Goal: Information Seeking & Learning: Check status

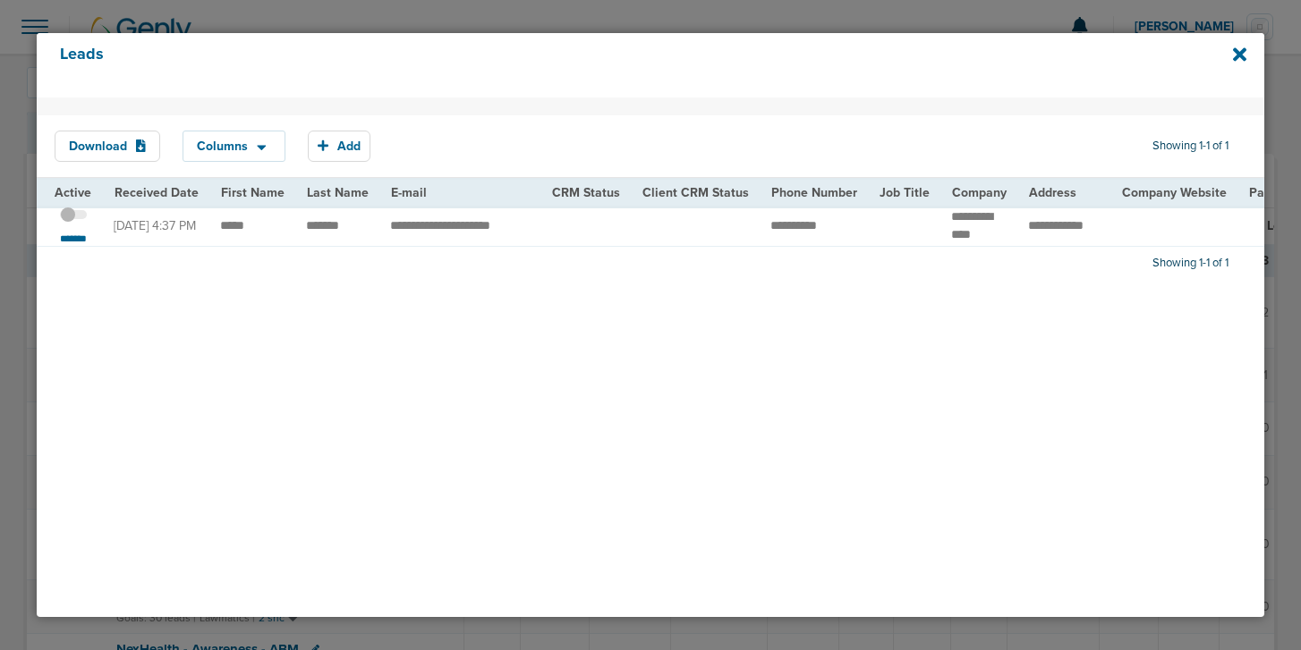
click at [489, 232] on td "**********" at bounding box center [459, 226] width 161 height 40
click at [74, 238] on small "*******" at bounding box center [74, 239] width 38 height 14
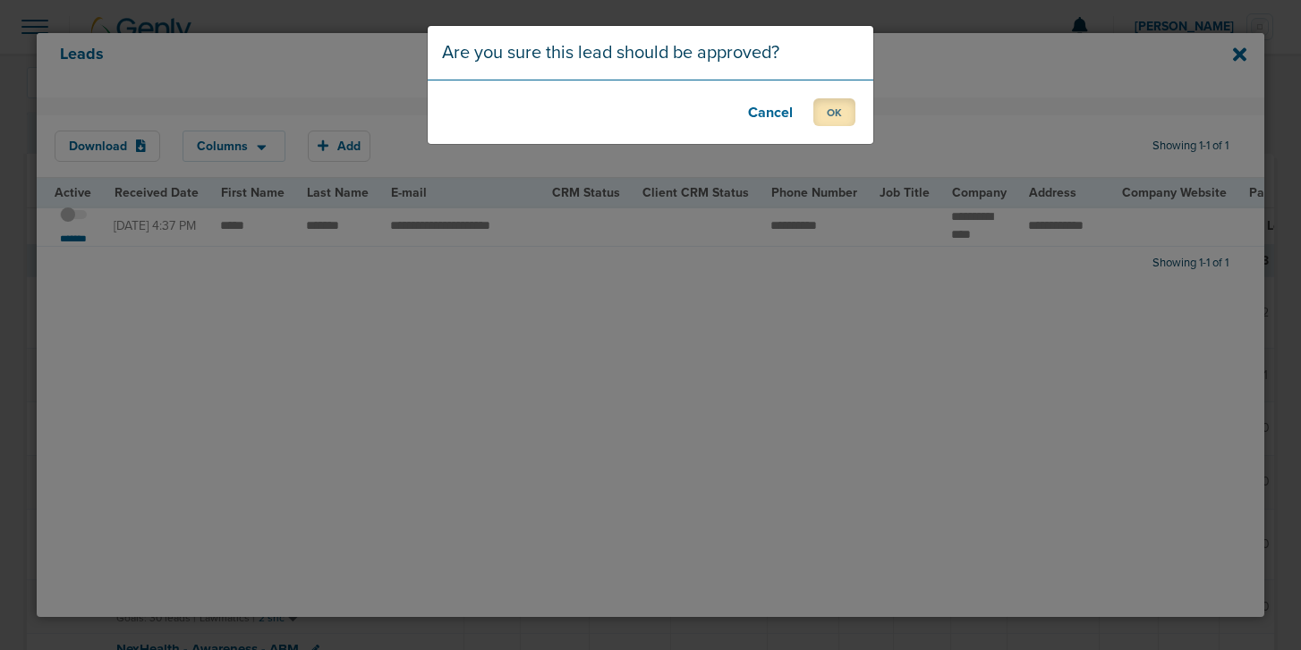
click at [828, 125] on button "OK" at bounding box center [834, 112] width 42 height 28
click at [828, 108] on button "OK" at bounding box center [834, 112] width 42 height 28
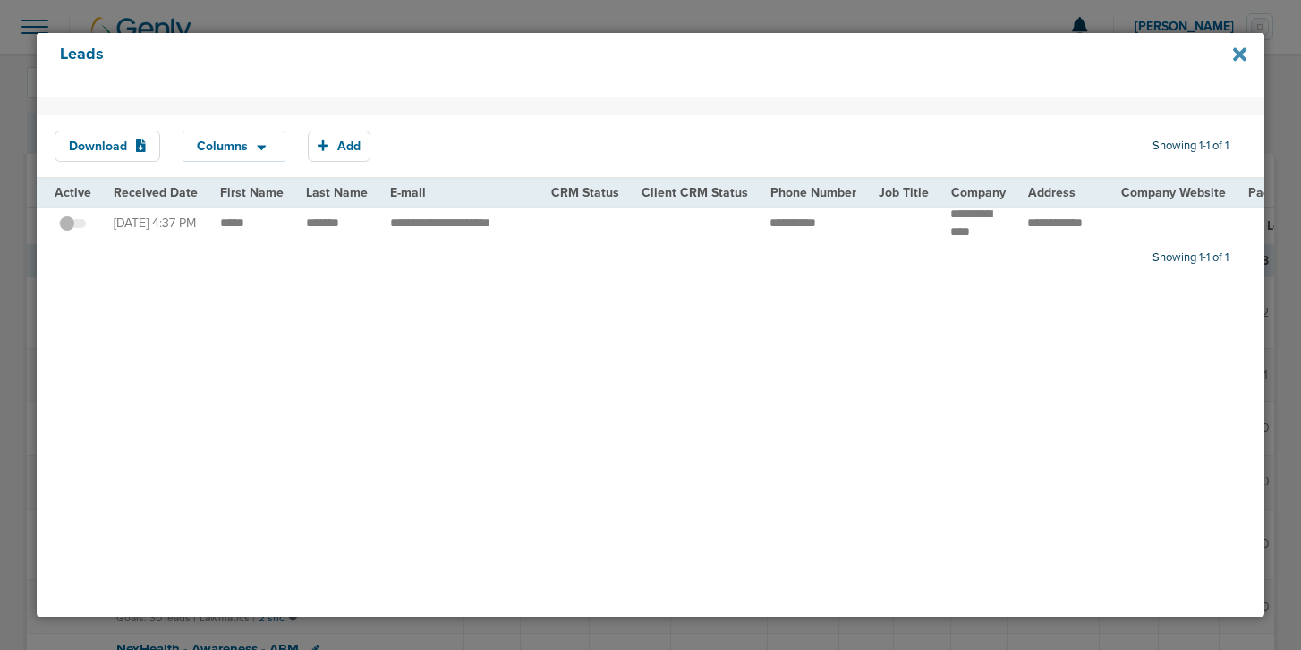
click at [1239, 51] on icon at bounding box center [1239, 55] width 13 height 20
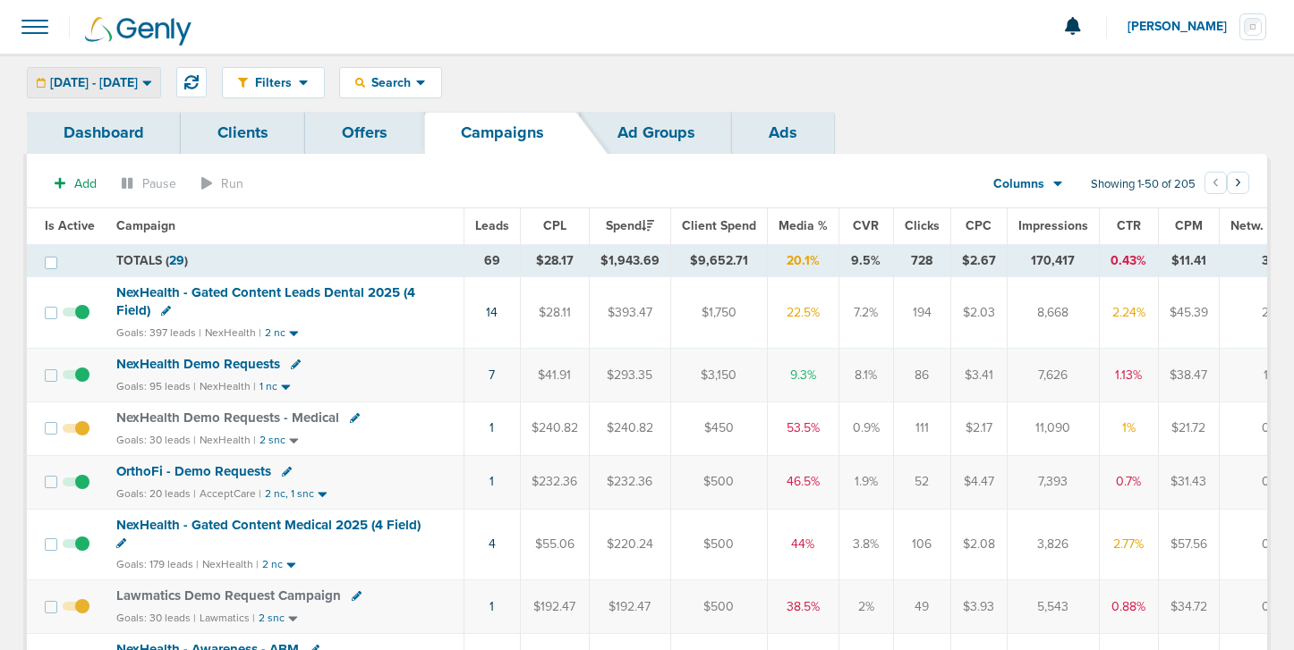
click at [138, 83] on span "[DATE] - [DATE]" at bounding box center [94, 83] width 88 height 13
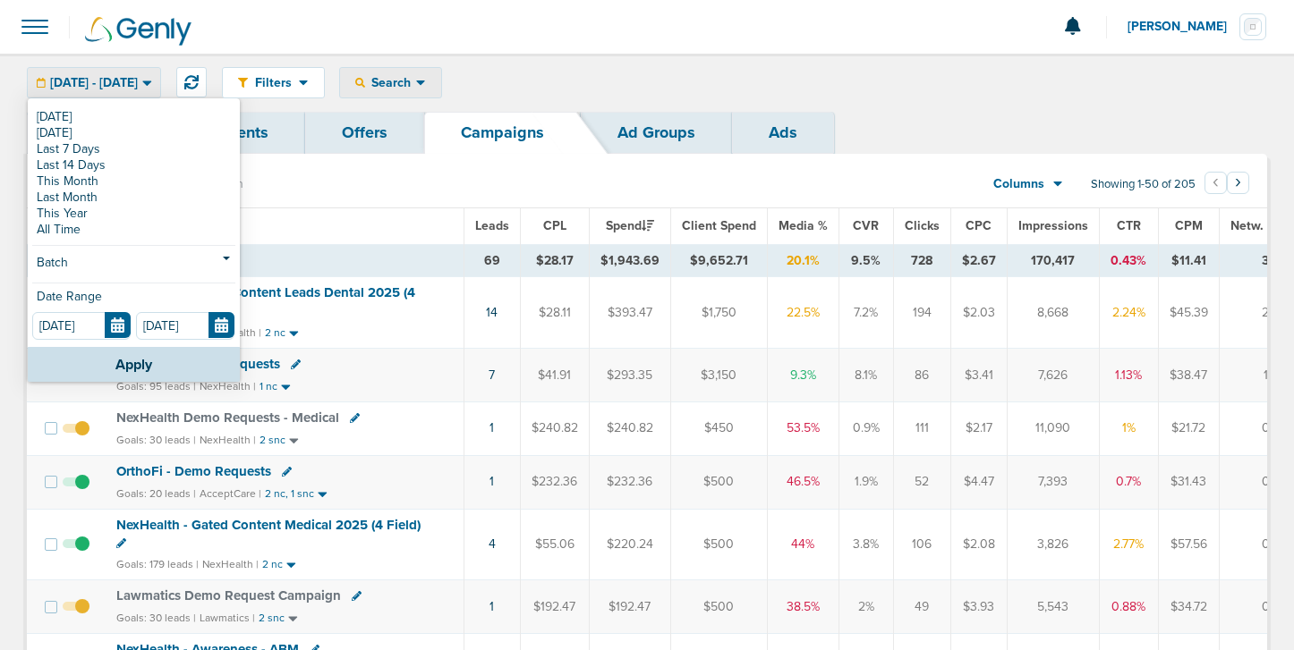
click at [416, 93] on div "Search" at bounding box center [390, 83] width 101 height 30
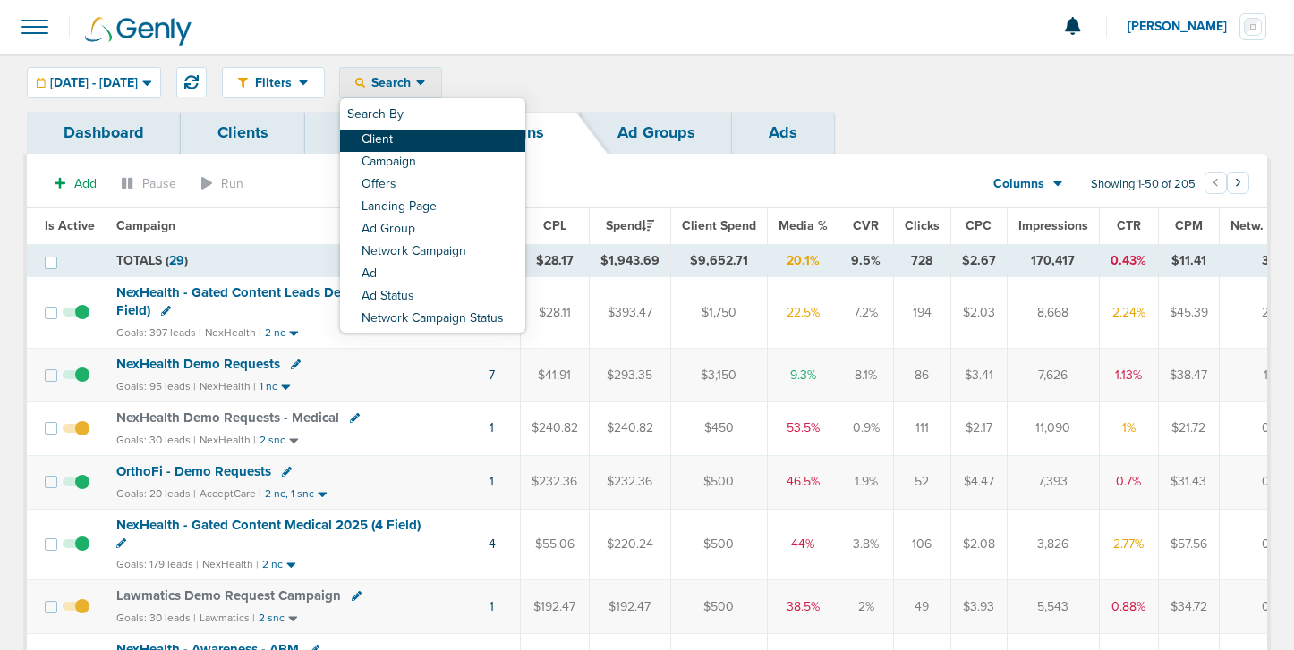
click at [433, 136] on link "Client" at bounding box center [432, 141] width 185 height 22
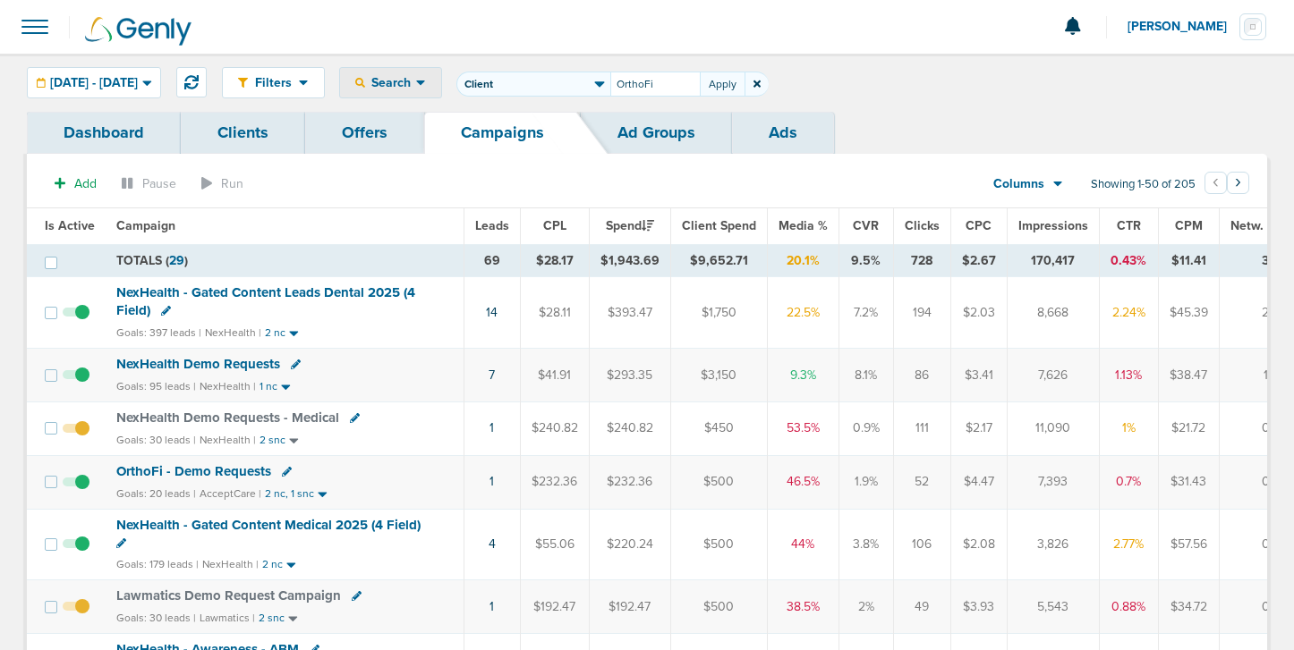
type input "OrthoFi"
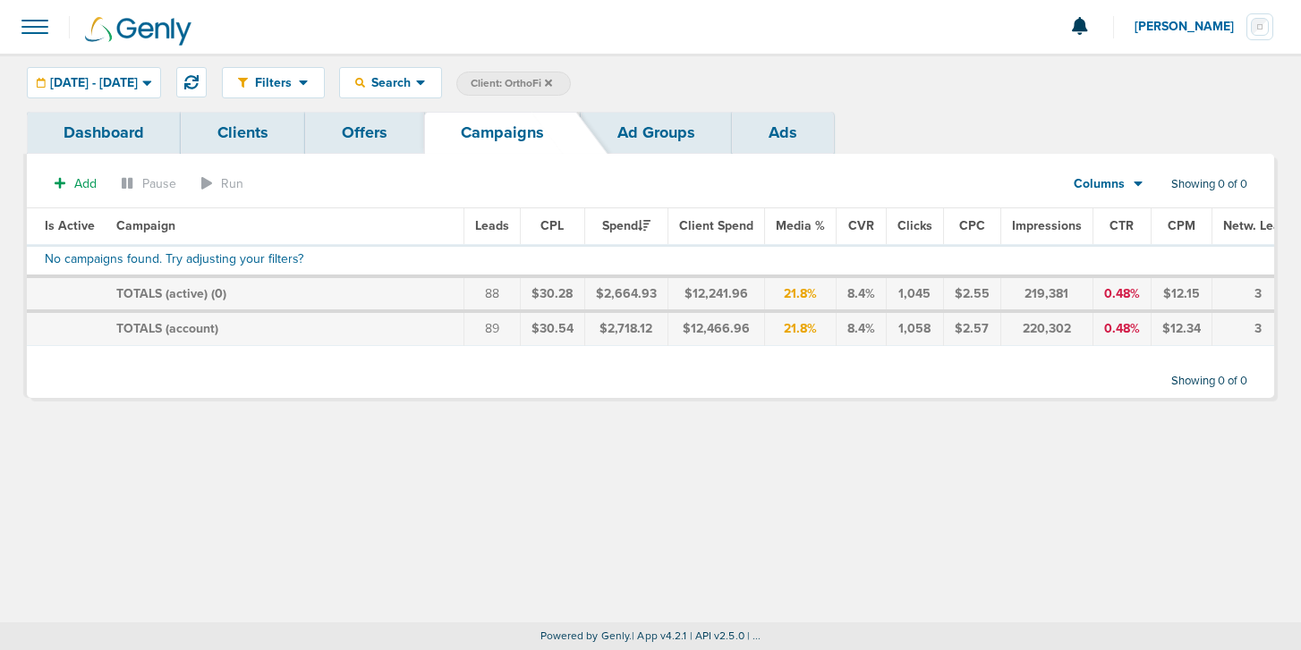
click at [552, 81] on icon at bounding box center [548, 82] width 7 height 7
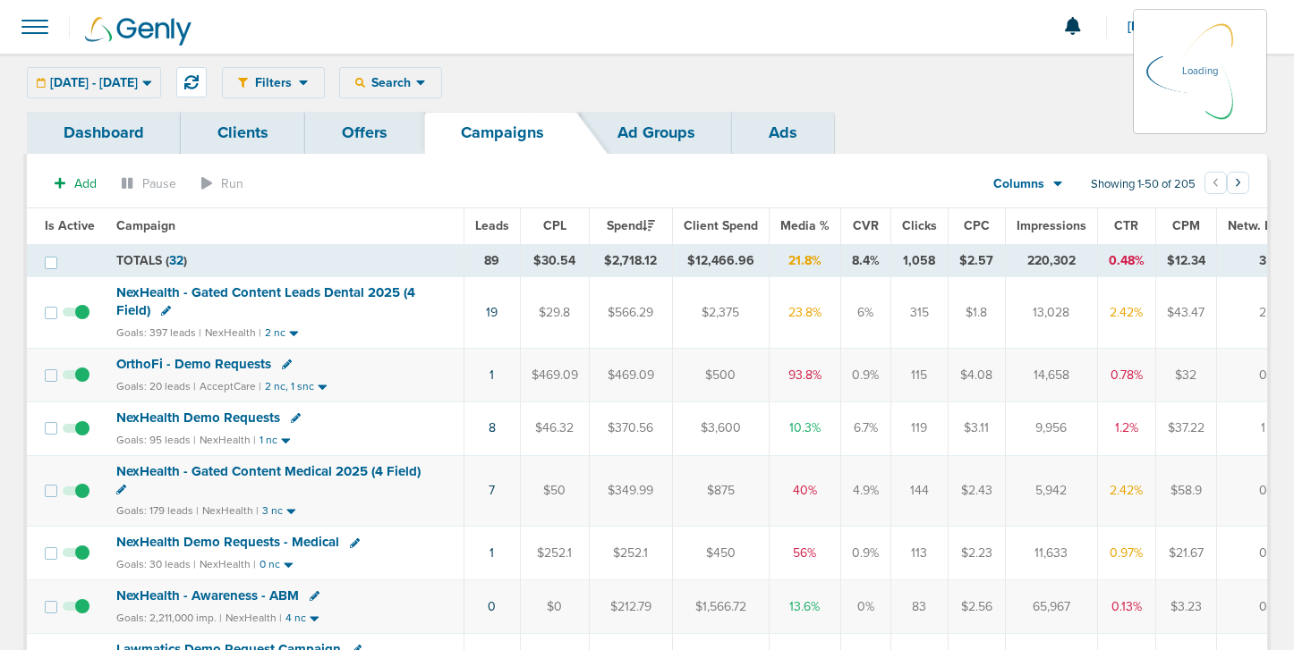
click at [468, 84] on div "Filters Active Only Settings Status Active Inactive Objectives MQL SQL Traffic …" at bounding box center [744, 82] width 1045 height 31
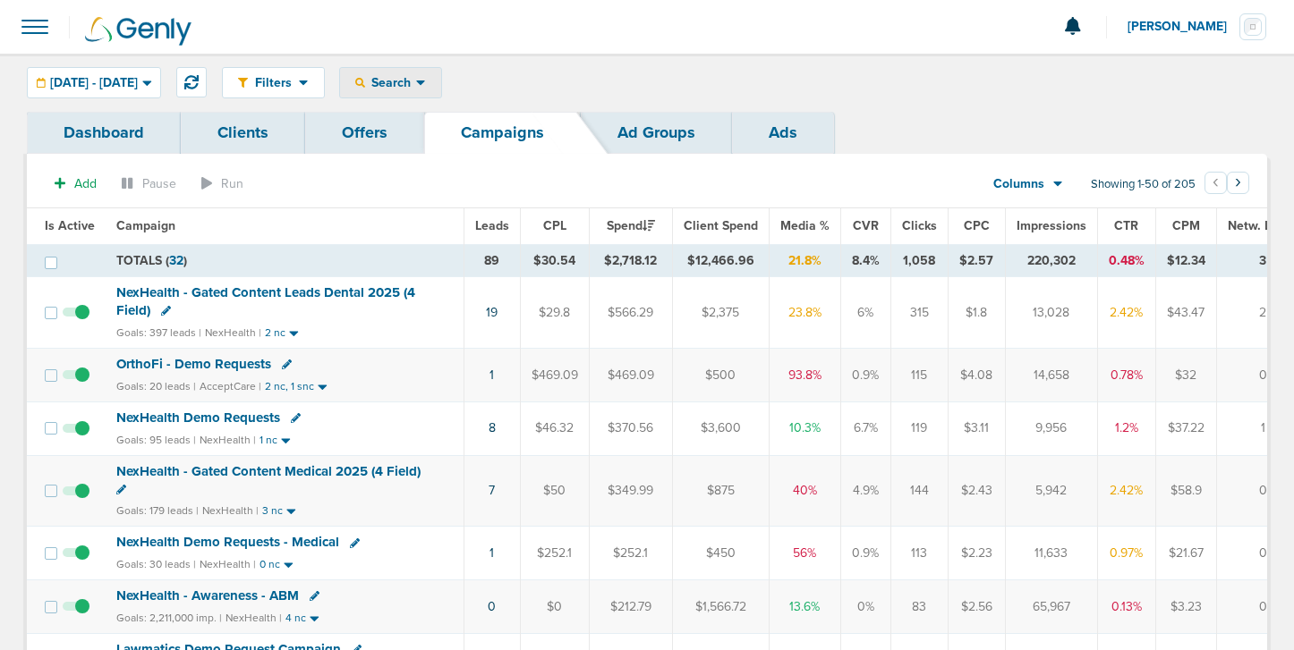
click at [426, 80] on icon at bounding box center [421, 82] width 10 height 15
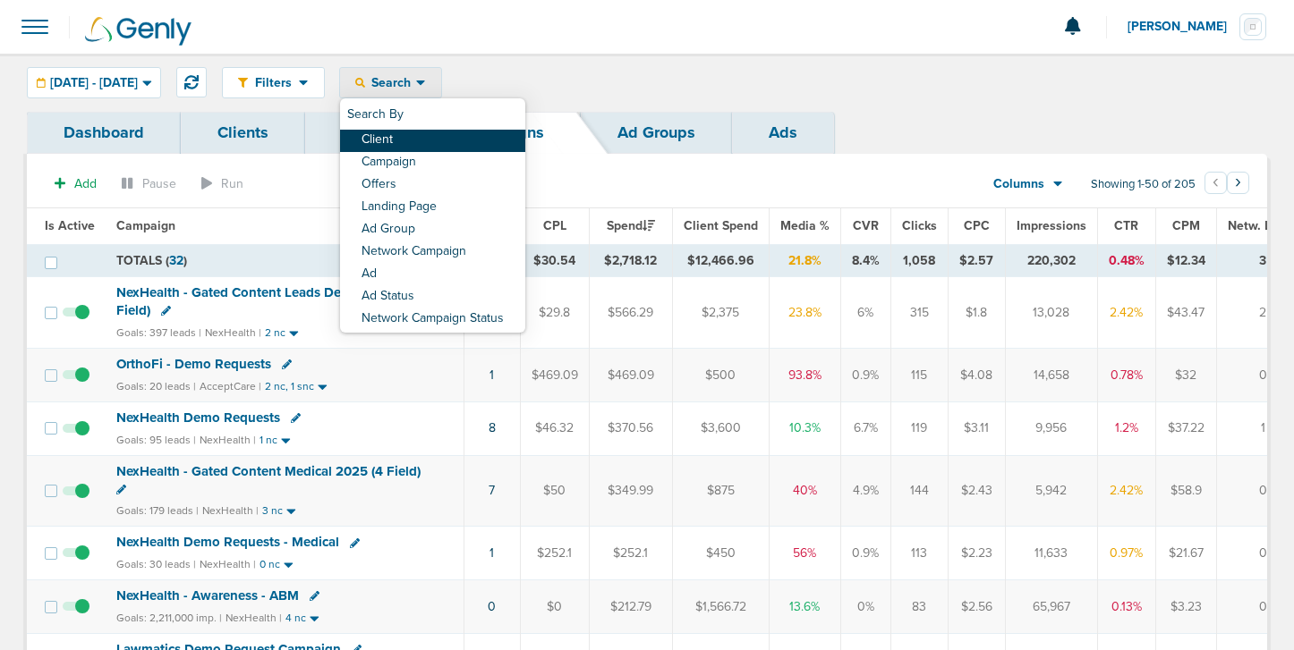
click at [491, 132] on link "Client" at bounding box center [432, 141] width 185 height 22
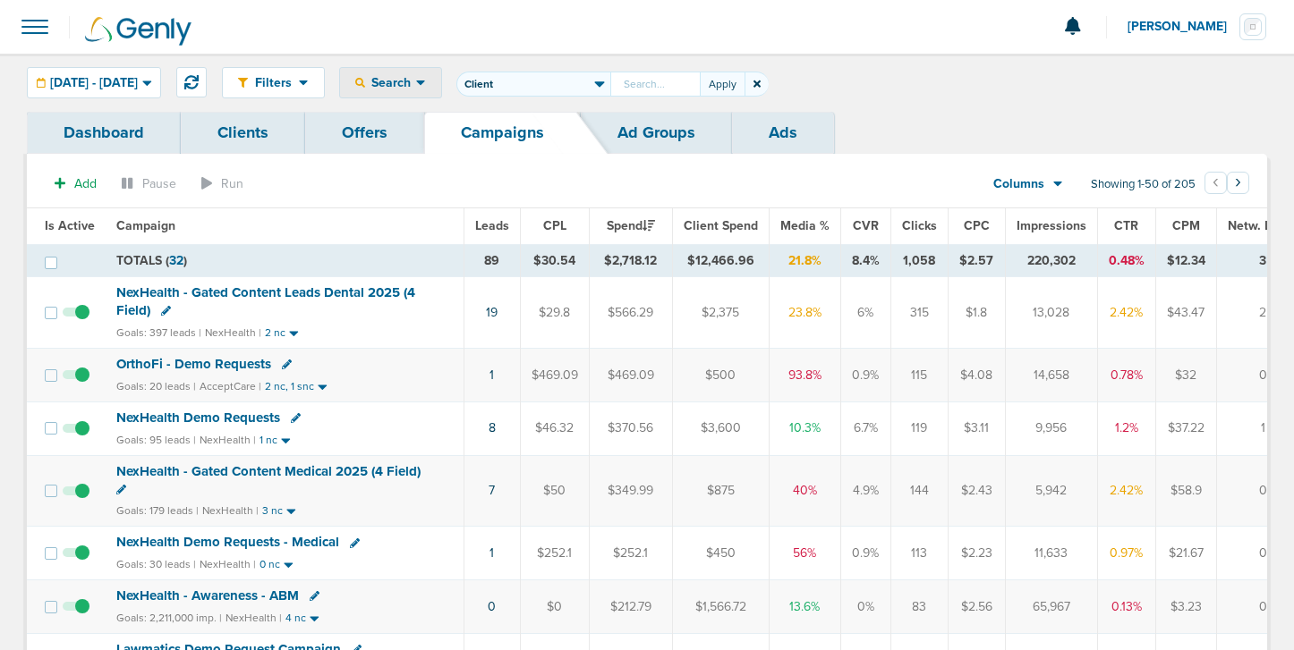
type input "A"
type input "Accept"
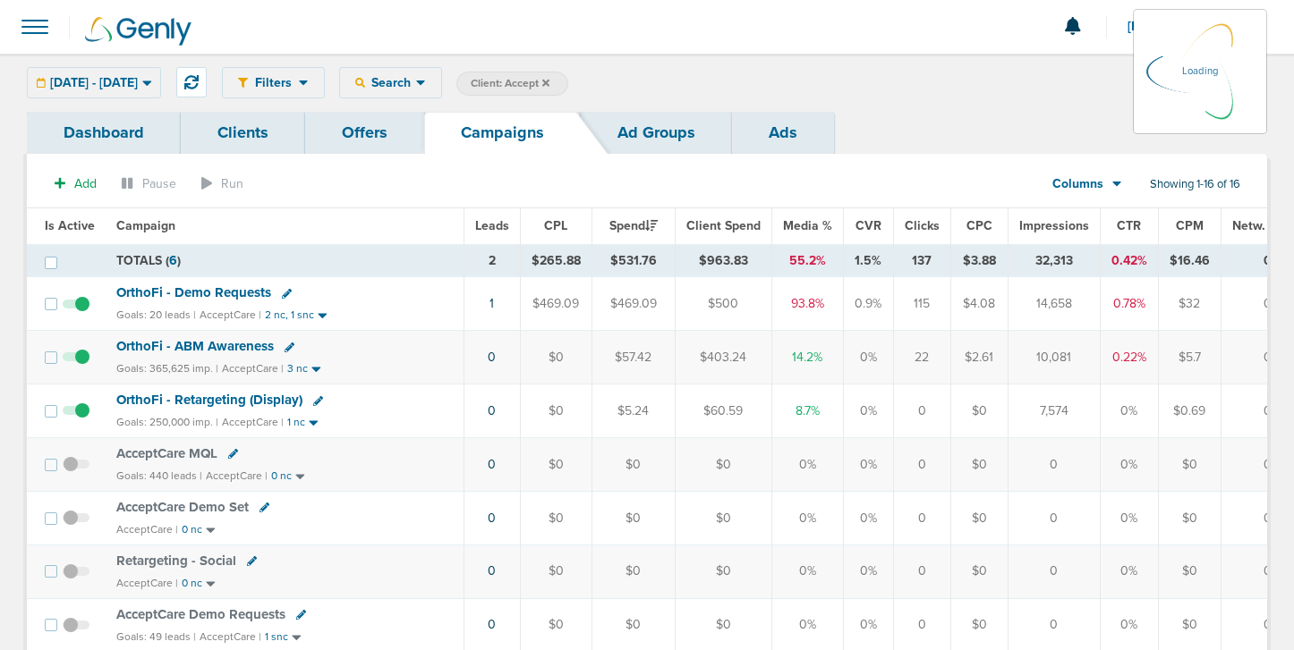
click at [110, 78] on div "[DATE] - [DATE] [DATE] [DATE] Last 7 Days Last 14 Days This Month Last Month Th…" at bounding box center [94, 82] width 134 height 31
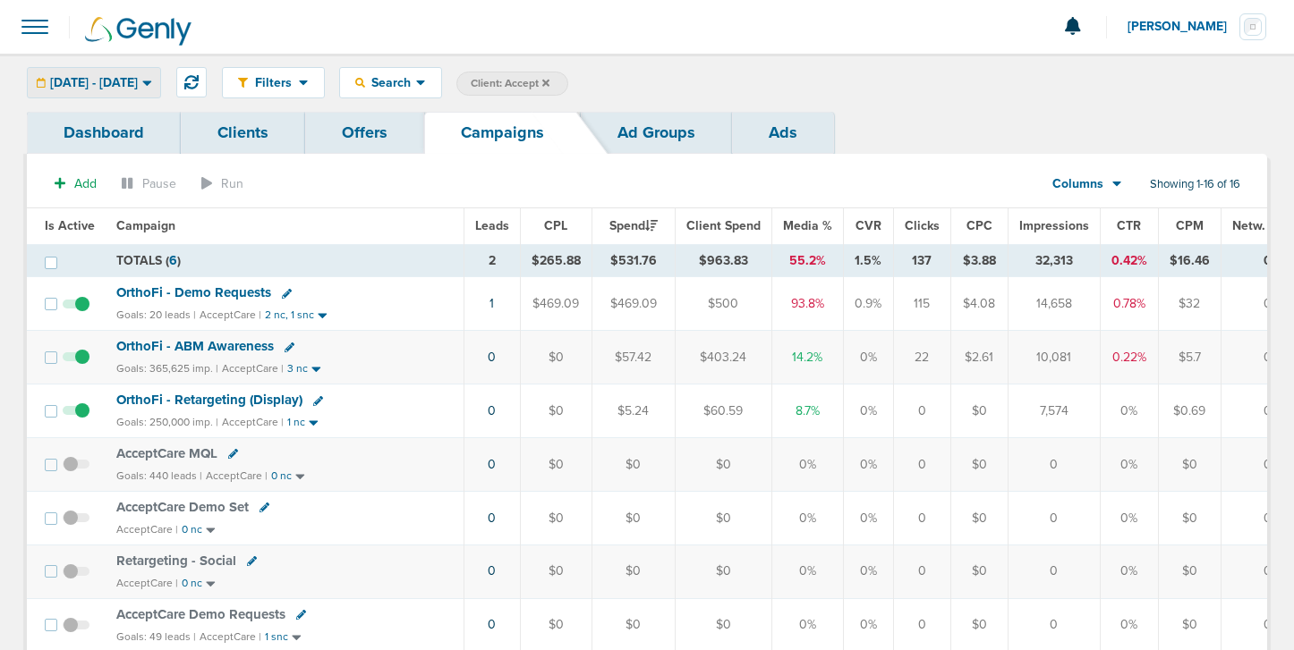
click at [127, 82] on span "[DATE] - [DATE]" at bounding box center [94, 83] width 88 height 13
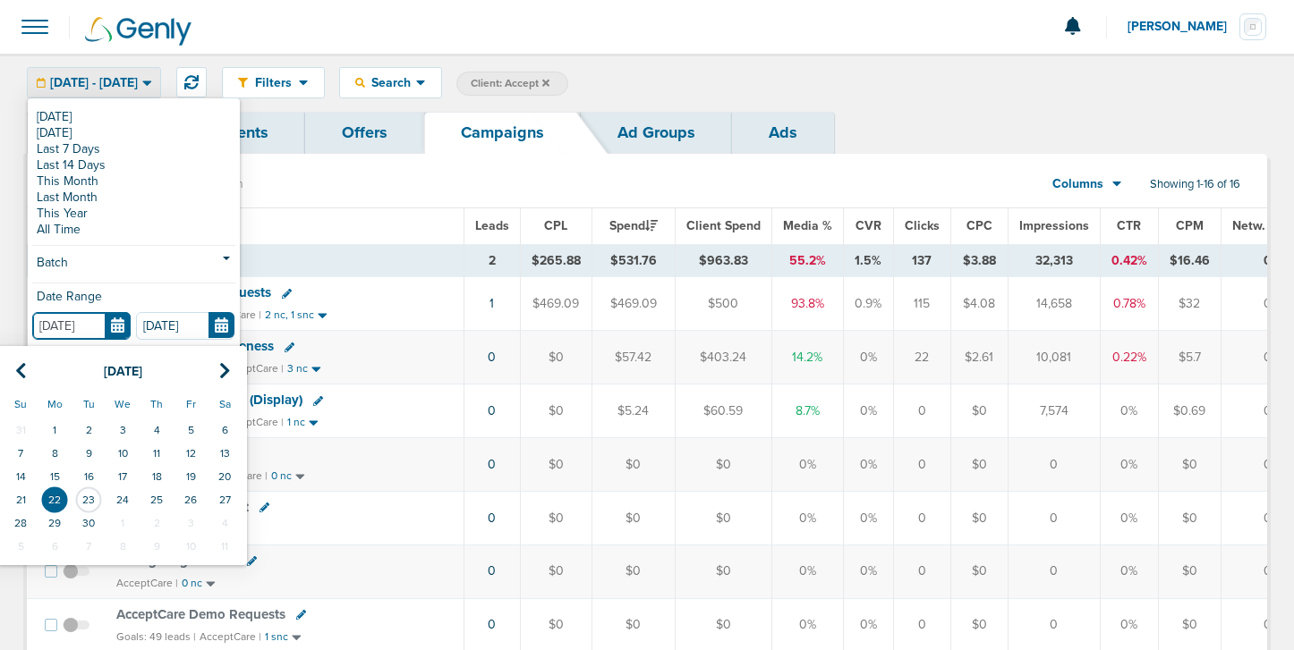
click at [123, 324] on input "[DATE]" at bounding box center [81, 326] width 98 height 28
click at [93, 499] on td "23" at bounding box center [89, 500] width 34 height 23
type input "[DATE]"
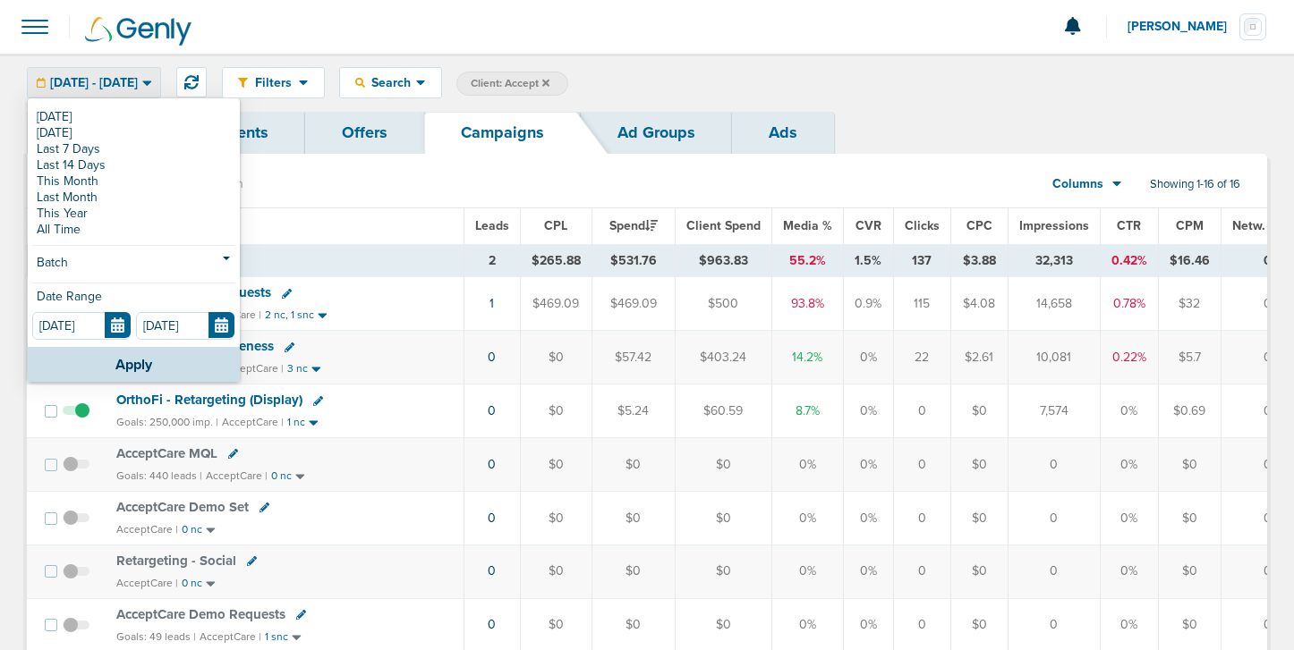
click at [242, 328] on td "OrthoFi - Demo Requests Goals: 20 leads | AcceptCare | 2 nc, 1 snc" at bounding box center [285, 304] width 358 height 54
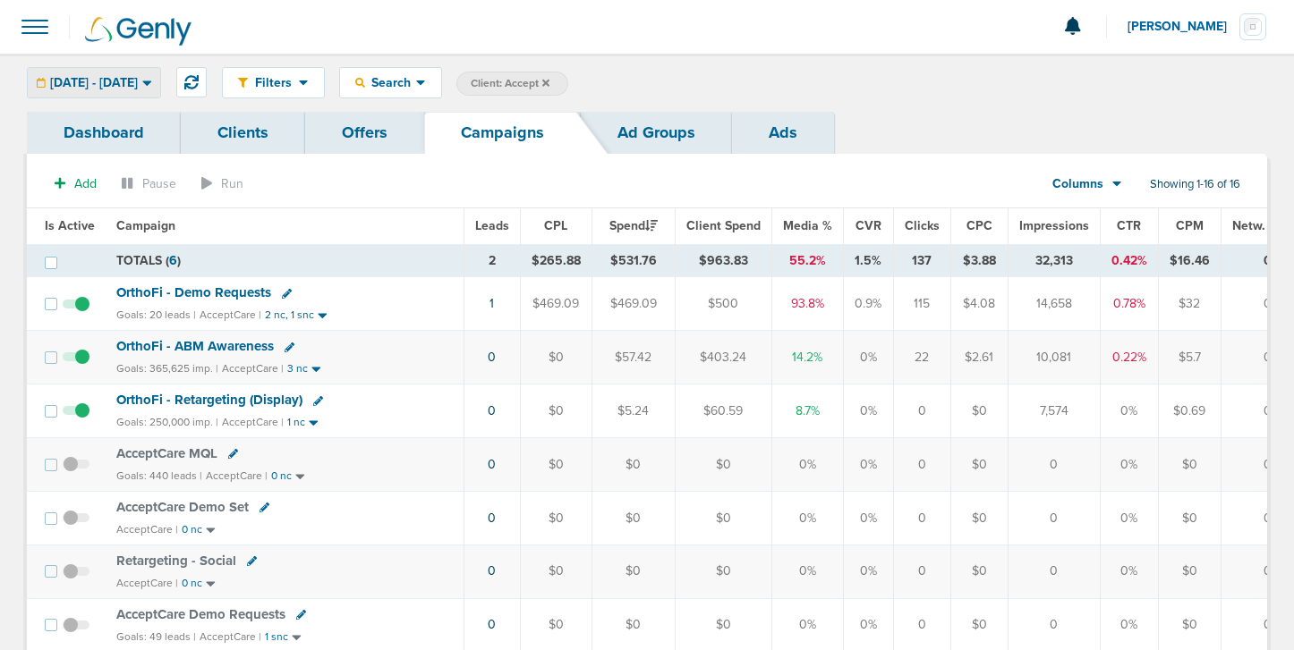
click at [160, 79] on div "[DATE] - [DATE]" at bounding box center [94, 83] width 132 height 30
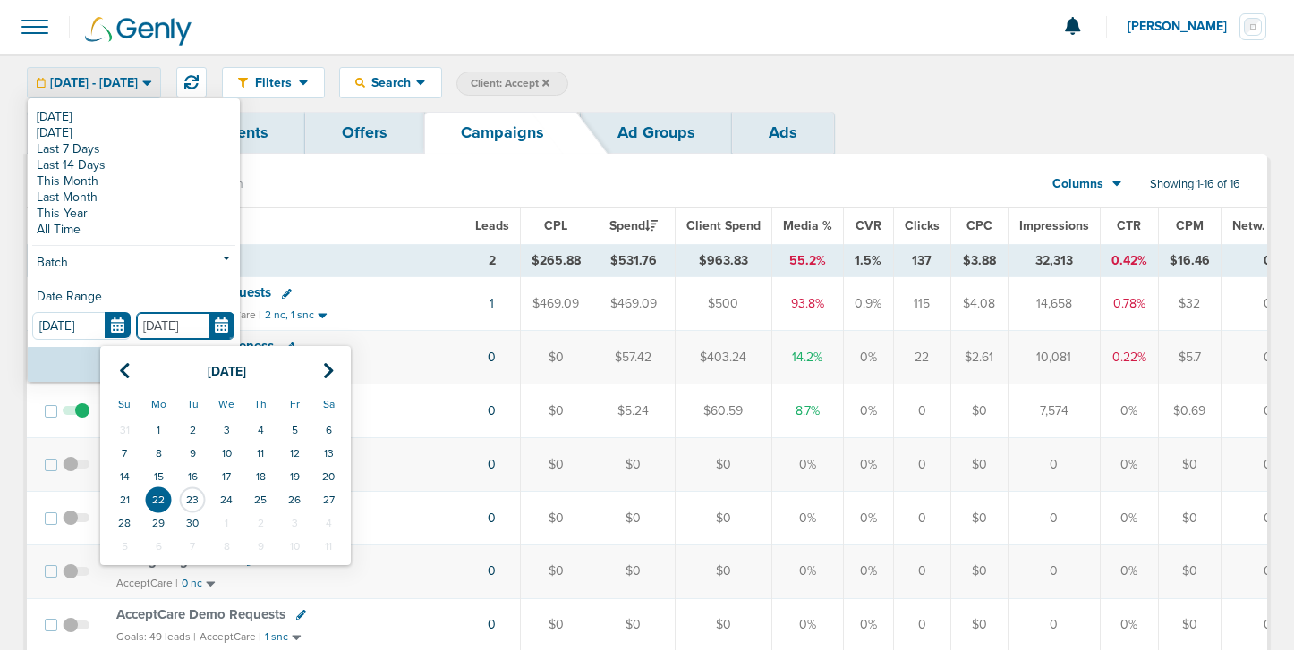
click at [218, 334] on input "[DATE]" at bounding box center [185, 326] width 98 height 28
click at [200, 497] on td "23" at bounding box center [192, 500] width 34 height 23
type input "[DATE]"
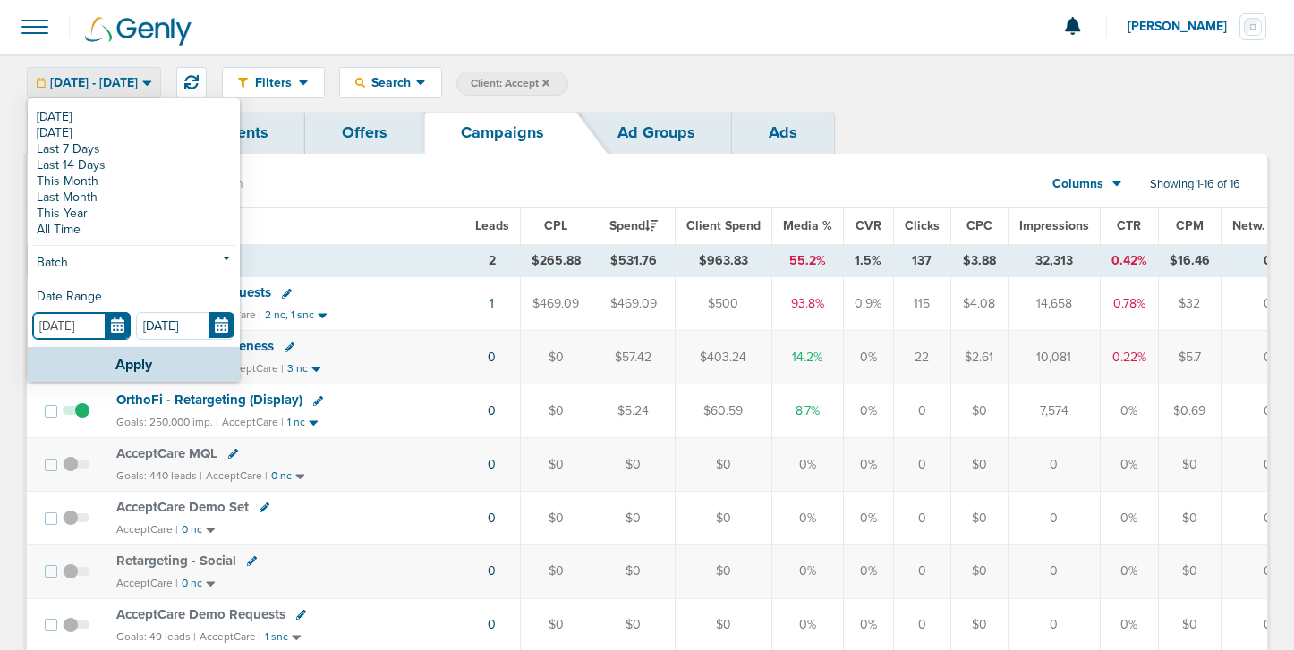
click at [118, 325] on input "[DATE]" at bounding box center [81, 326] width 98 height 28
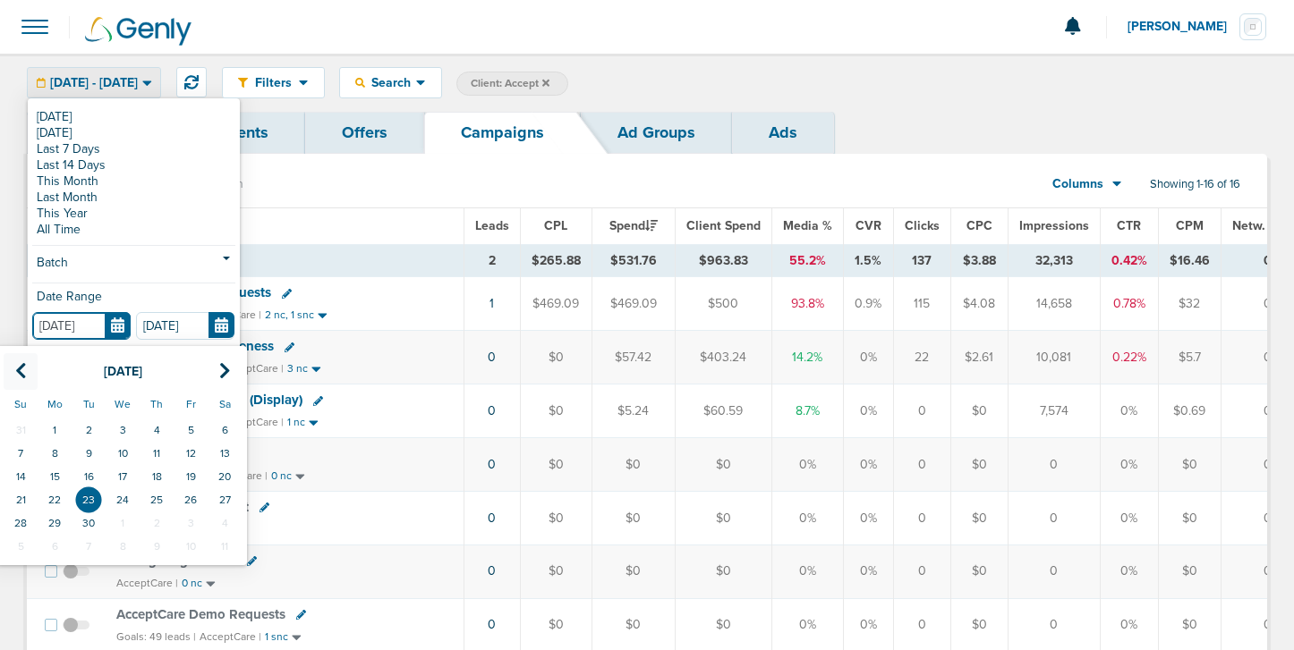
click at [28, 364] on th at bounding box center [21, 371] width 34 height 37
click at [116, 445] on td "6" at bounding box center [123, 453] width 34 height 23
type input "[DATE]"
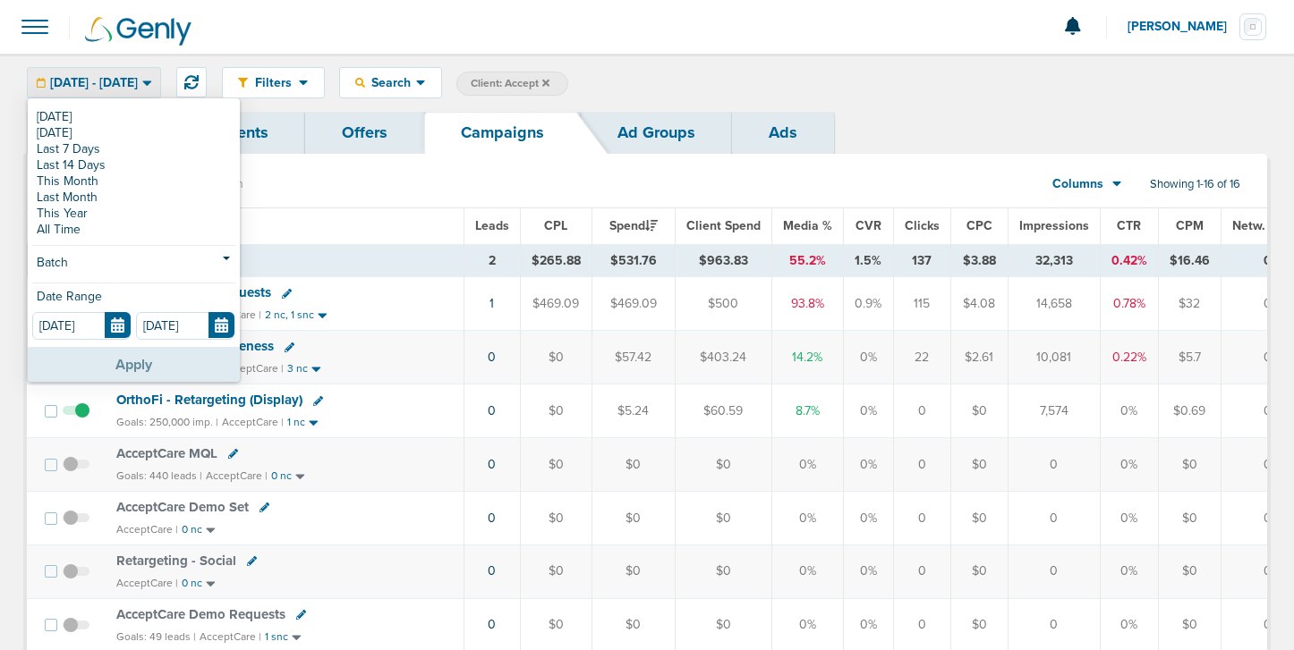
click at [115, 374] on button "Apply" at bounding box center [134, 364] width 212 height 35
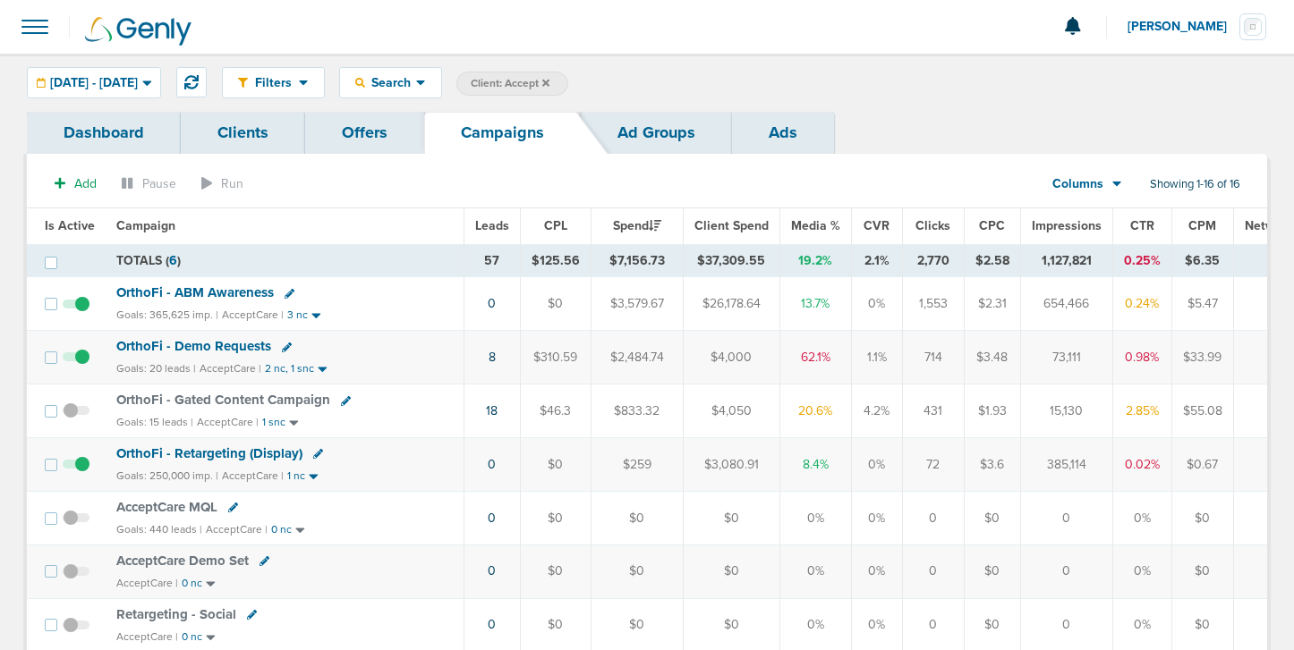
click at [138, 82] on span "[DATE] - [DATE]" at bounding box center [94, 83] width 88 height 13
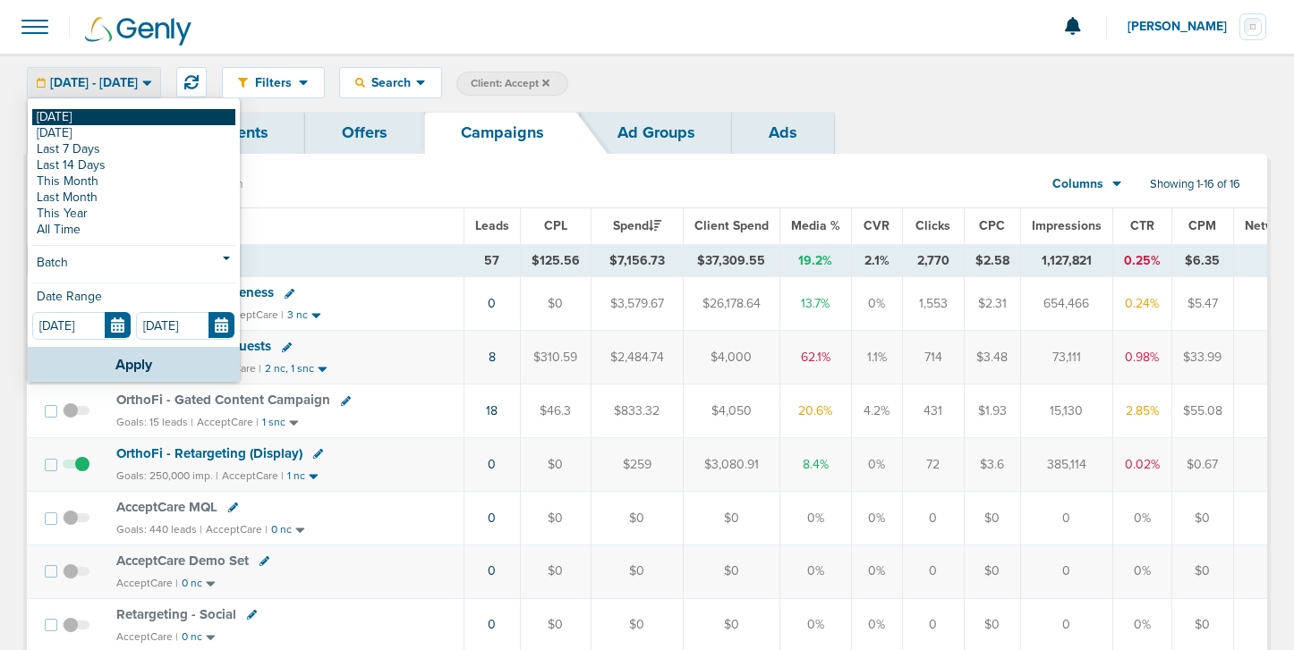
click at [149, 123] on link "[DATE]" at bounding box center [133, 117] width 203 height 16
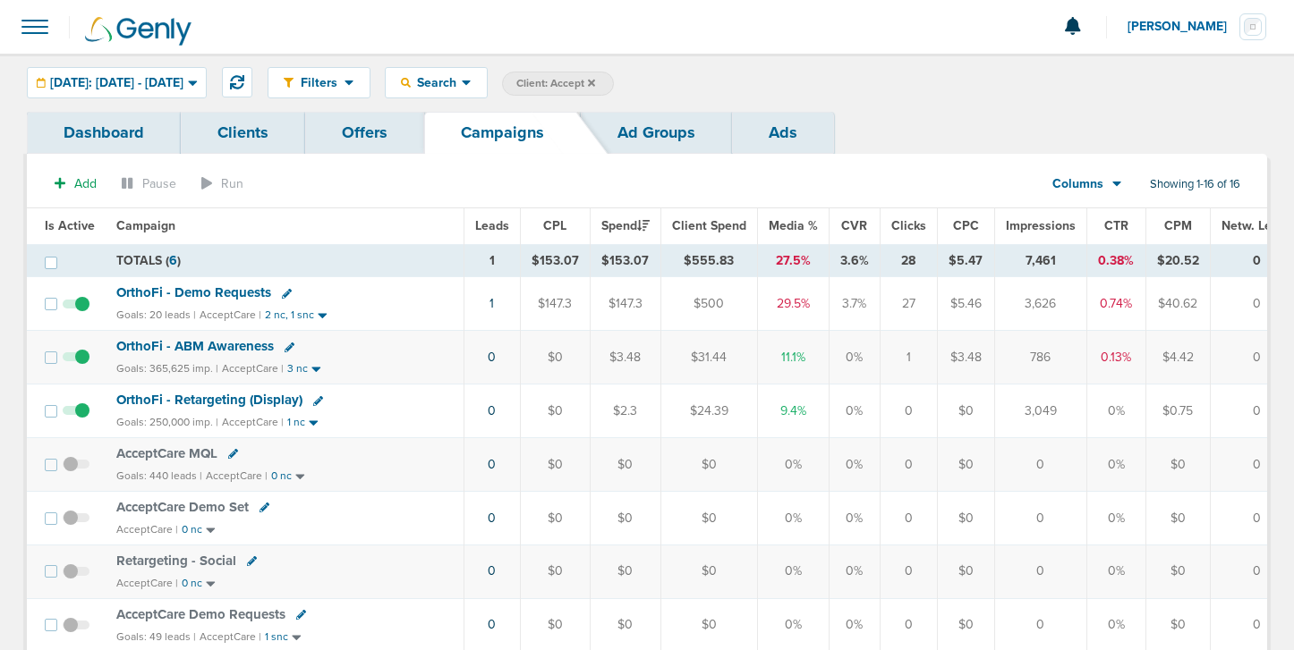
click at [595, 80] on icon at bounding box center [591, 83] width 7 height 11
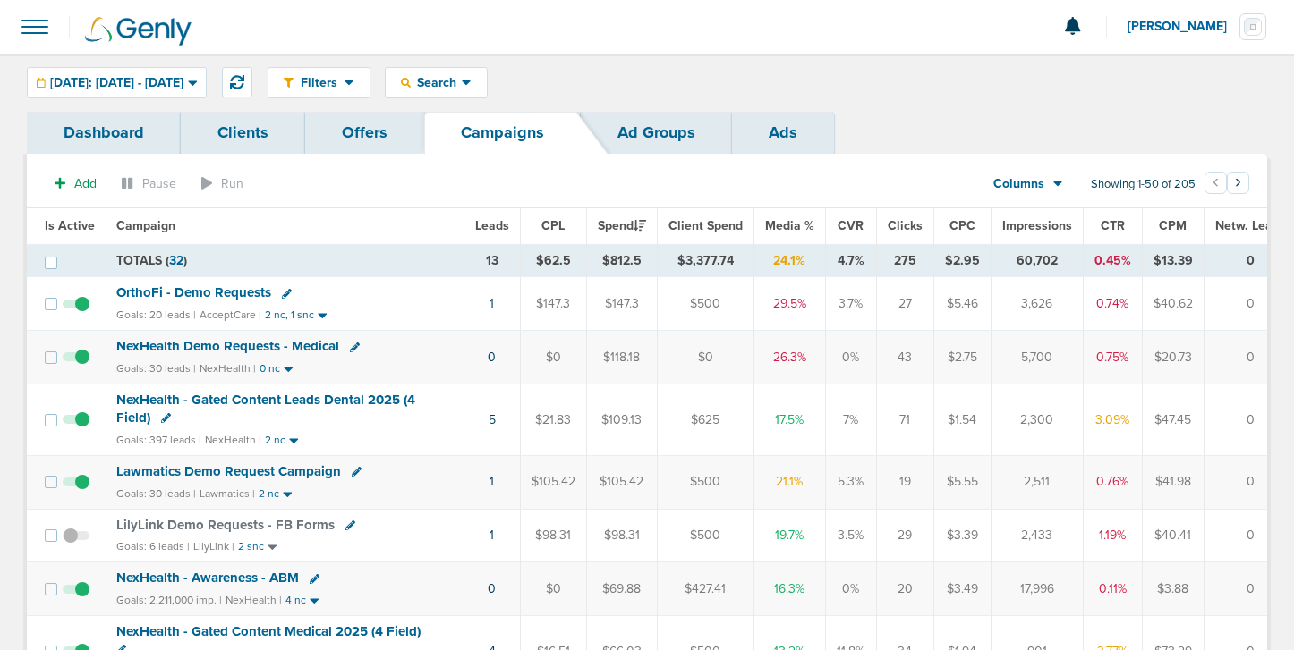
click at [353, 346] on icon at bounding box center [355, 348] width 10 height 10
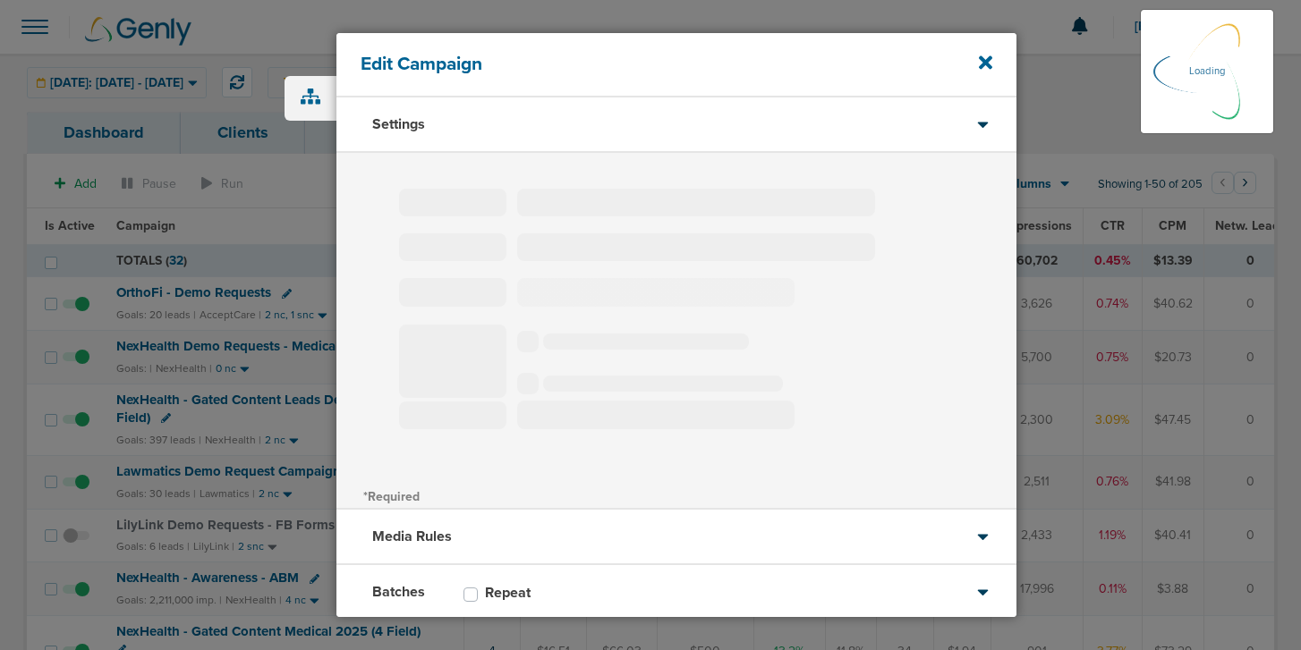
type input "NexHealth Demo Requests - Medical"
select select "Leads"
radio input "true"
select select "readOnly"
select select "1"
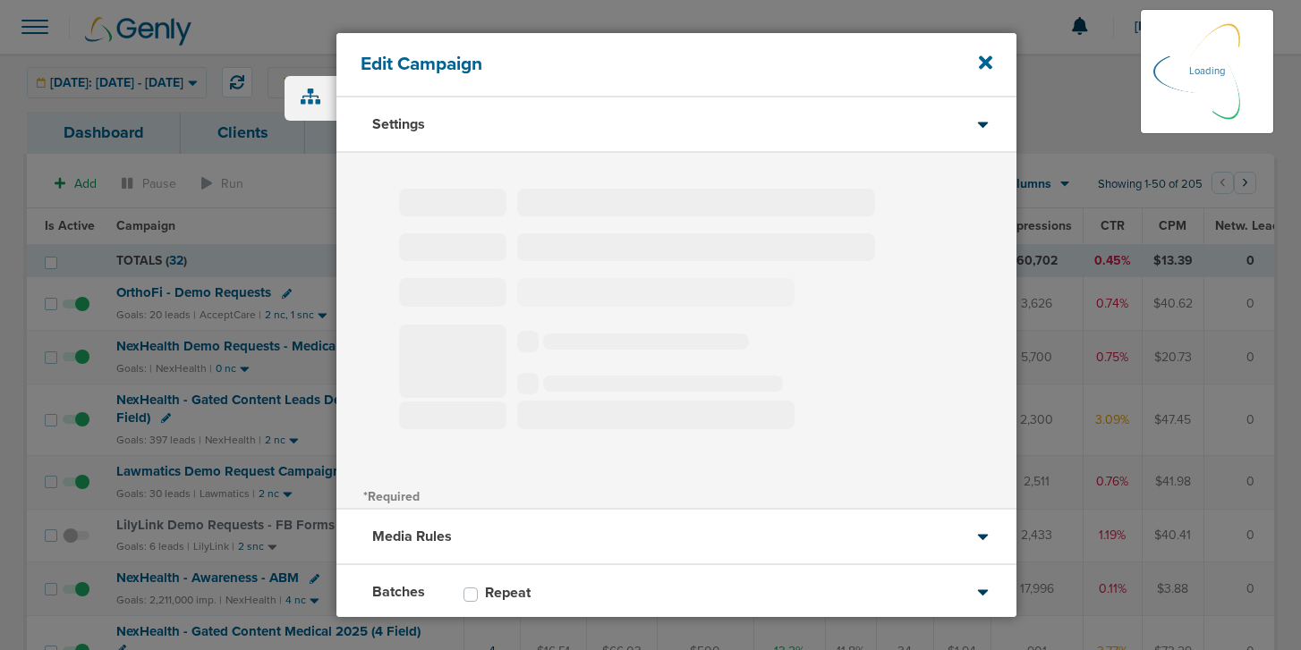
select select "1"
select select "2"
select select "3"
select select "4"
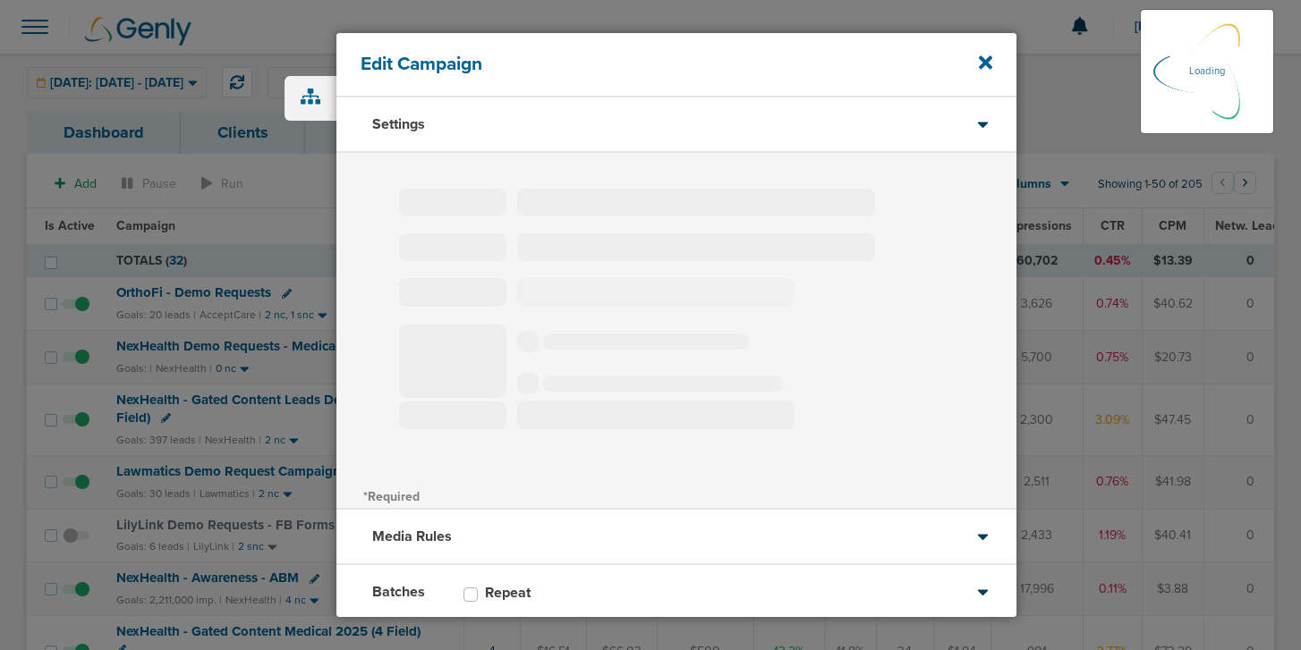
select select "6"
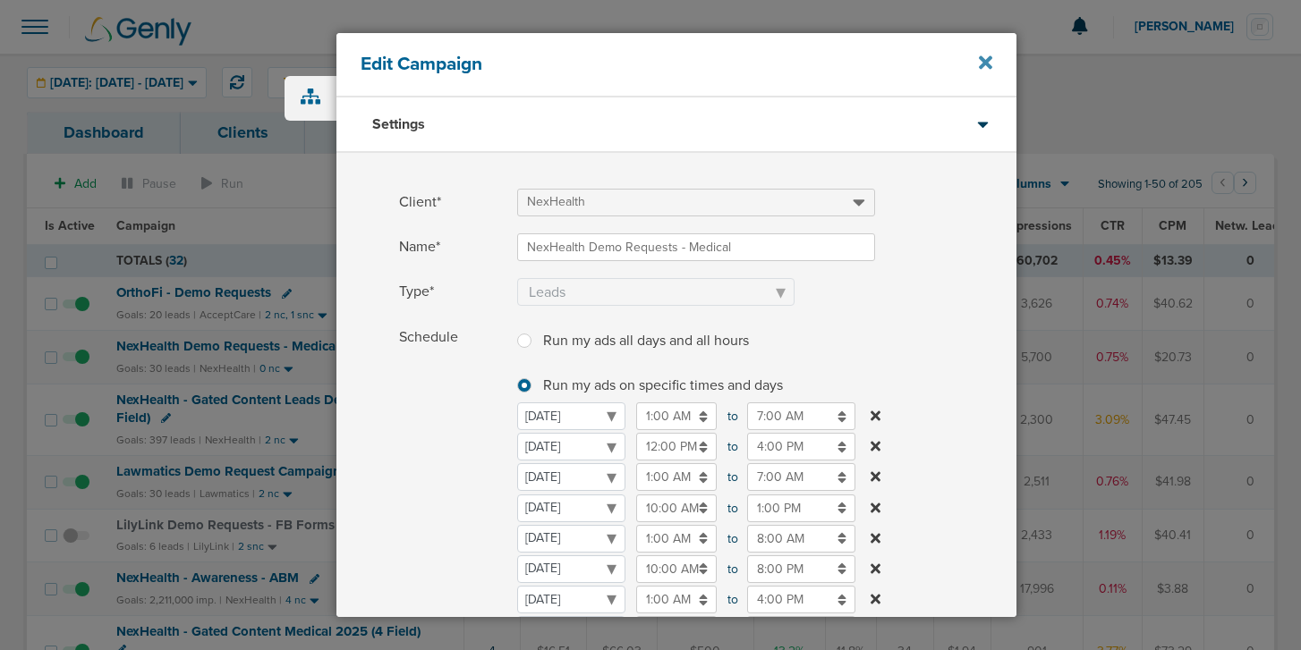
click at [981, 64] on icon at bounding box center [985, 63] width 13 height 20
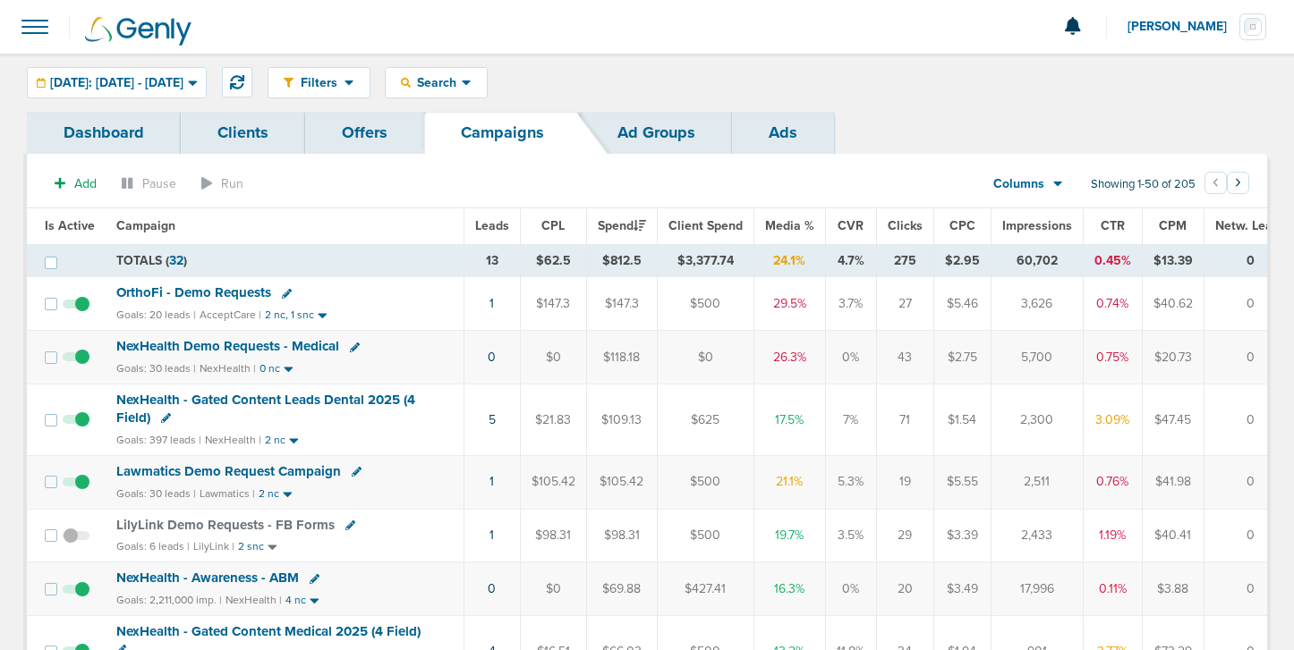
click at [293, 345] on span "NexHealth Demo Requests - Medical" at bounding box center [227, 346] width 223 height 16
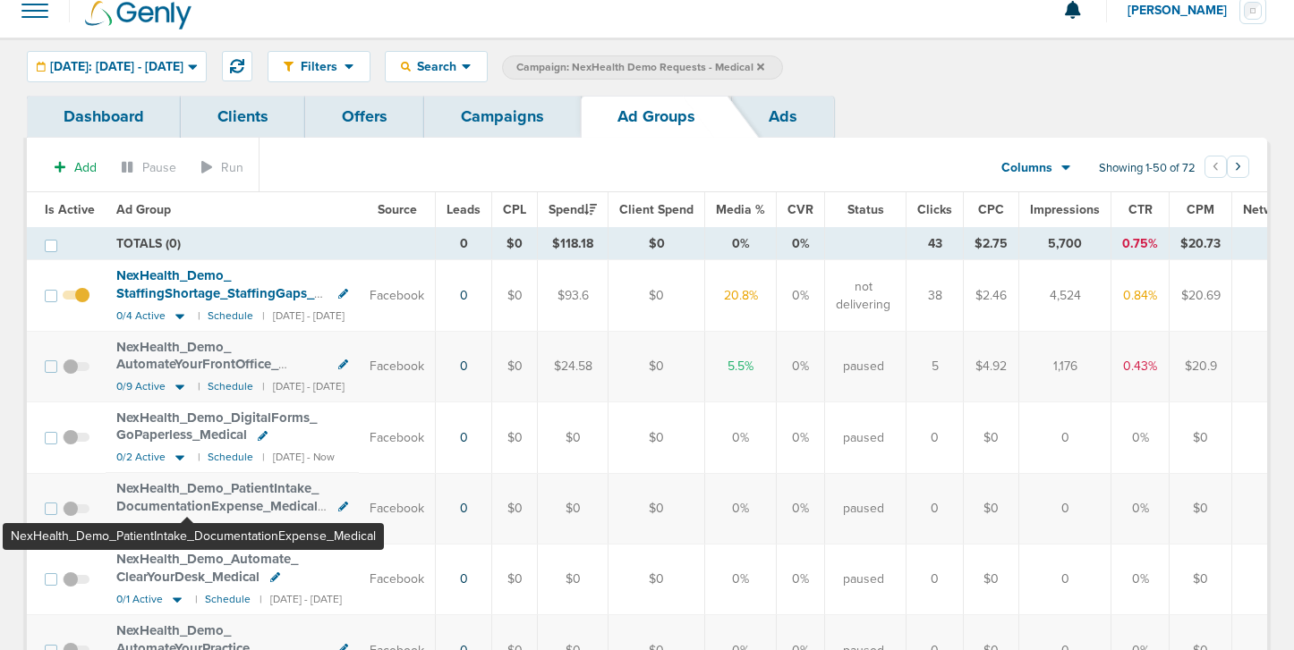
scroll to position [13, 0]
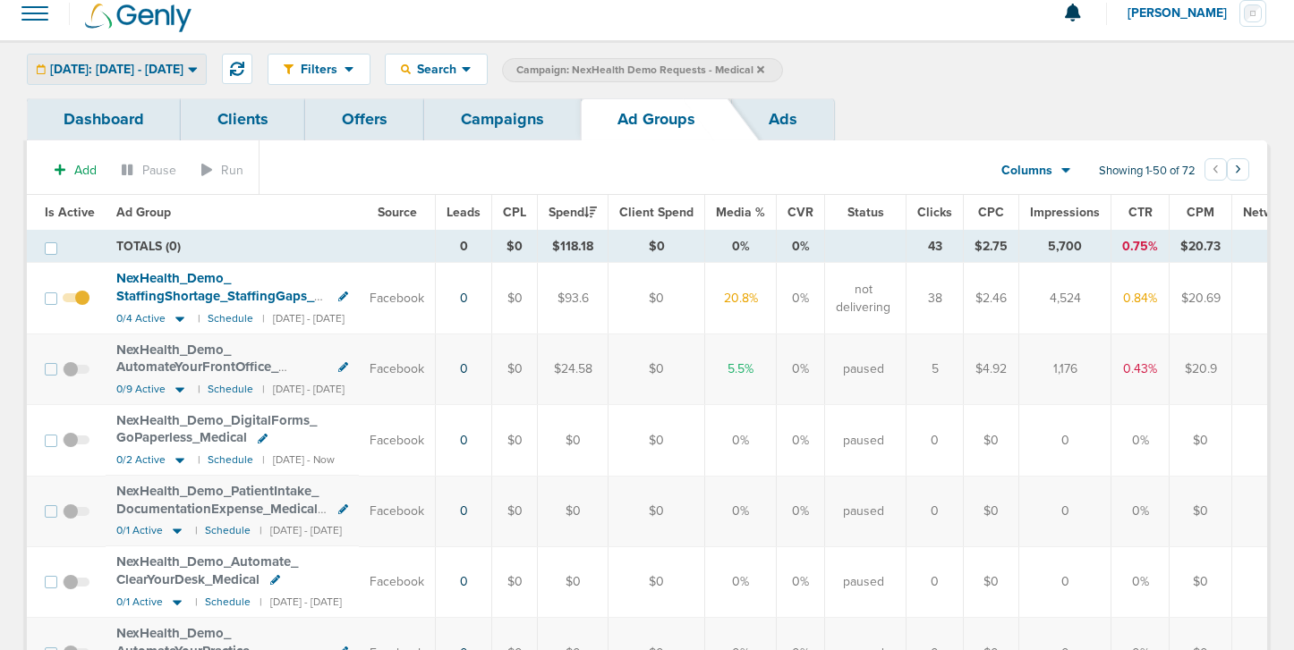
click at [183, 67] on span "[DATE]: [DATE] - [DATE]" at bounding box center [116, 70] width 133 height 13
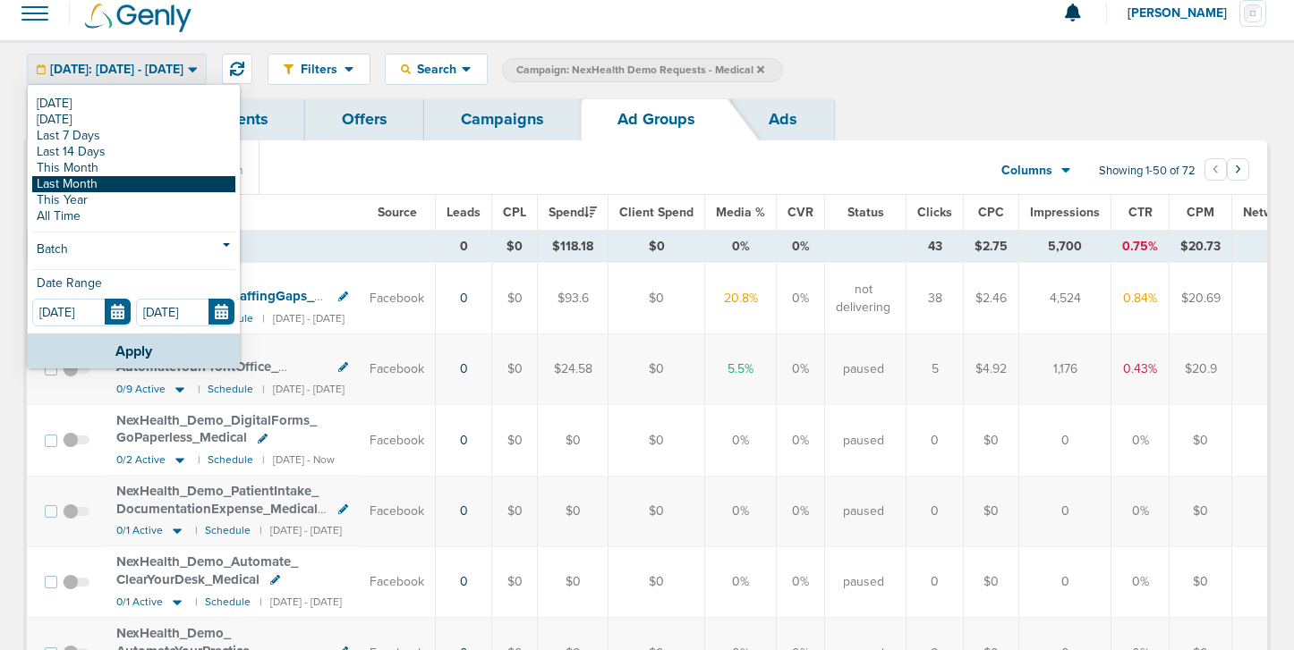
click at [168, 179] on link "Last Month" at bounding box center [133, 184] width 203 height 16
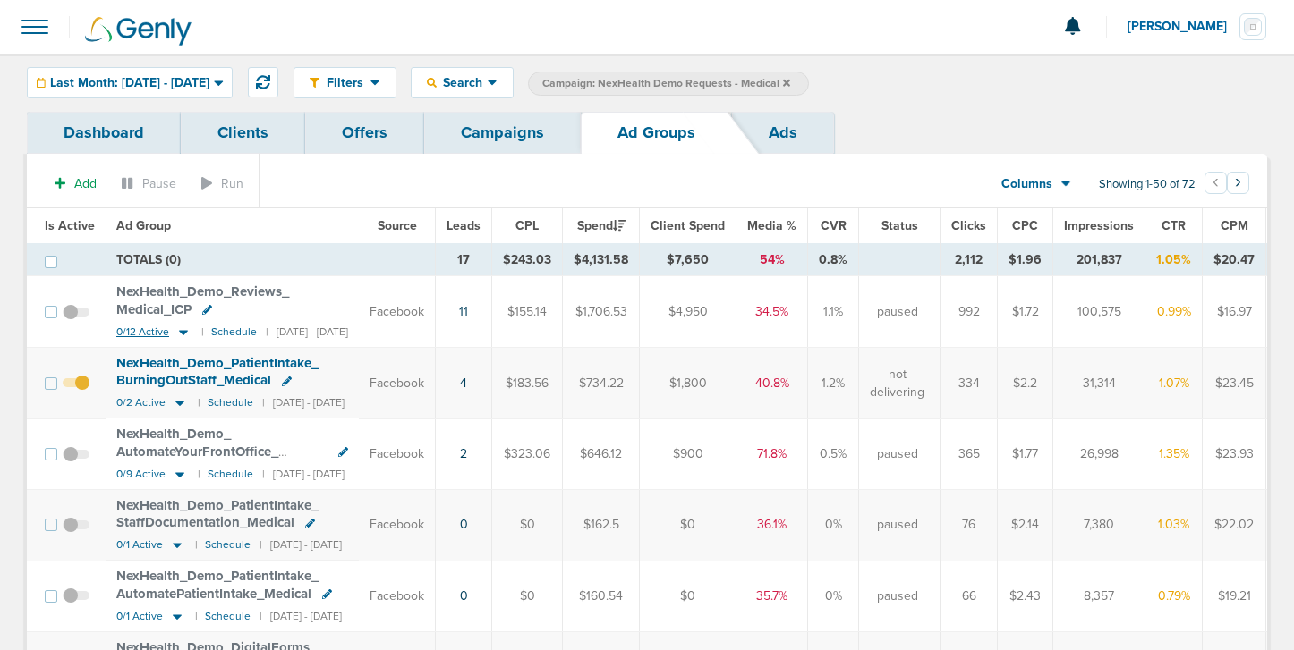
click at [179, 329] on icon at bounding box center [183, 332] width 18 height 15
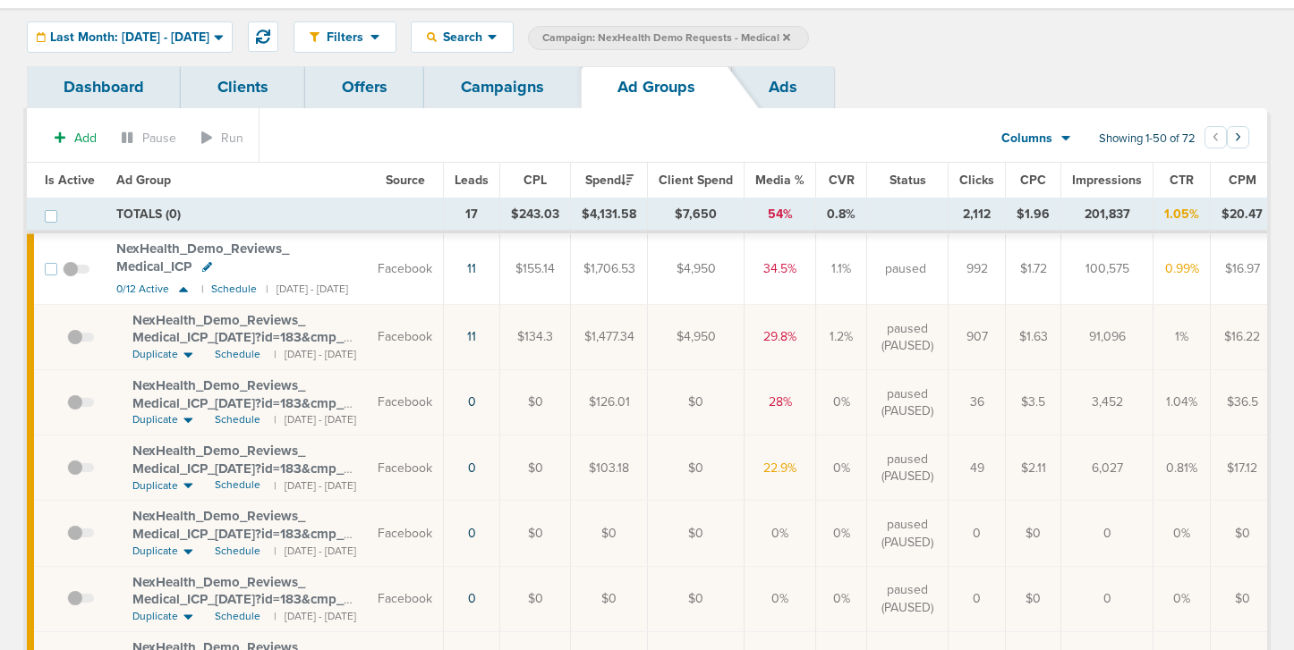
scroll to position [45, 0]
click at [147, 40] on span "Last Month: [DATE] - [DATE]" at bounding box center [129, 38] width 159 height 13
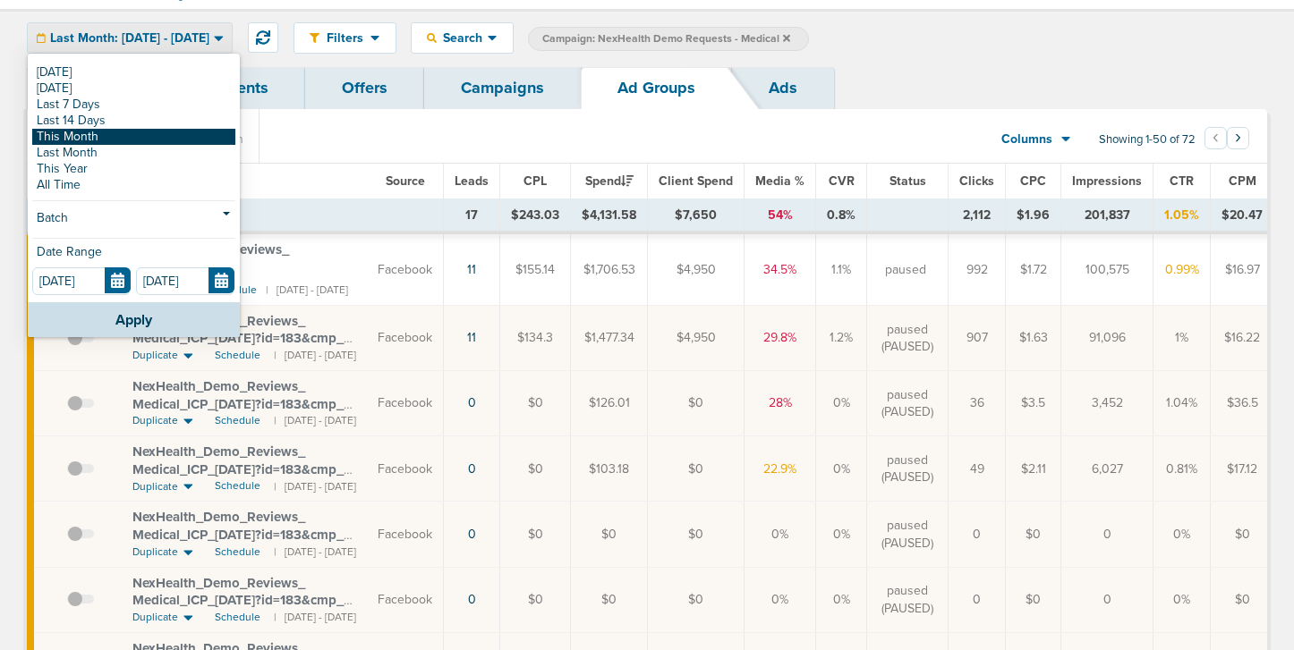
click at [132, 140] on link "This Month" at bounding box center [133, 137] width 203 height 16
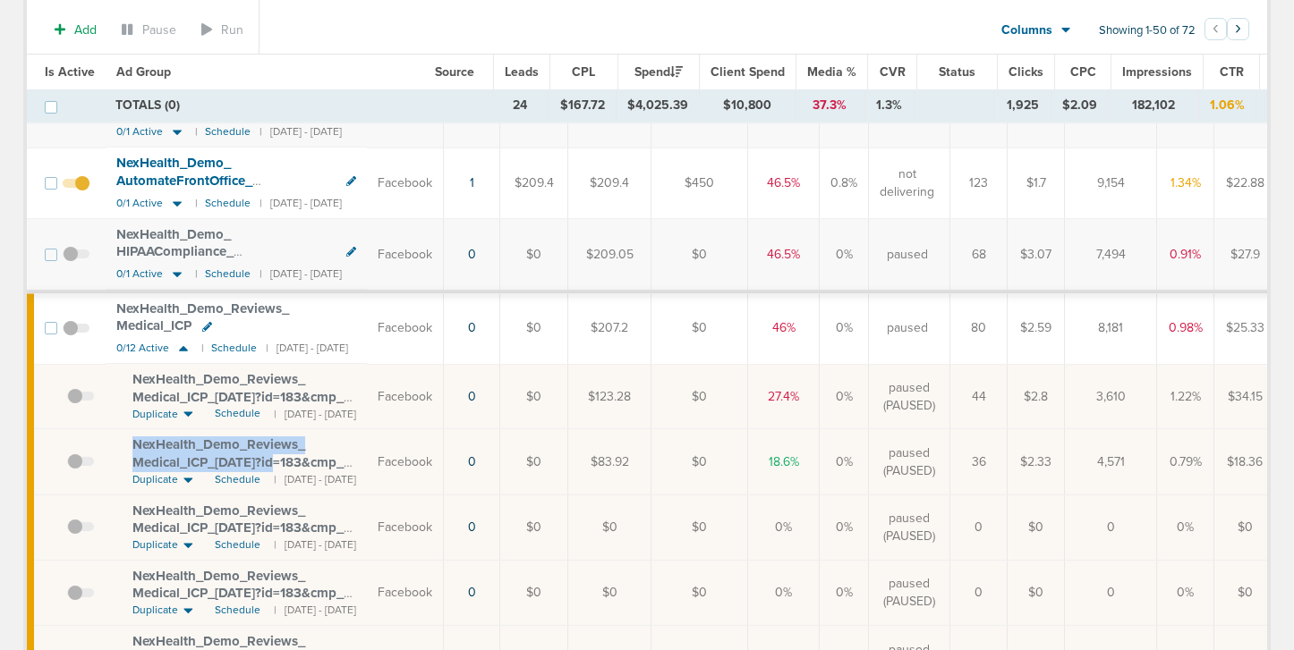
drag, startPoint x: 123, startPoint y: 425, endPoint x: 185, endPoint y: 440, distance: 64.4
click at [185, 441] on td "NexHealth_ Demo_ Reviews_ Medical_ ICP_ [DATE]?id=183&cmp_ id=9658047 Duplicate…" at bounding box center [236, 461] width 261 height 65
copy span "NexHealth_ Demo_ Reviews_ Medical_ ICP_ [DATE]"
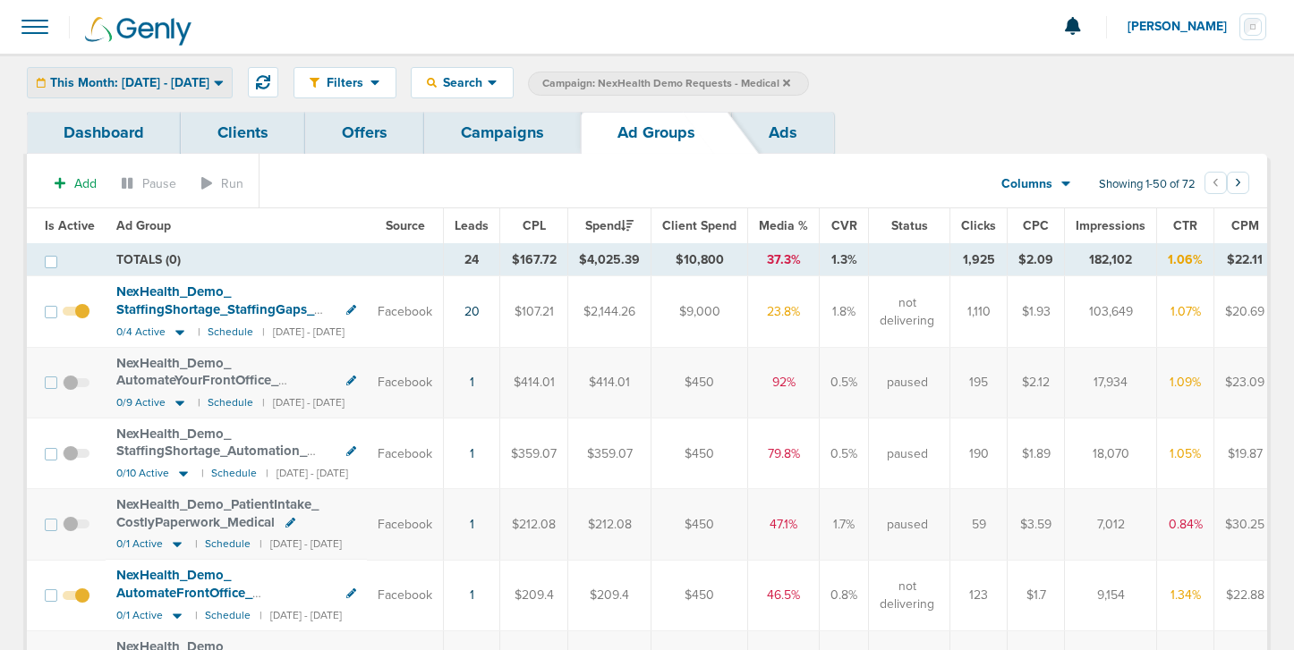
click at [163, 77] on span "This Month: [DATE] - [DATE]" at bounding box center [129, 83] width 159 height 13
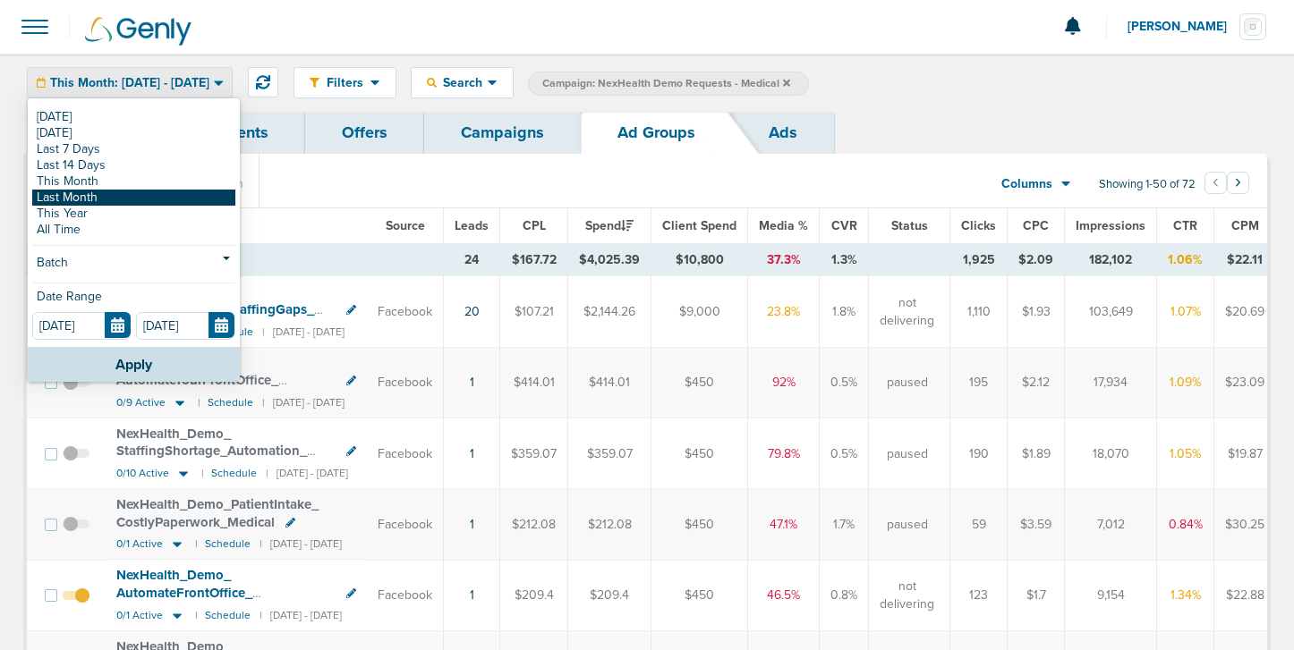
click at [132, 194] on link "Last Month" at bounding box center [133, 198] width 203 height 16
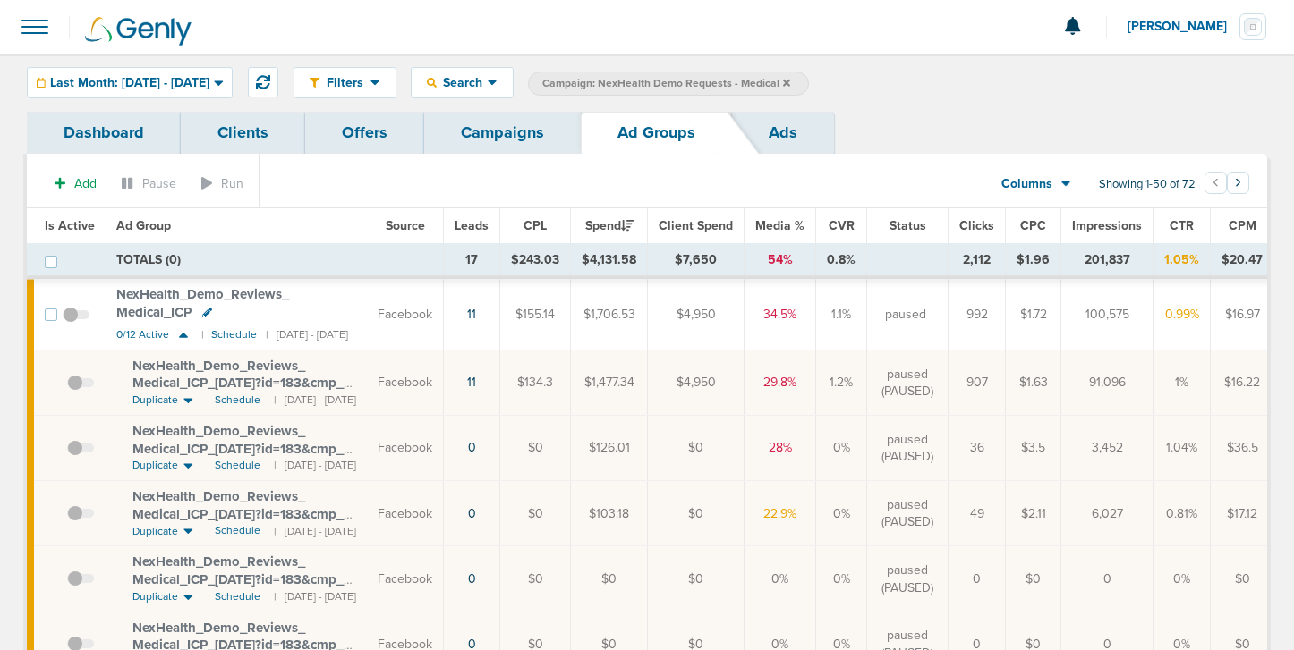
click at [165, 293] on span "NexHealth_ Demo_ Reviews_ Medical_ ICP" at bounding box center [202, 303] width 173 height 34
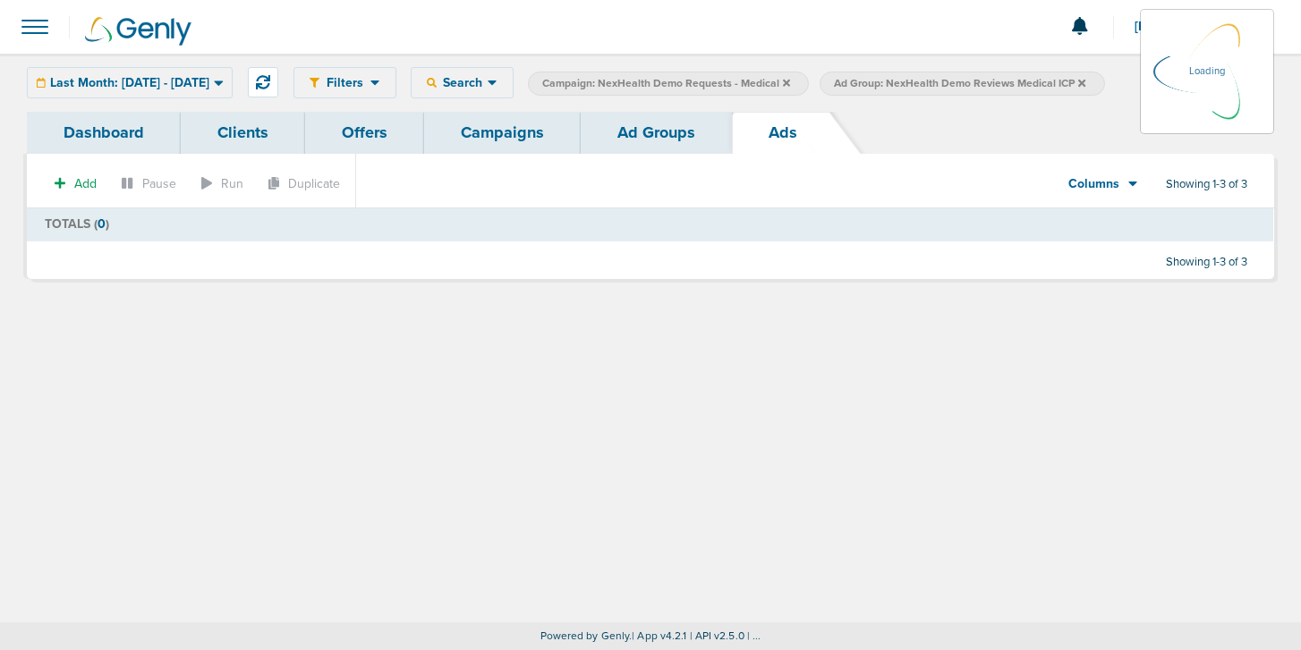
click at [630, 134] on link "Ad Groups" at bounding box center [656, 133] width 151 height 42
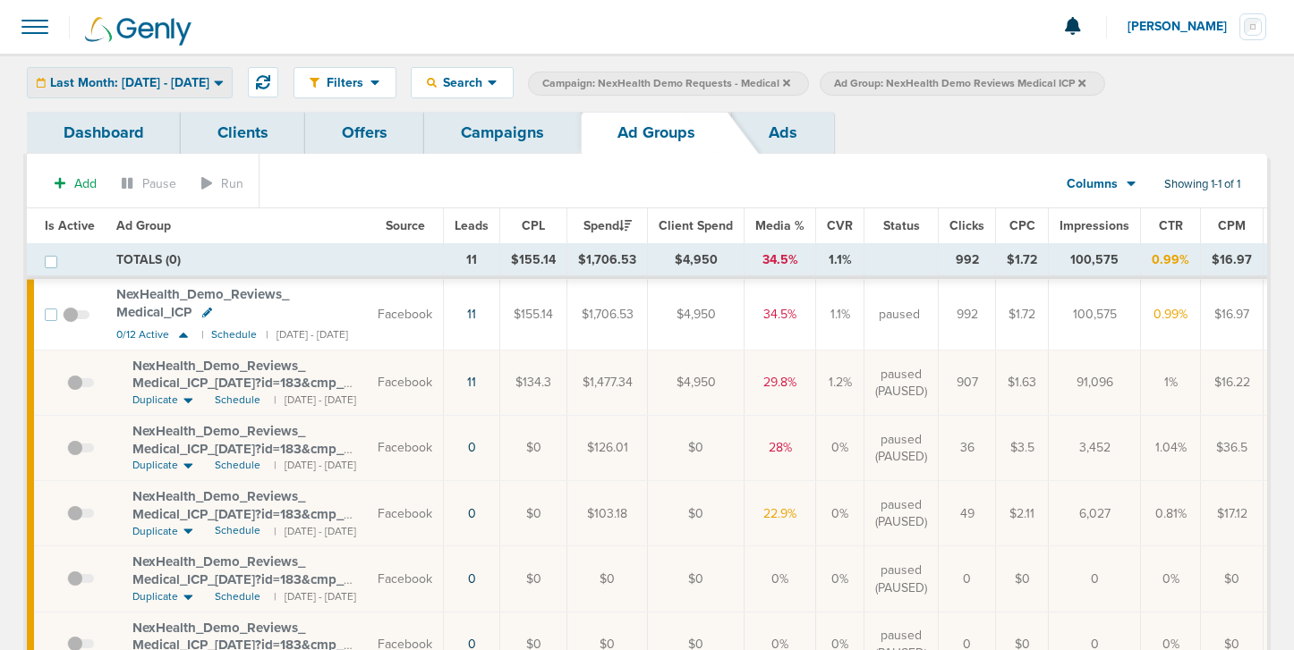
click at [138, 86] on span "Last Month: [DATE] - [DATE]" at bounding box center [129, 83] width 159 height 13
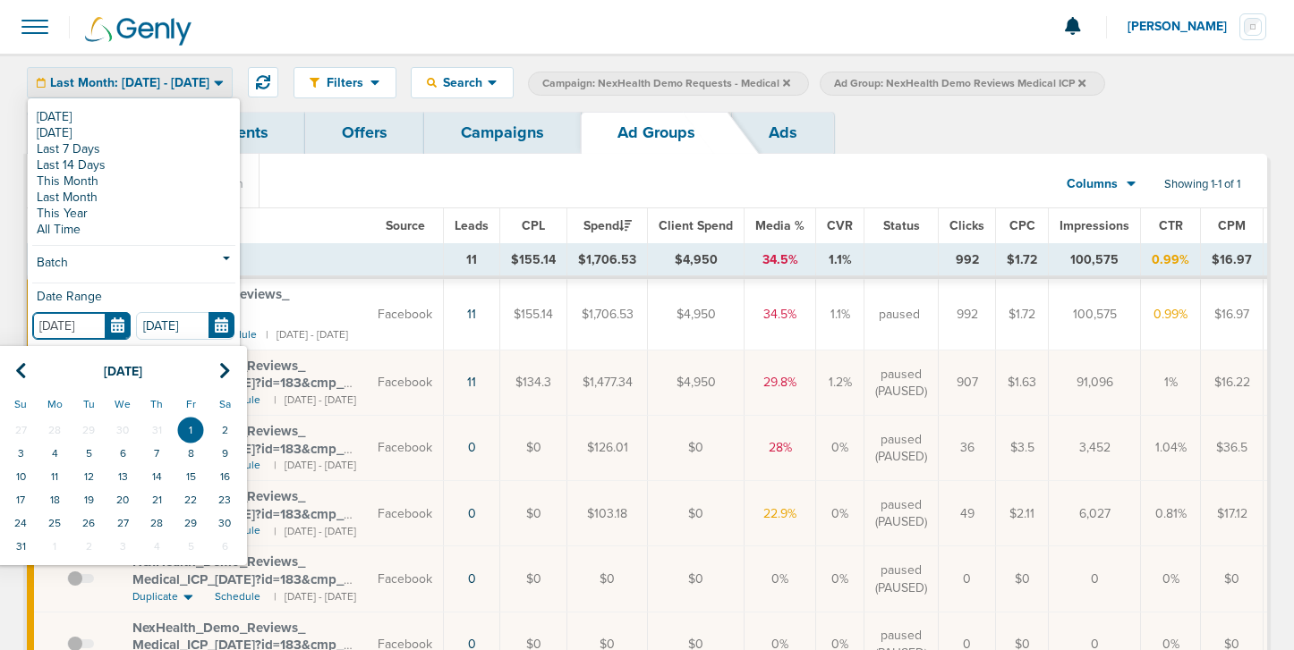
click at [116, 324] on input "[DATE]" at bounding box center [81, 326] width 98 height 28
click at [25, 373] on icon at bounding box center [21, 371] width 12 height 18
click at [79, 420] on td "1" at bounding box center [89, 430] width 34 height 23
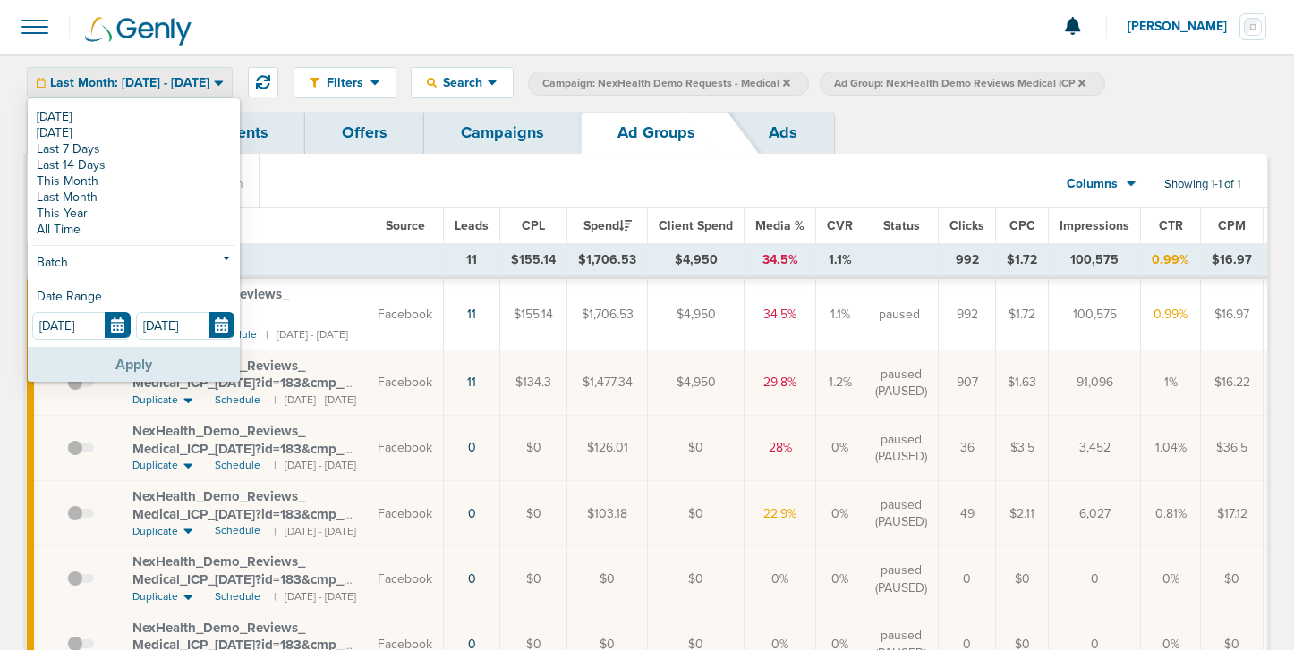
click at [114, 367] on button "Apply" at bounding box center [134, 364] width 212 height 35
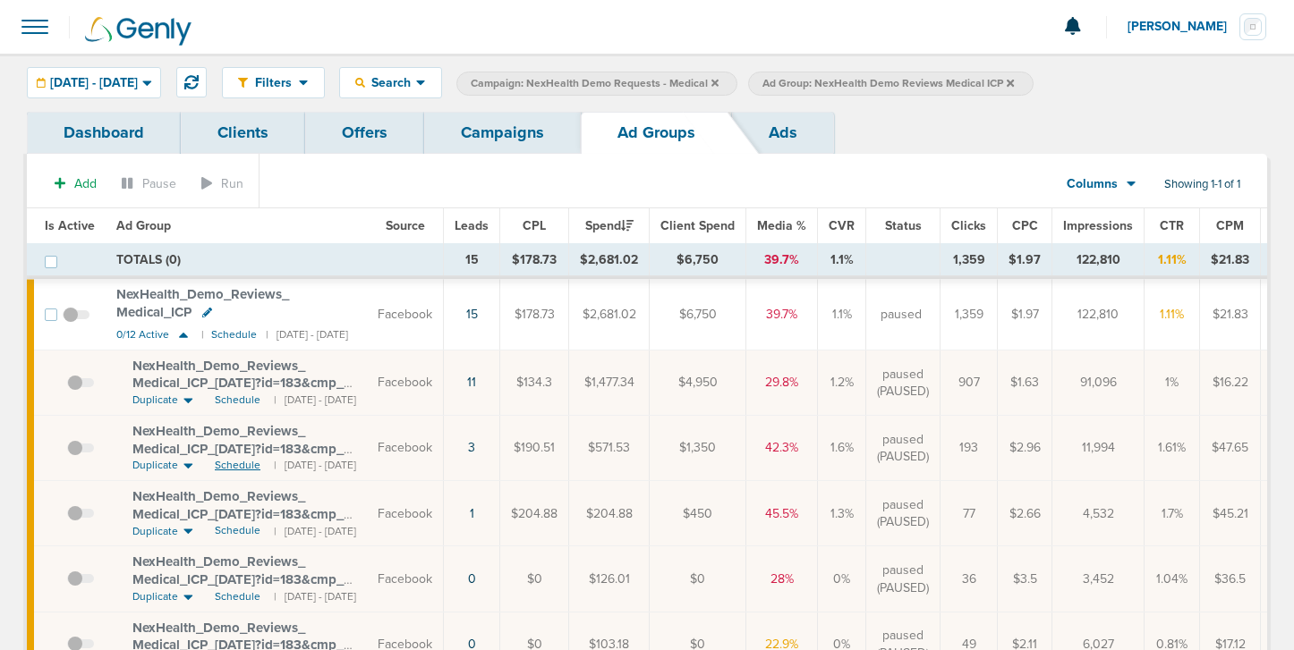
click at [228, 458] on span "Schedule" at bounding box center [238, 465] width 46 height 15
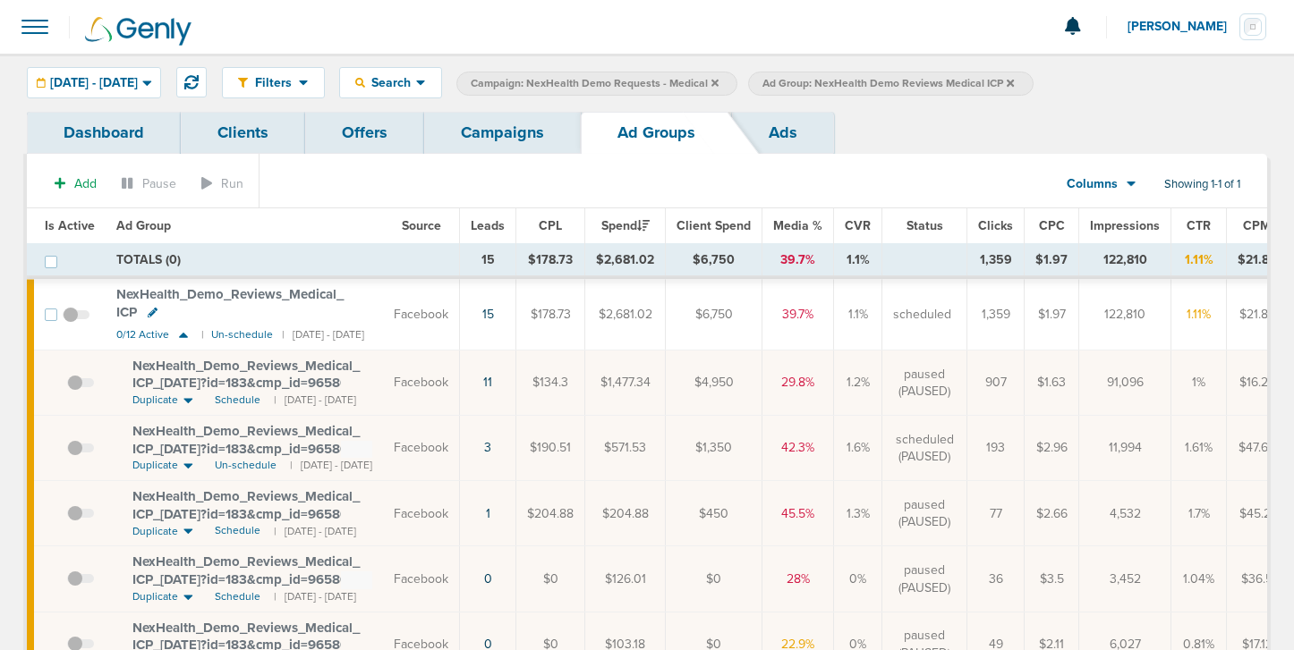
click at [73, 457] on span at bounding box center [80, 457] width 27 height 0
click at [67, 452] on input "checkbox" at bounding box center [67, 452] width 0 height 0
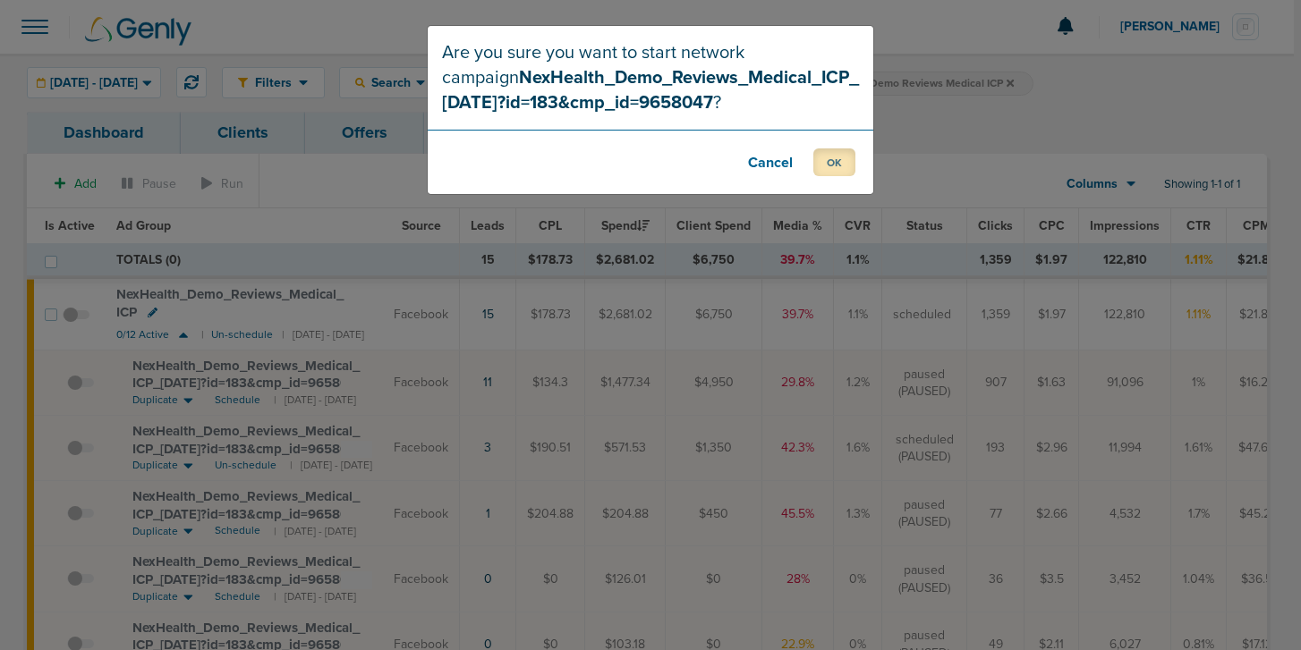
click at [824, 166] on button "OK" at bounding box center [834, 163] width 42 height 28
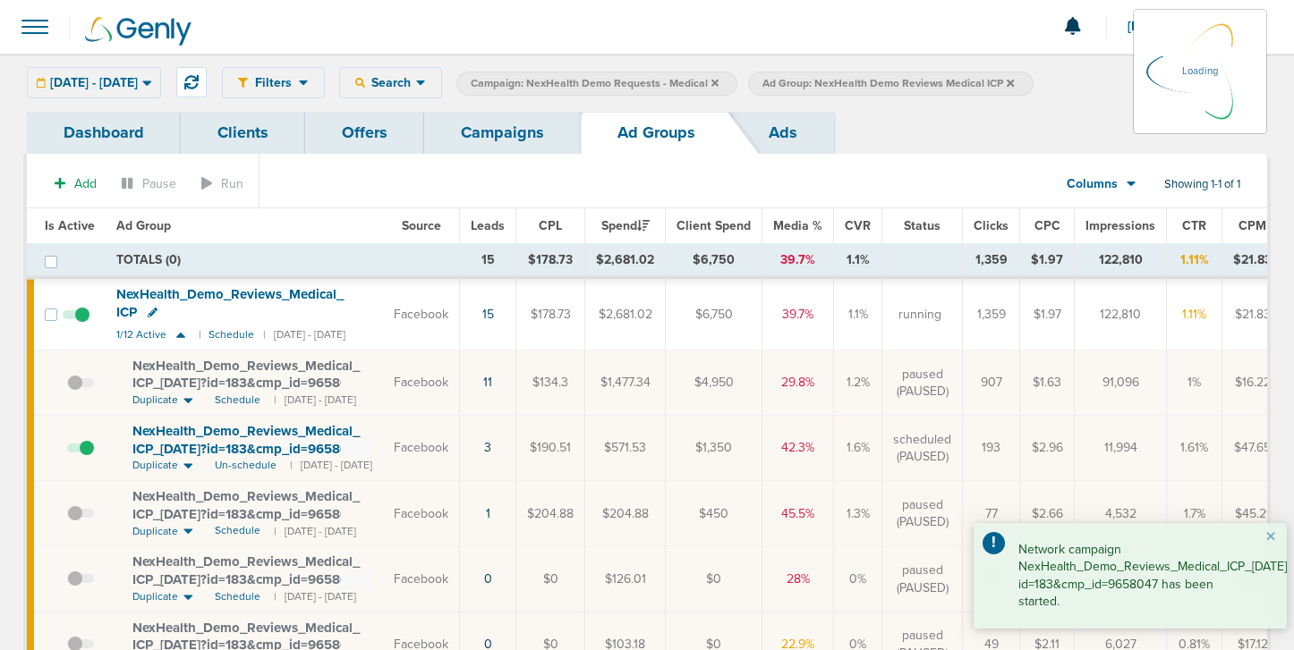
click at [498, 124] on link "Campaigns" at bounding box center [502, 133] width 157 height 42
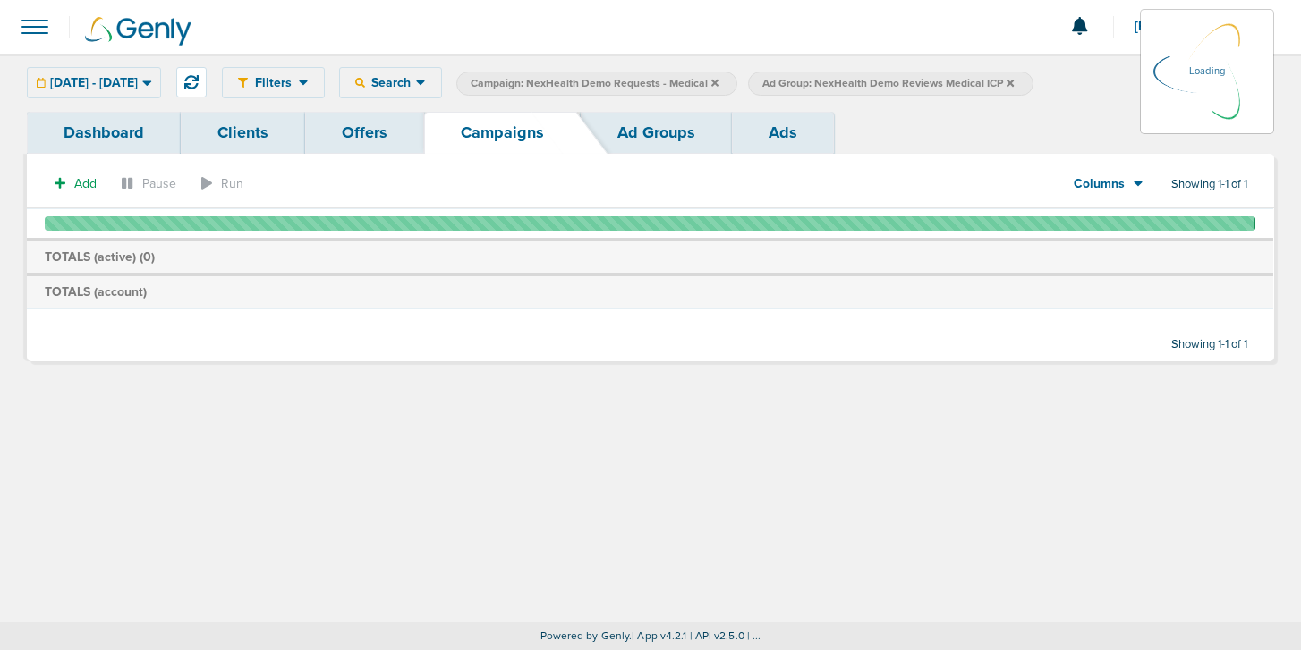
click at [160, 76] on div "[DATE] - [DATE] [DATE] [DATE] Last 7 Days Last 14 Days This Month Last Month Th…" at bounding box center [94, 82] width 134 height 31
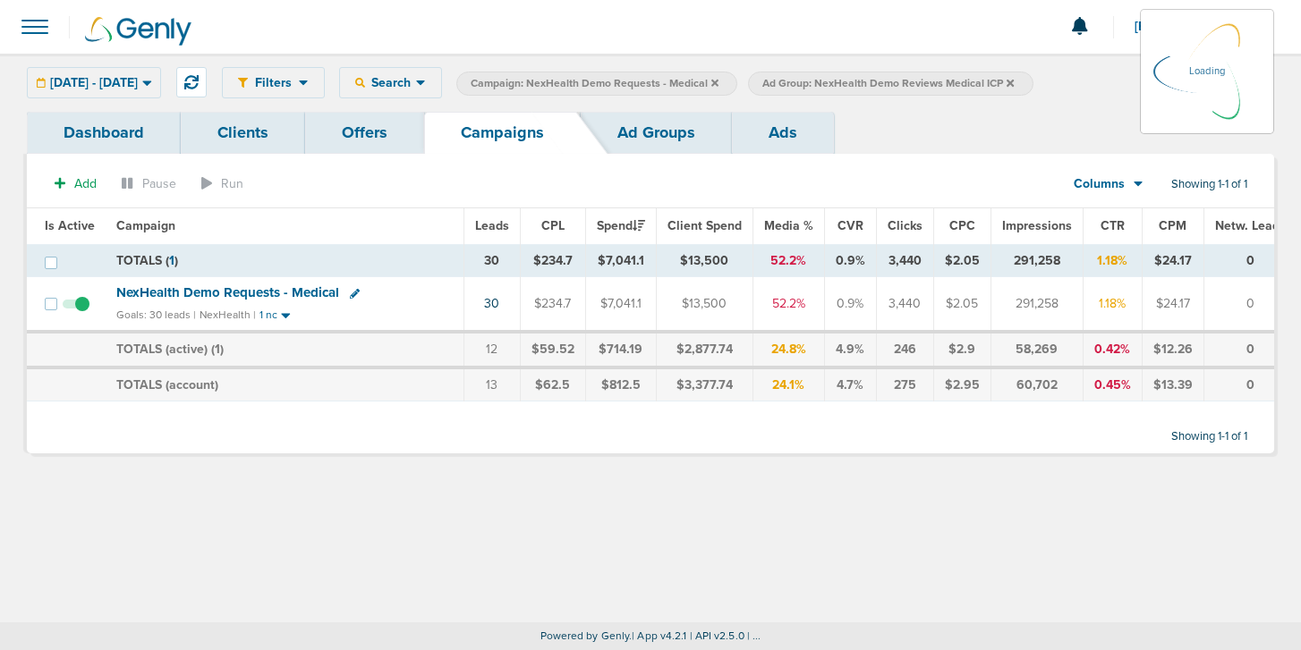
click at [155, 82] on div "[DATE] - [DATE] [DATE] [DATE] Last 7 Days Last 14 Days This Month Last Month Th…" at bounding box center [94, 82] width 134 height 31
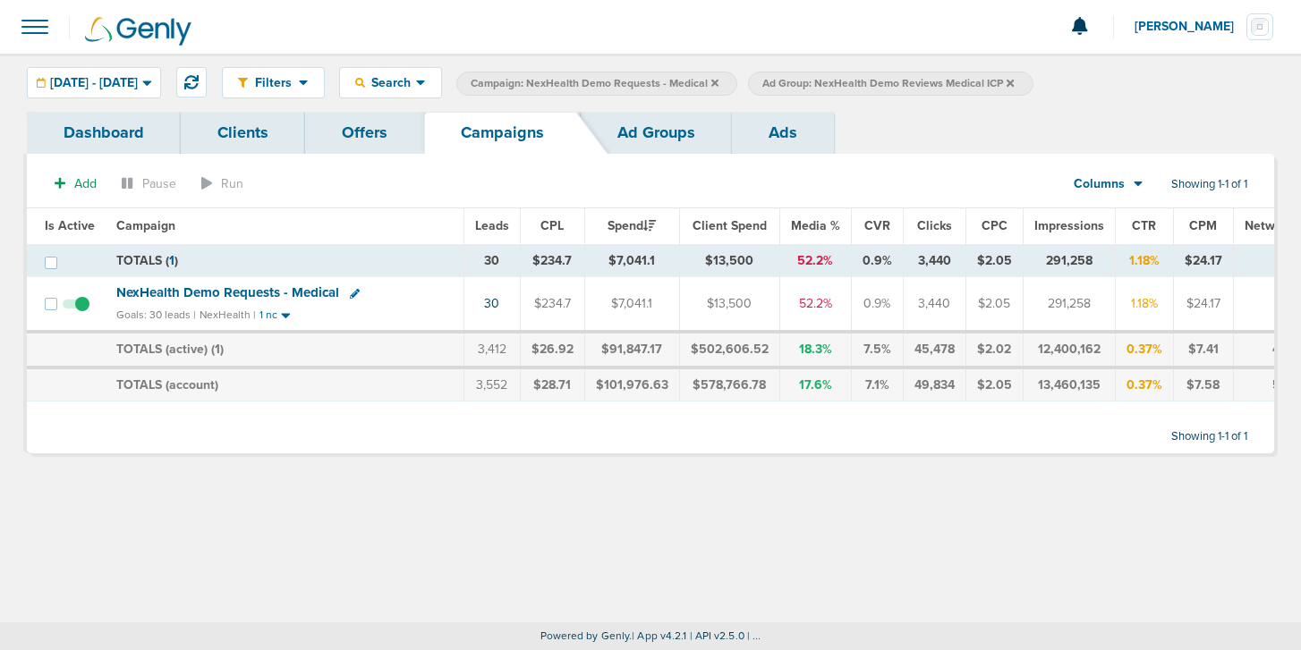
click at [138, 79] on span "[DATE] - [DATE]" at bounding box center [94, 83] width 88 height 13
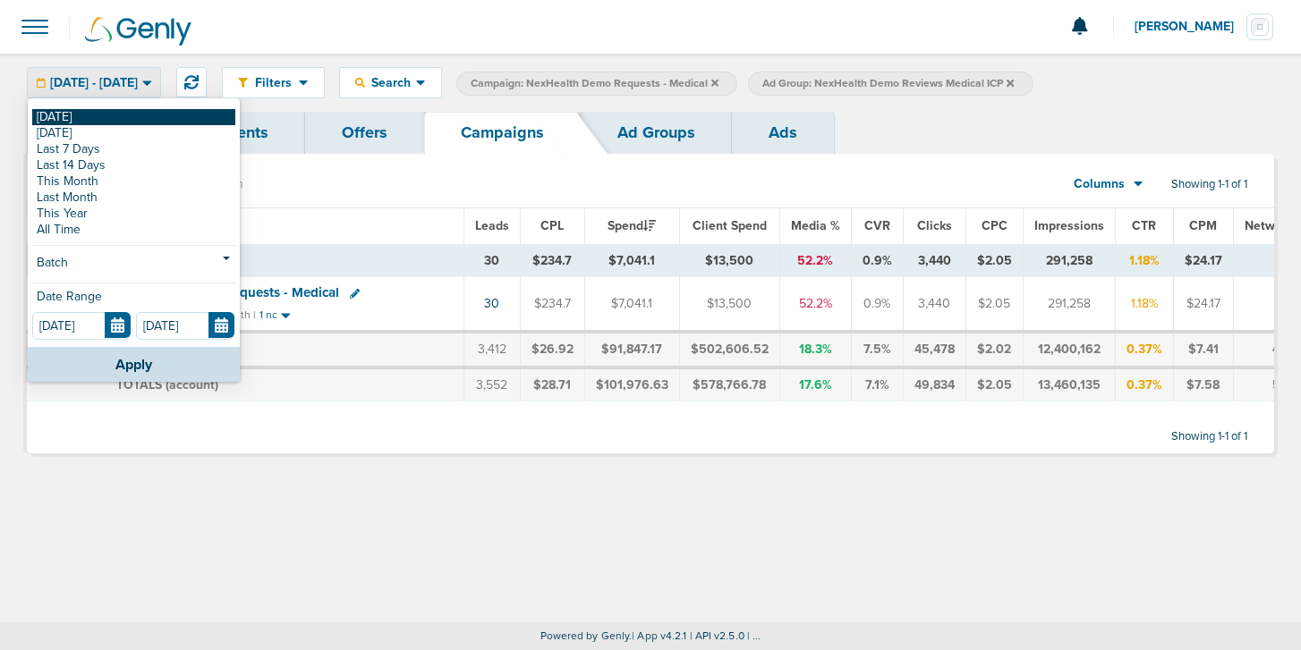
click at [111, 110] on link "[DATE]" at bounding box center [133, 117] width 203 height 16
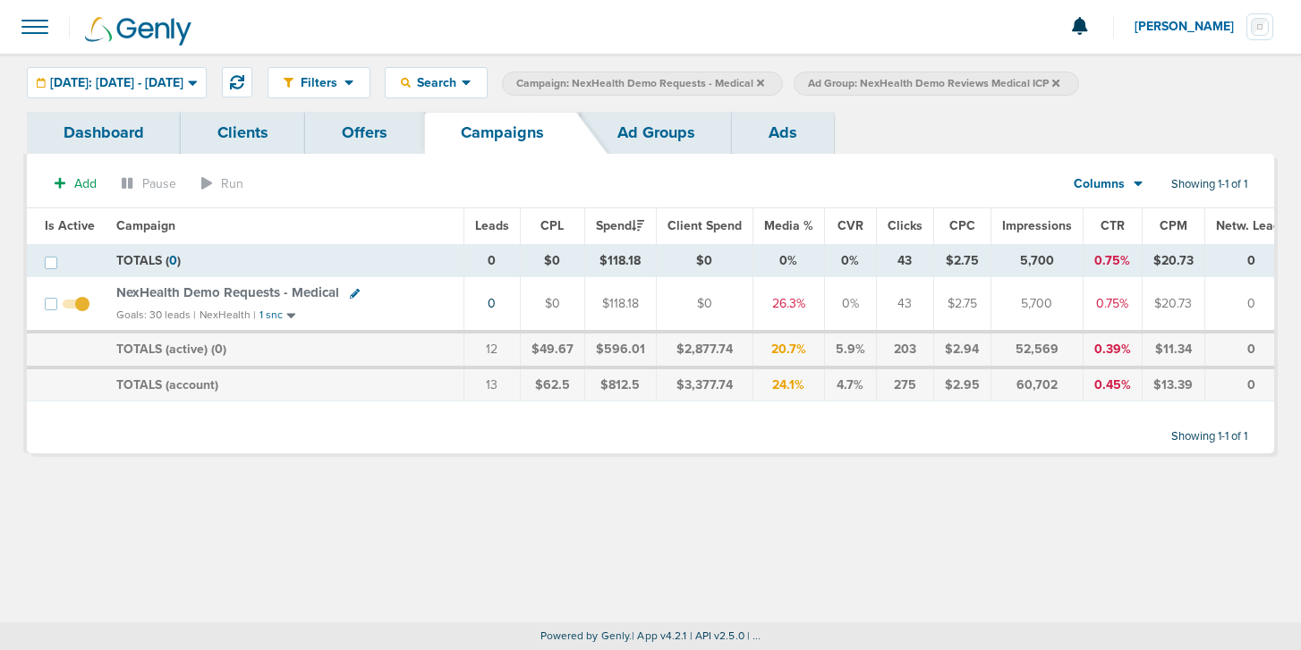
click at [1059, 83] on icon at bounding box center [1055, 83] width 7 height 11
click at [764, 80] on icon at bounding box center [760, 82] width 7 height 7
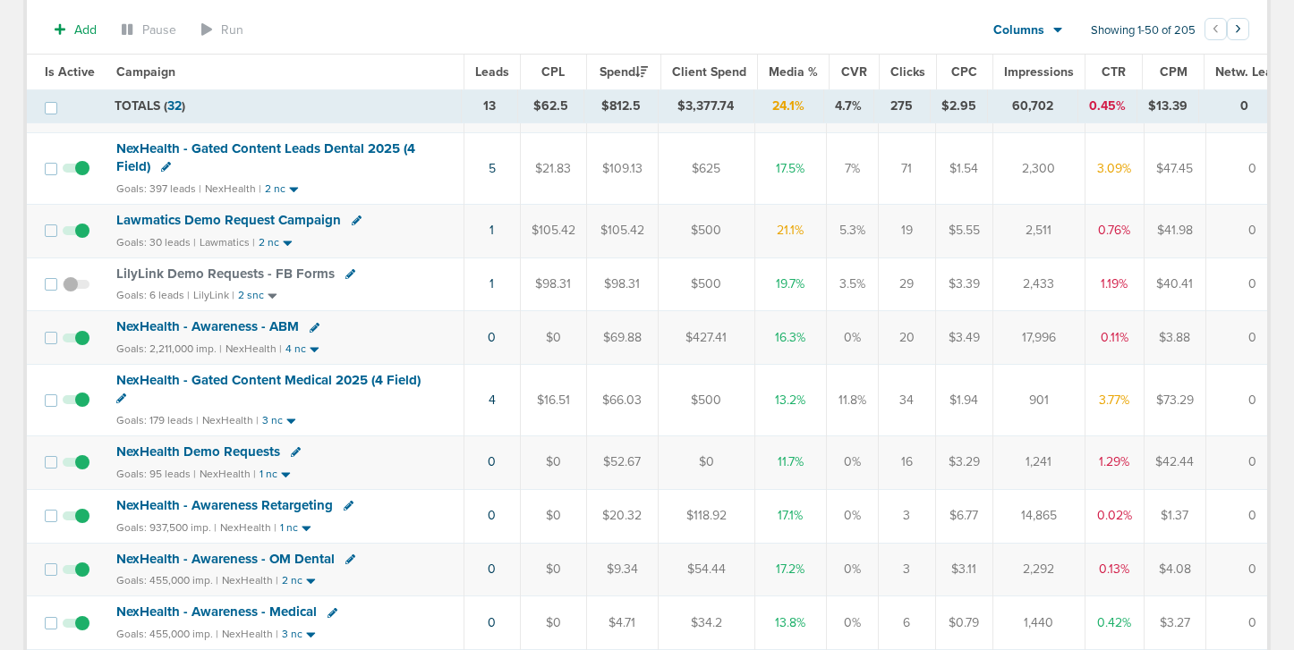
scroll to position [258, 0]
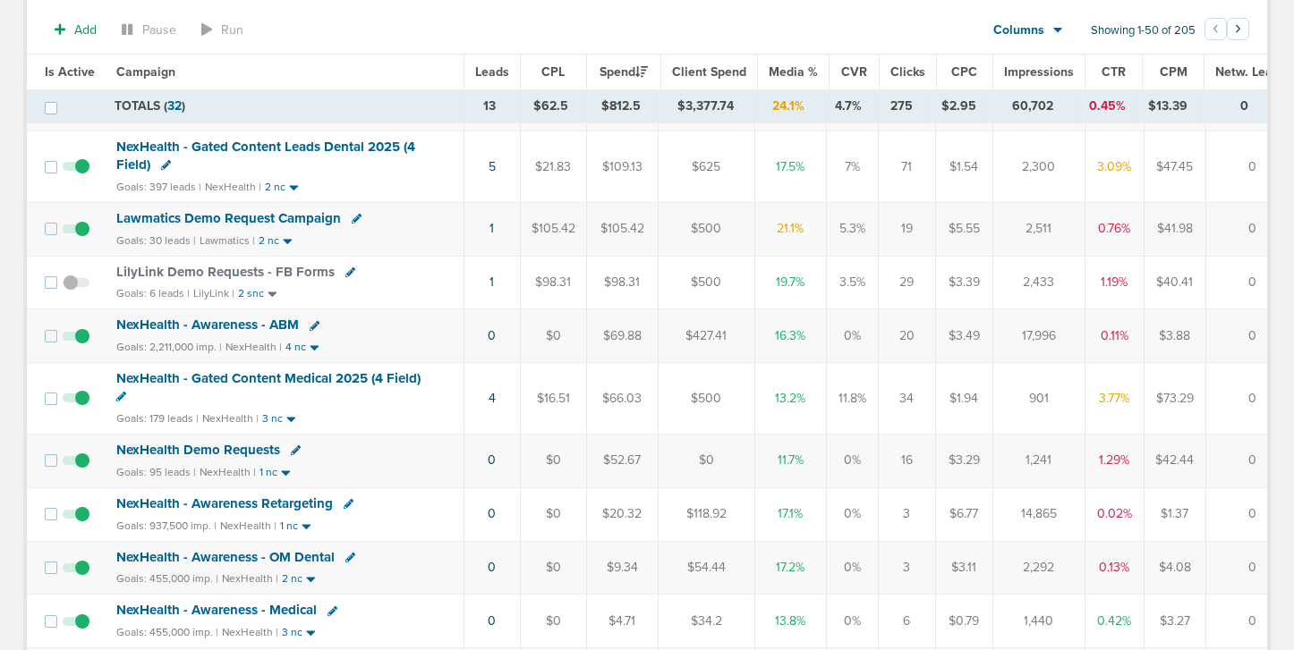
click at [200, 451] on span "NexHealth Demo Requests" at bounding box center [198, 450] width 164 height 16
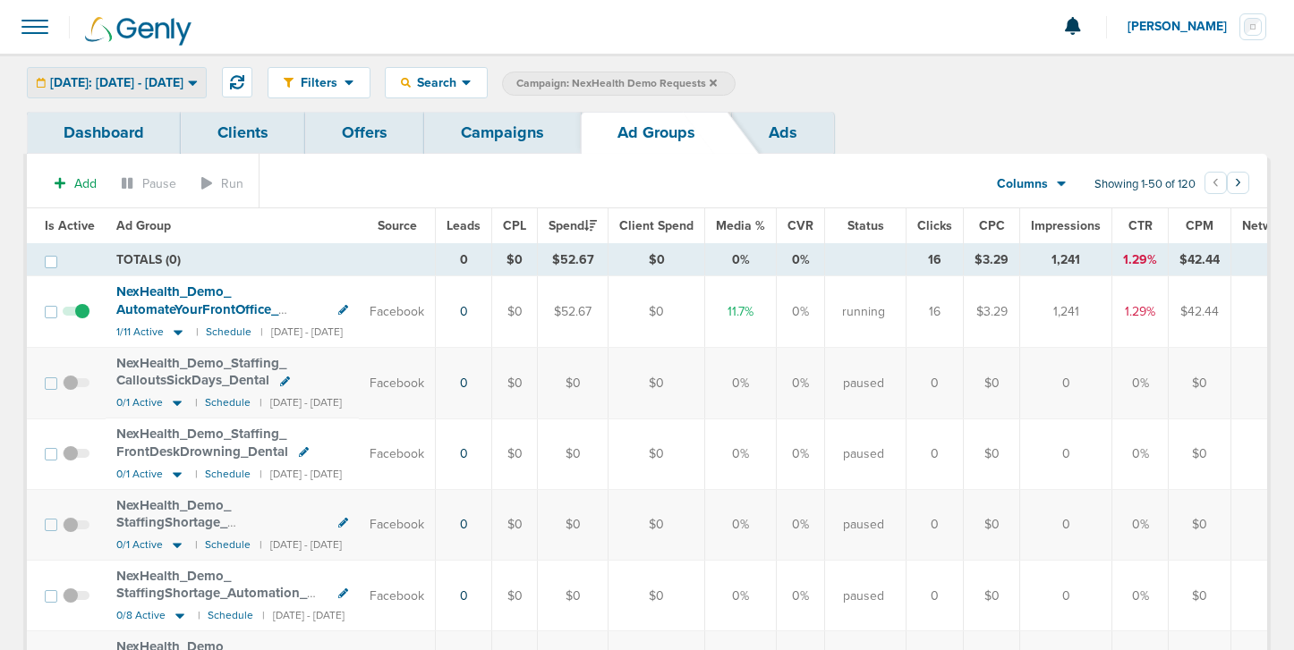
click at [128, 83] on span "[DATE]: [DATE] - [DATE]" at bounding box center [116, 83] width 133 height 13
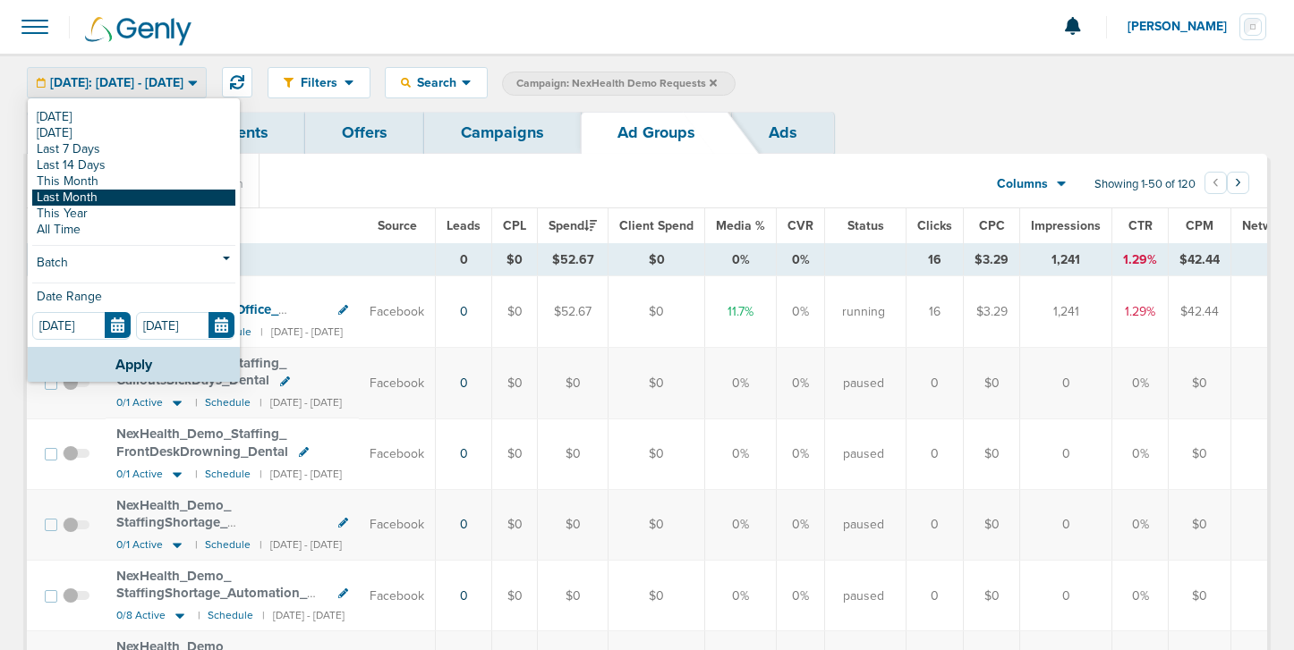
click at [115, 194] on link "Last Month" at bounding box center [133, 198] width 203 height 16
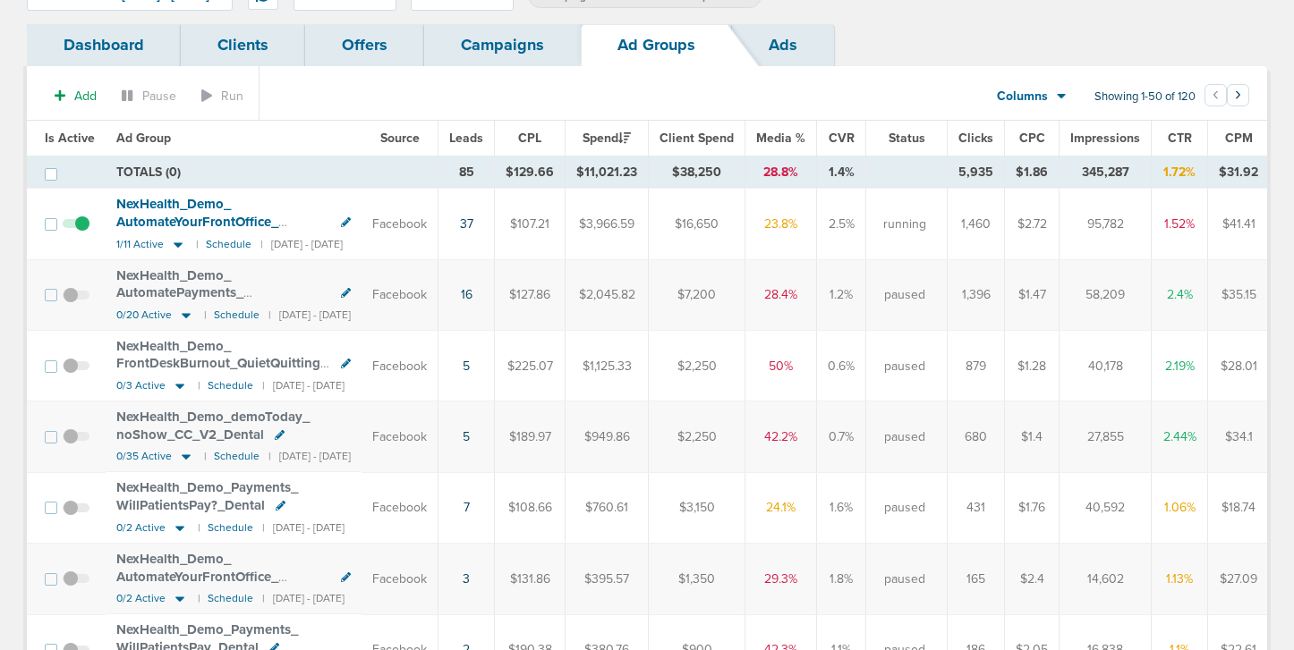
scroll to position [92, 0]
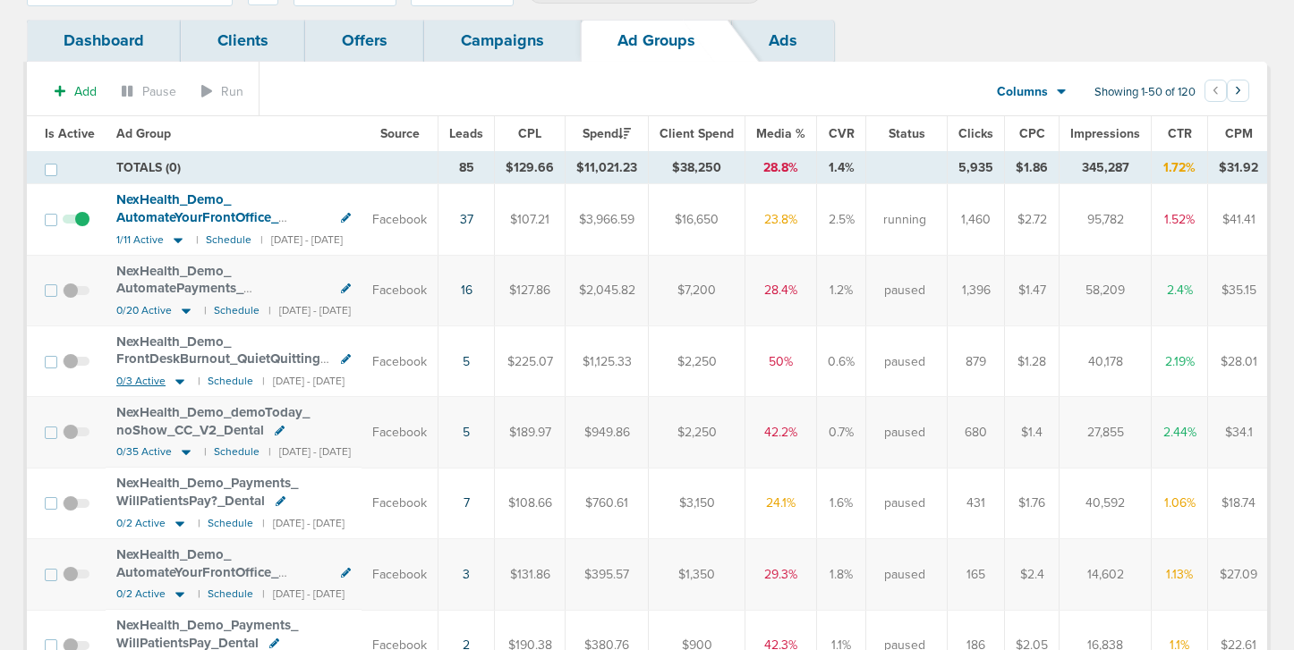
click at [180, 382] on icon at bounding box center [180, 381] width 18 height 15
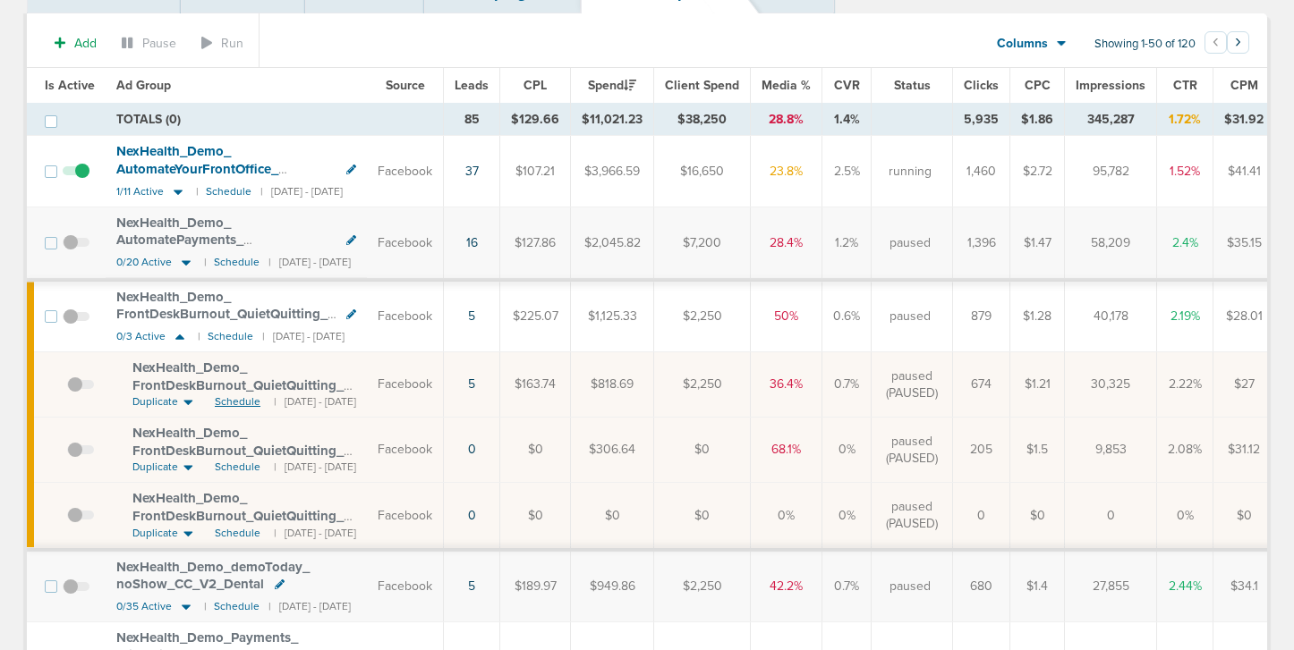
scroll to position [189, 0]
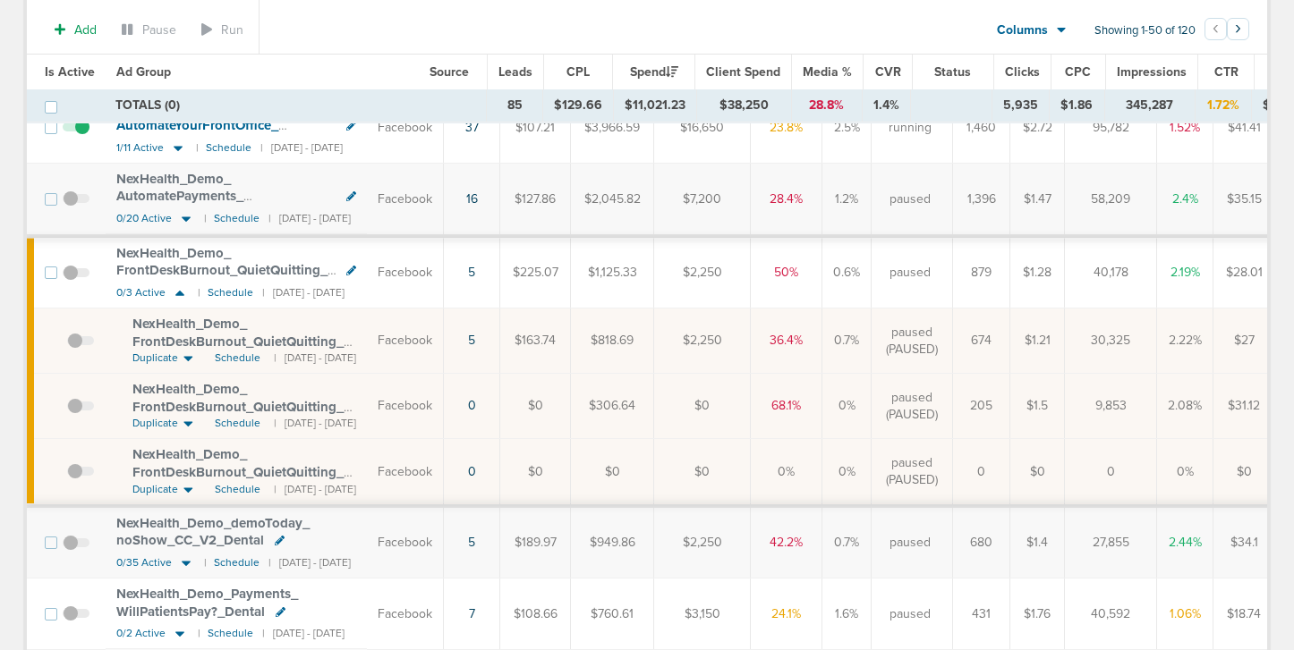
click at [213, 267] on span "NexHealth_ Demo_ FrontDeskBurnout_ QuietQuitting_ Dental" at bounding box center [221, 270] width 211 height 51
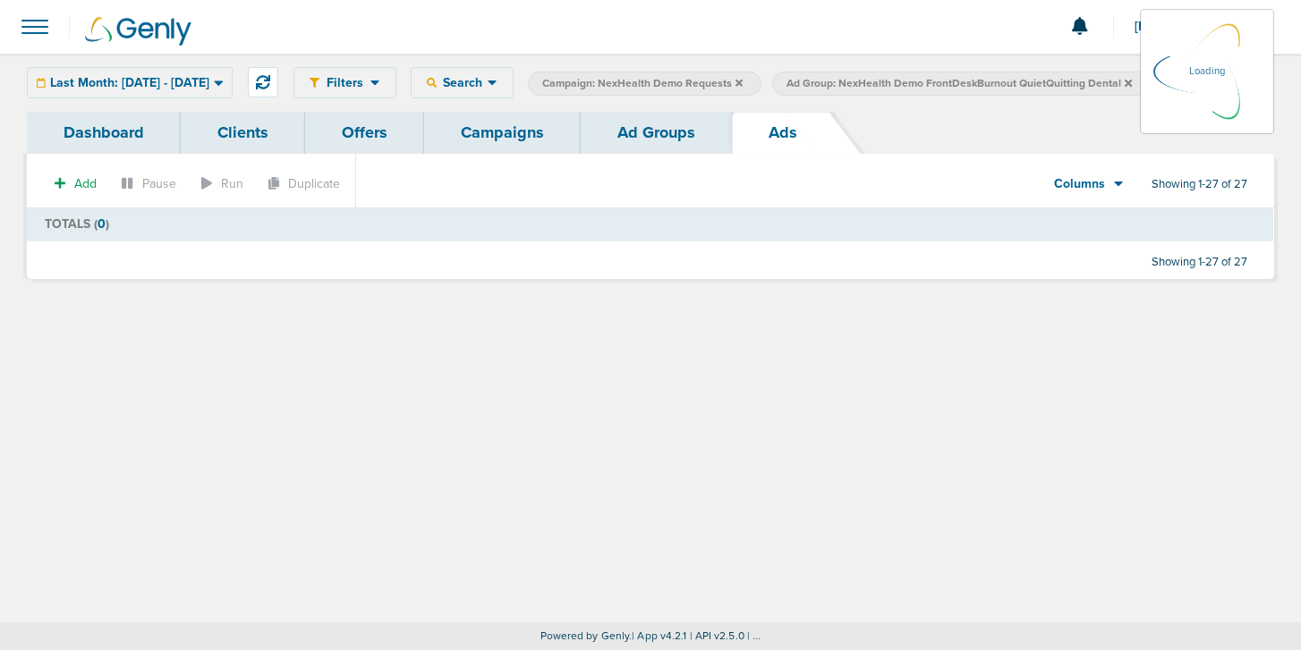
click at [502, 126] on link "Campaigns" at bounding box center [502, 133] width 157 height 42
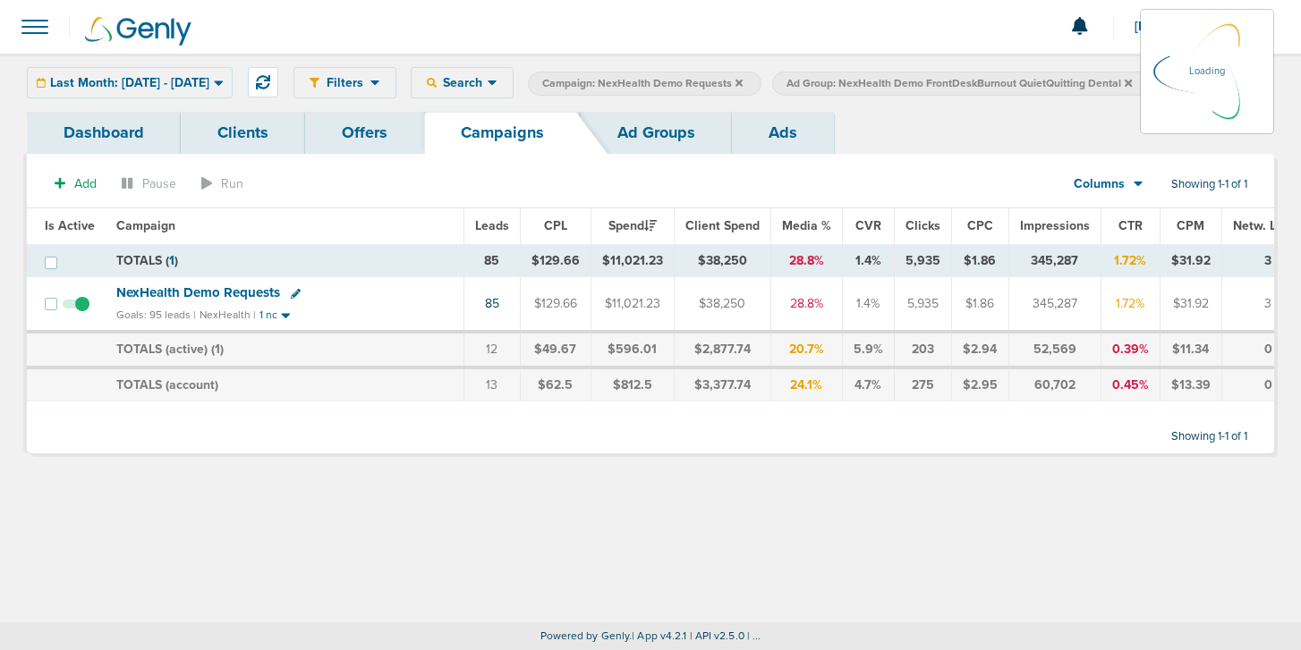
click at [657, 122] on link "Ad Groups" at bounding box center [656, 133] width 151 height 42
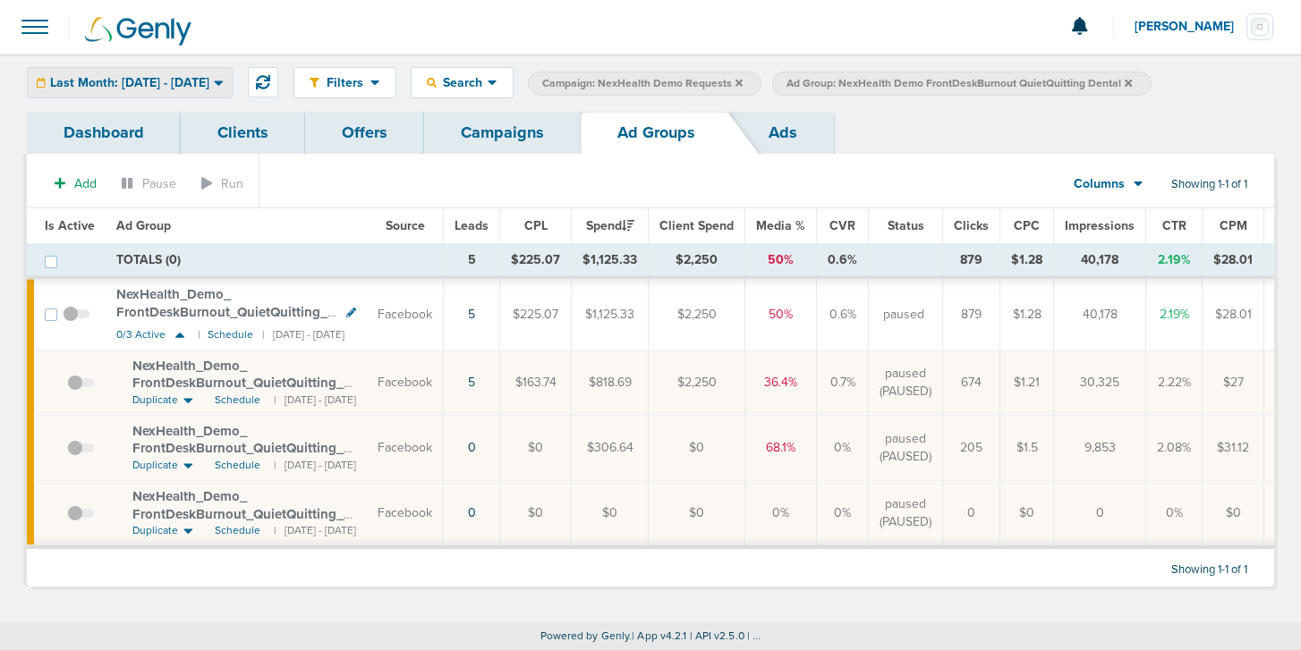
click at [170, 81] on span "Last Month: [DATE] - [DATE]" at bounding box center [129, 83] width 159 height 13
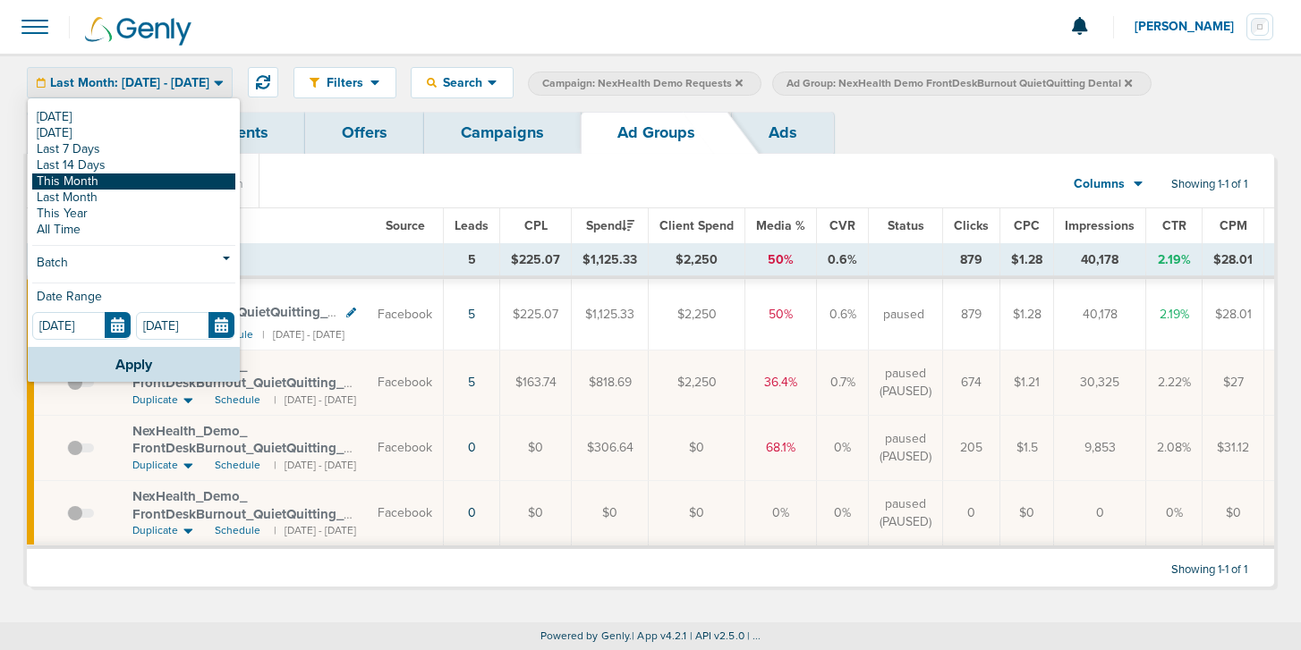
click at [145, 179] on link "This Month" at bounding box center [133, 182] width 203 height 16
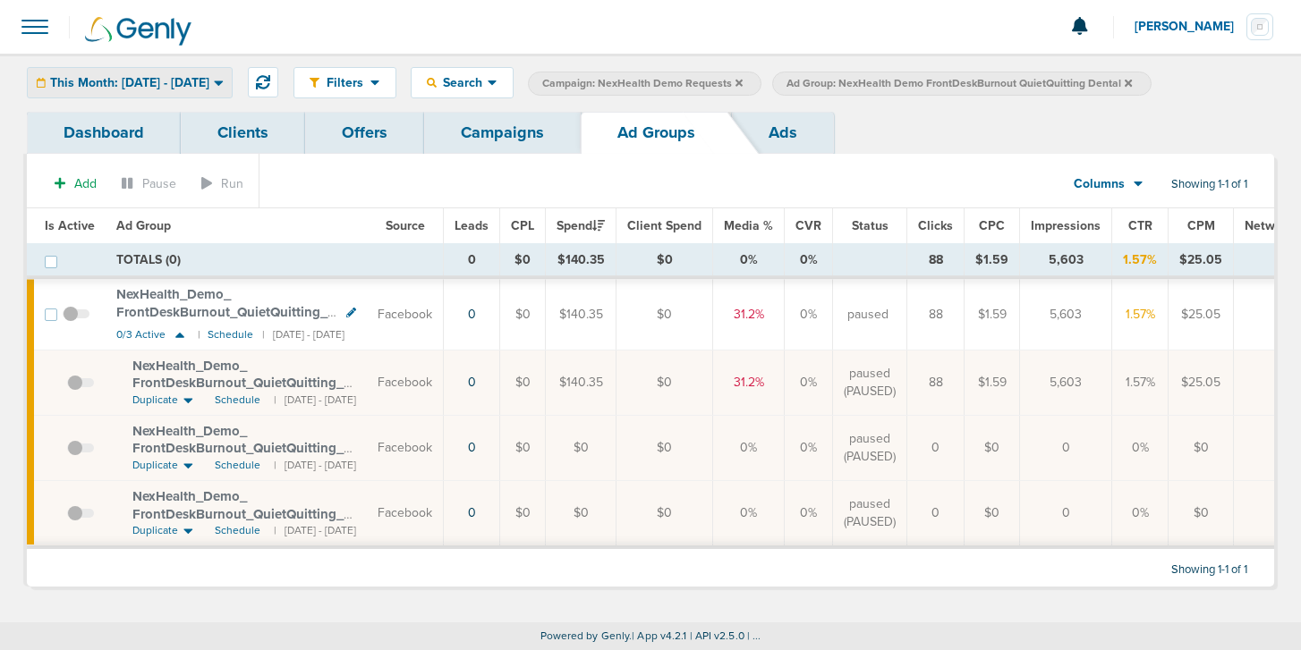
click at [105, 79] on span "This Month: [DATE] - [DATE]" at bounding box center [129, 83] width 159 height 13
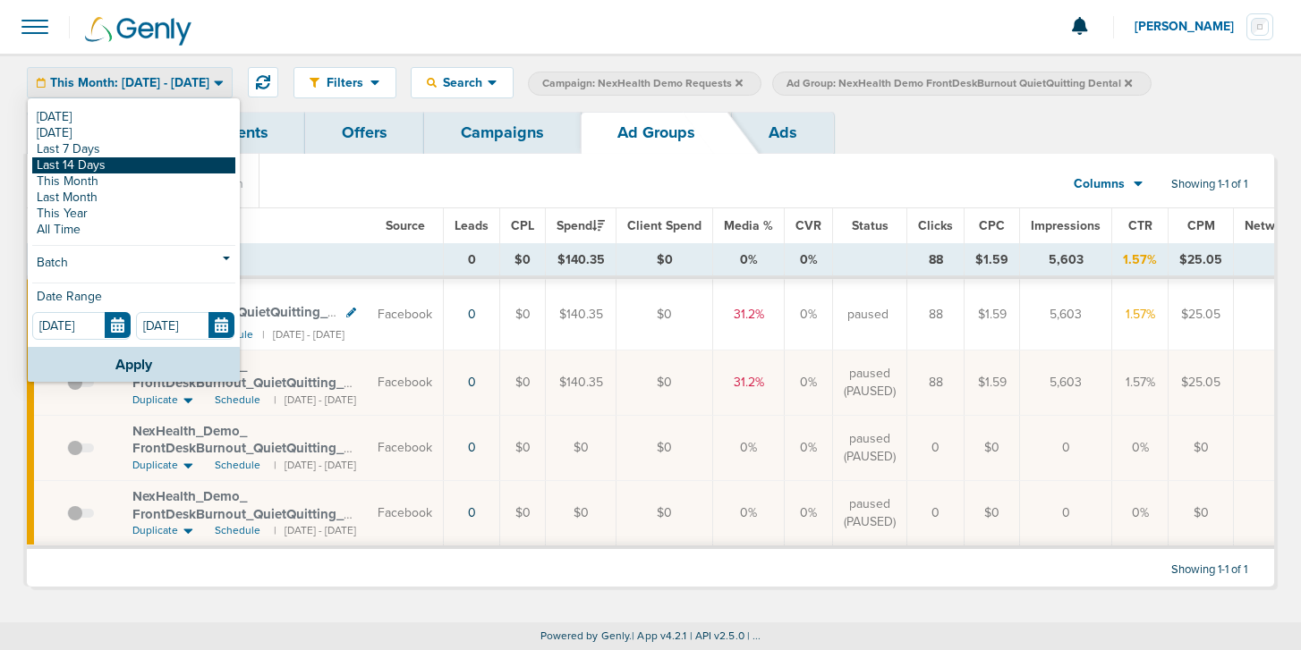
click at [85, 164] on link "Last 14 Days" at bounding box center [133, 165] width 203 height 16
type input "[DATE]"
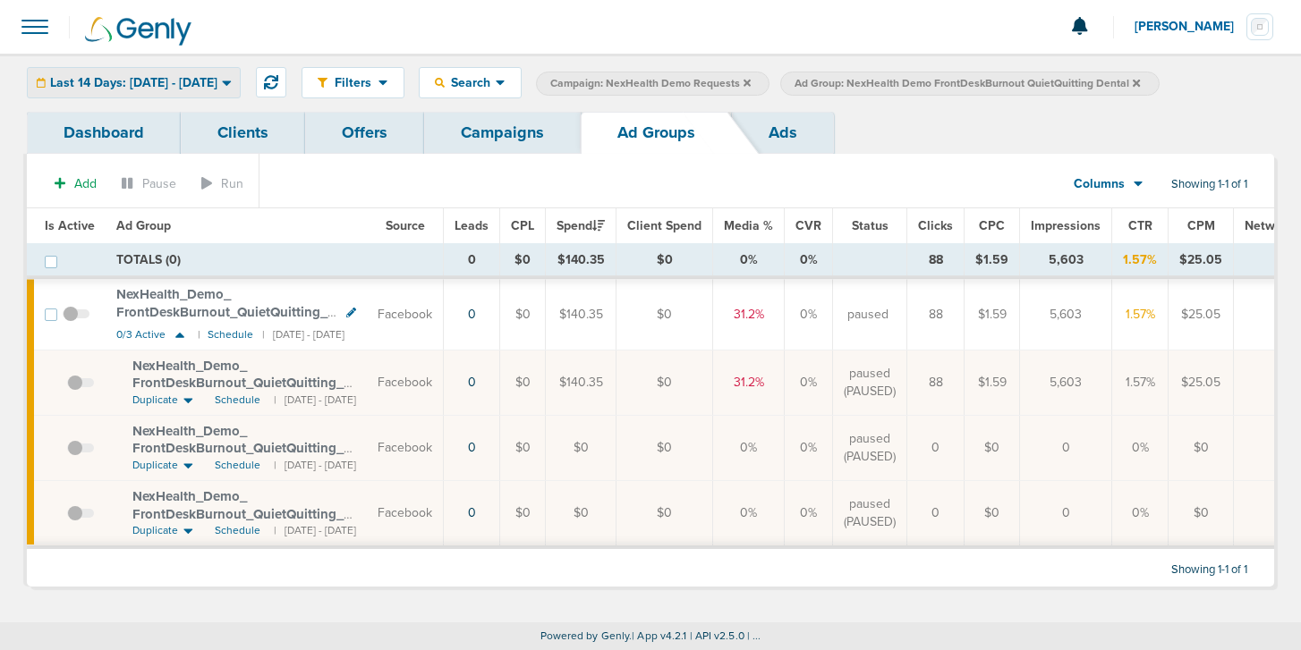
click at [97, 79] on span "Last 14 Days: [DATE] - [DATE]" at bounding box center [133, 83] width 167 height 13
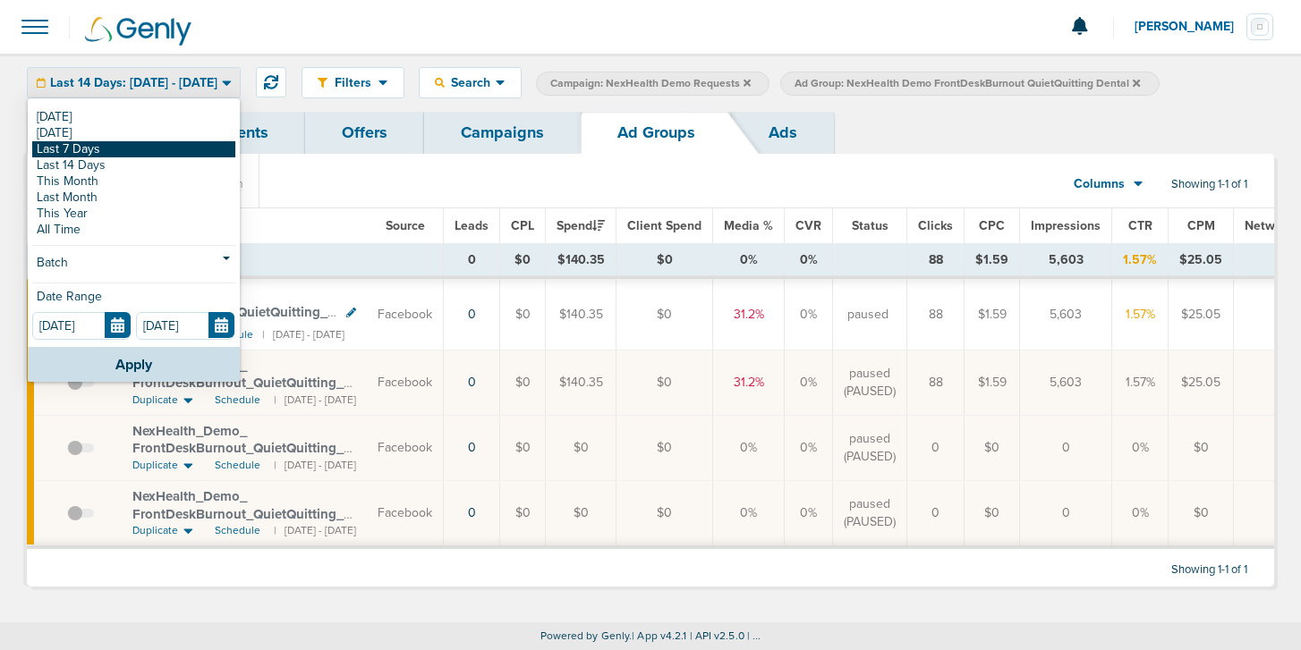
click at [99, 141] on link "Last 7 Days" at bounding box center [133, 149] width 203 height 16
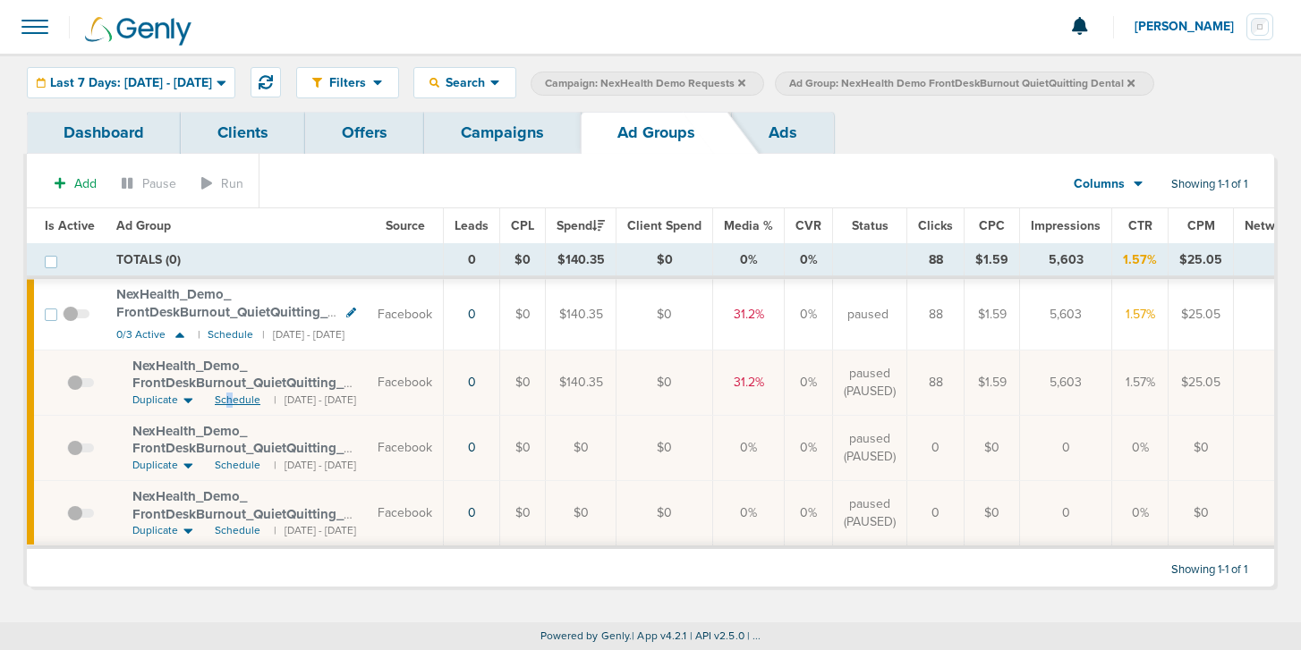
click at [224, 395] on span "Schedule" at bounding box center [238, 400] width 46 height 15
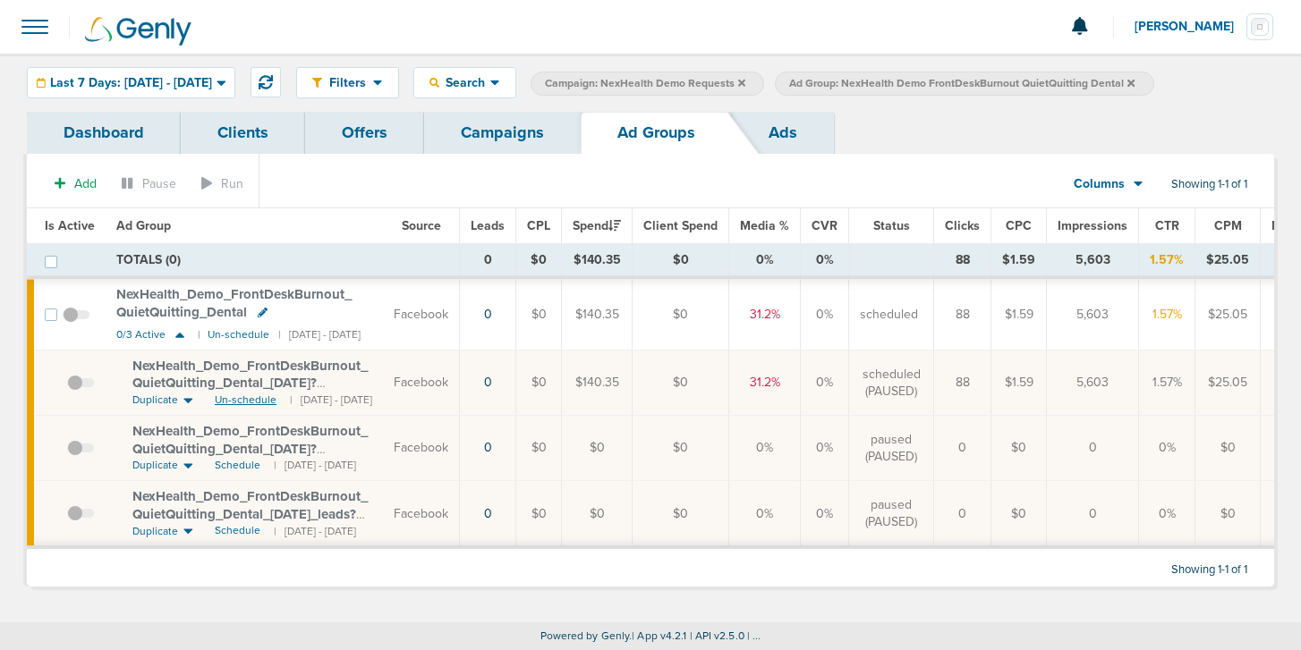
click at [225, 395] on span "Un-schedule" at bounding box center [246, 400] width 62 height 15
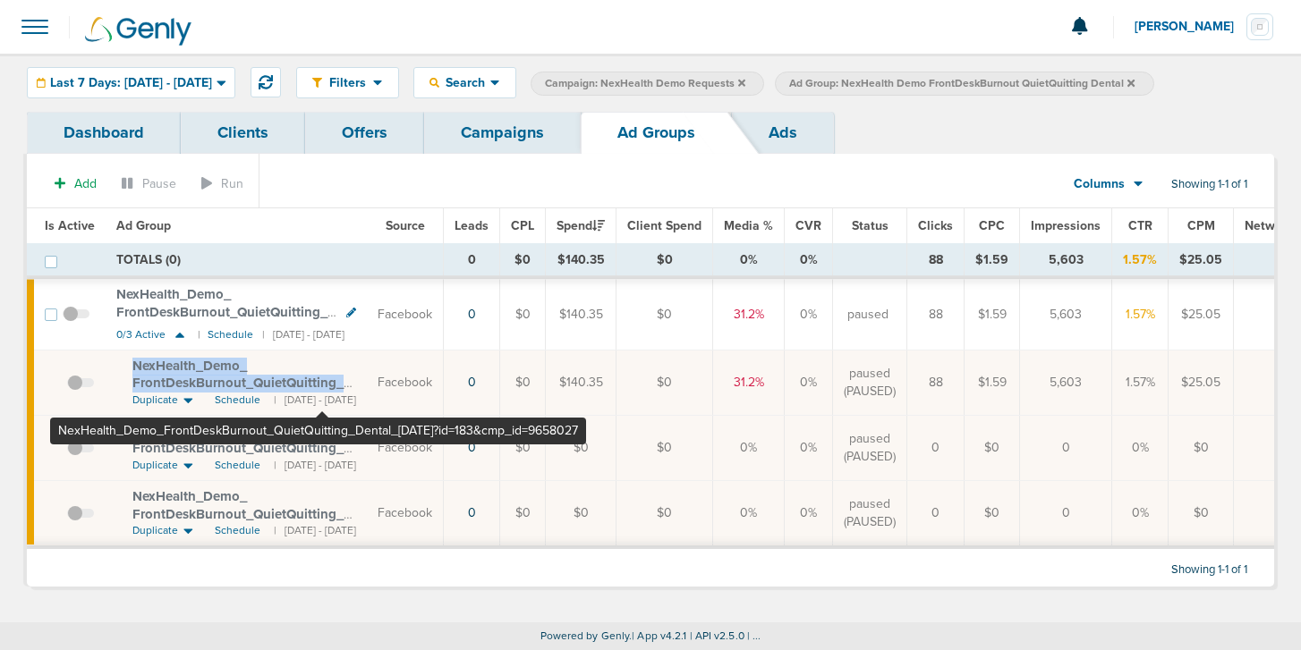
drag, startPoint x: 130, startPoint y: 361, endPoint x: 322, endPoint y: 378, distance: 193.1
click at [322, 378] on td "NexHealth_ Demo_ FrontDeskBurnout_ QuietQuitting_ Dental_ [DATE]?id=183&cmp_ id…" at bounding box center [236, 383] width 261 height 65
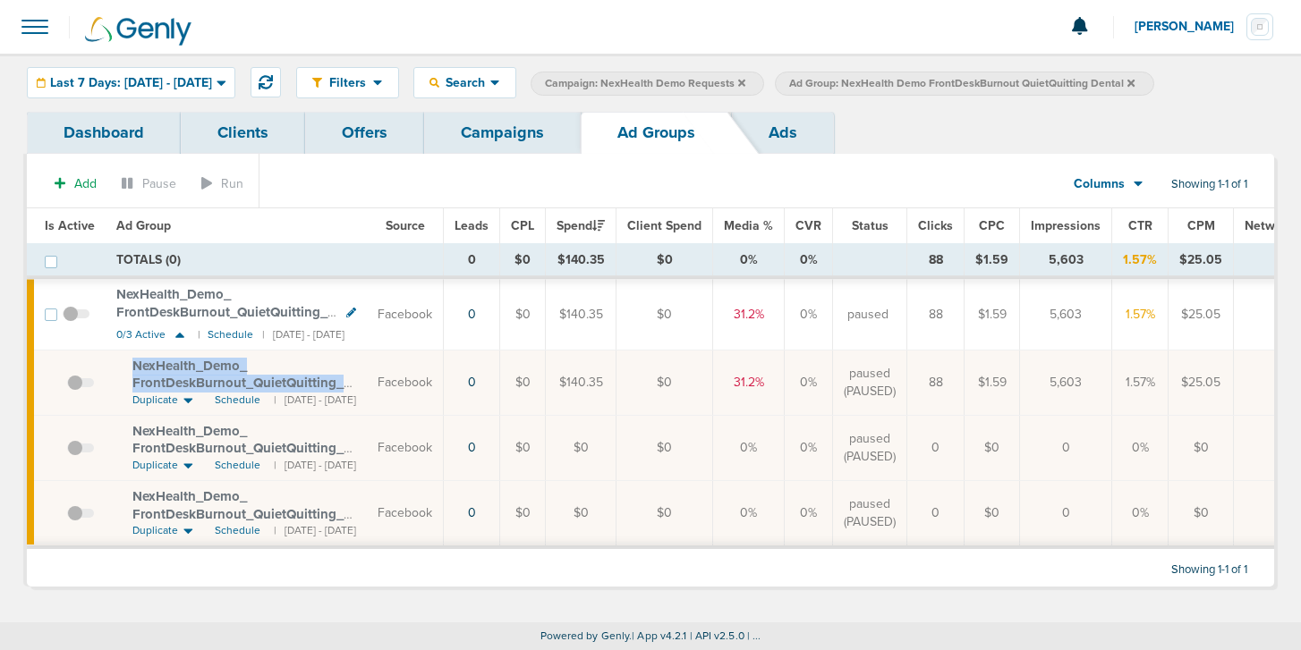
copy span "NexHealth_ Demo_ FrontDeskBurnout_ QuietQuitting_ Dental_ [DATE]"
click at [482, 136] on link "Campaigns" at bounding box center [502, 133] width 157 height 42
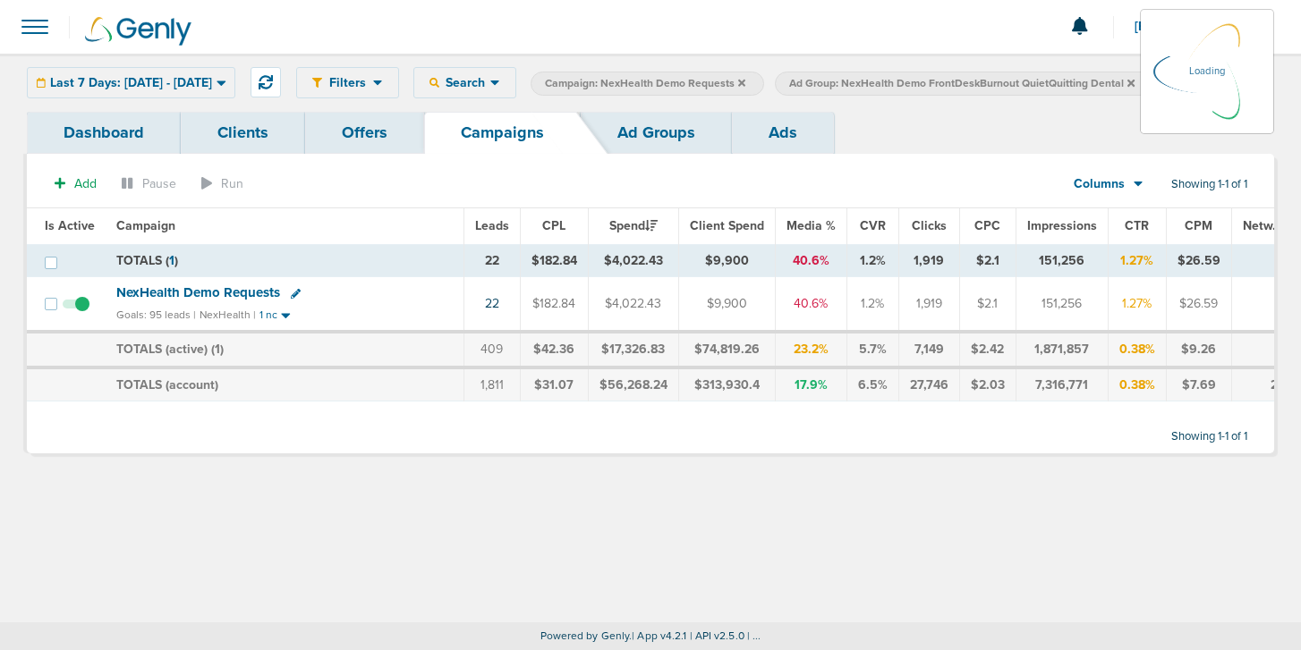
click at [170, 78] on div "Last 7 Days: [DATE] - [DATE] [DATE] [DATE] Last 7 Days Last 14 Days This Month …" at bounding box center [131, 82] width 208 height 31
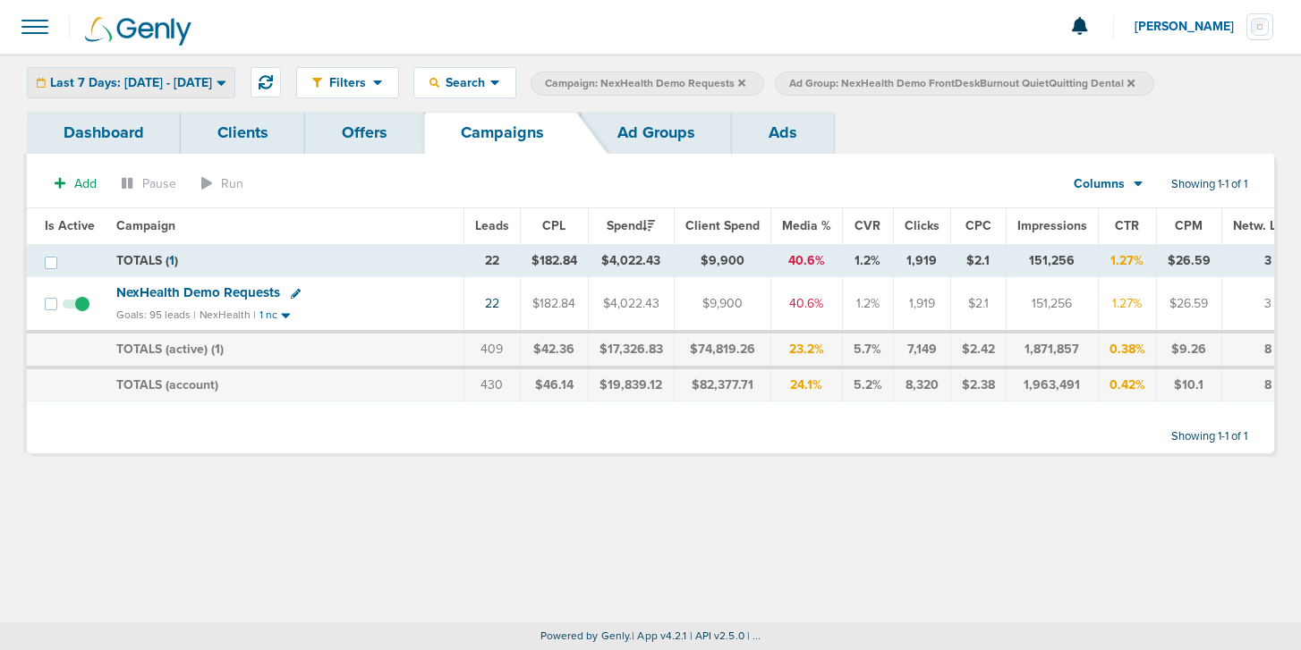
click at [212, 83] on span "Last 7 Days: [DATE] - [DATE]" at bounding box center [131, 83] width 162 height 13
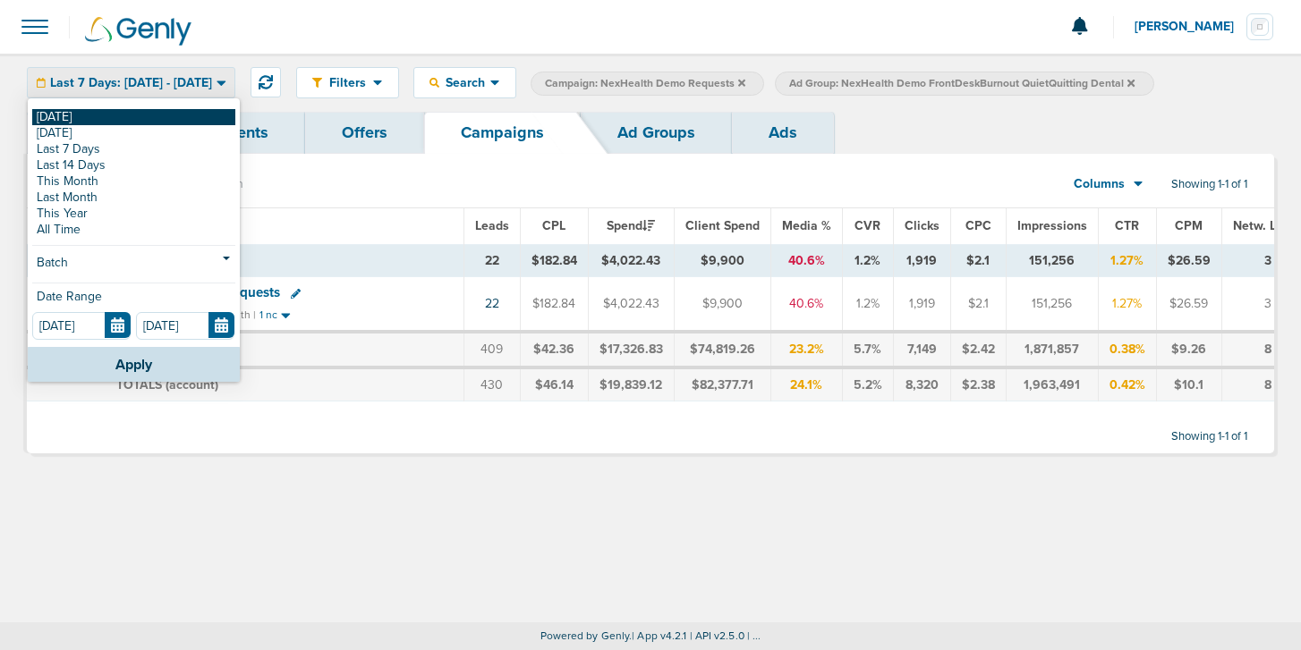
click at [209, 116] on link "[DATE]" at bounding box center [133, 117] width 203 height 16
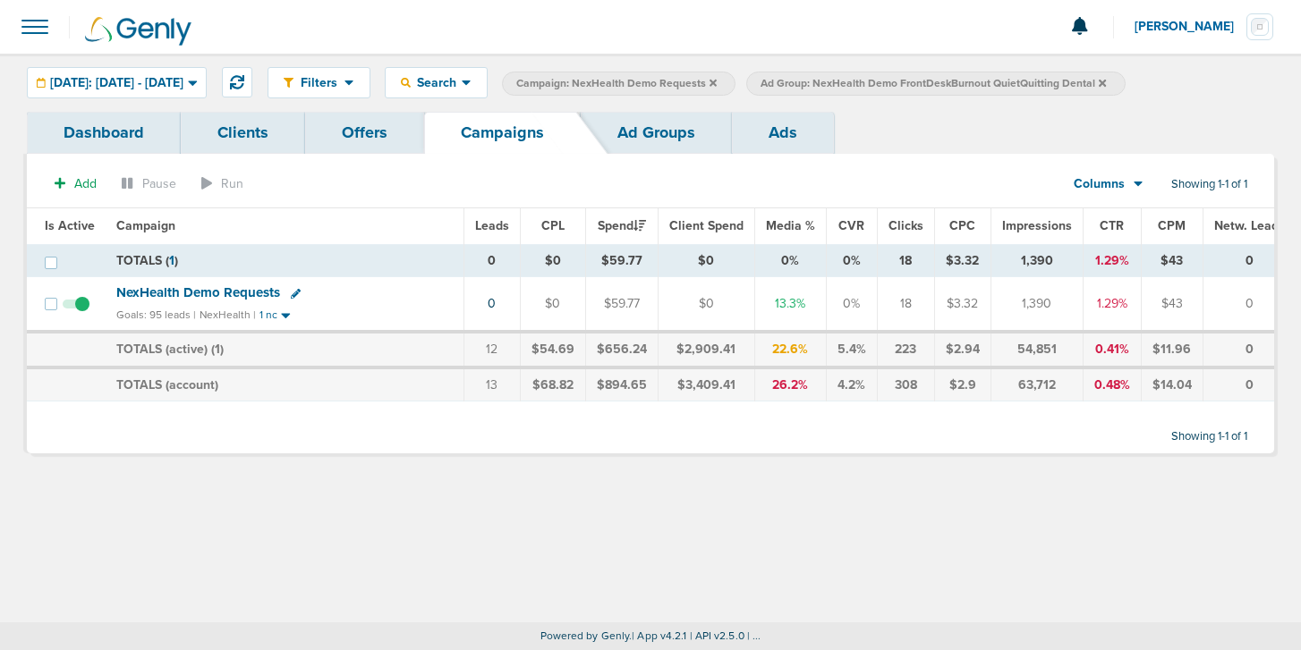
click at [249, 290] on span "NexHealth Demo Requests" at bounding box center [198, 293] width 164 height 16
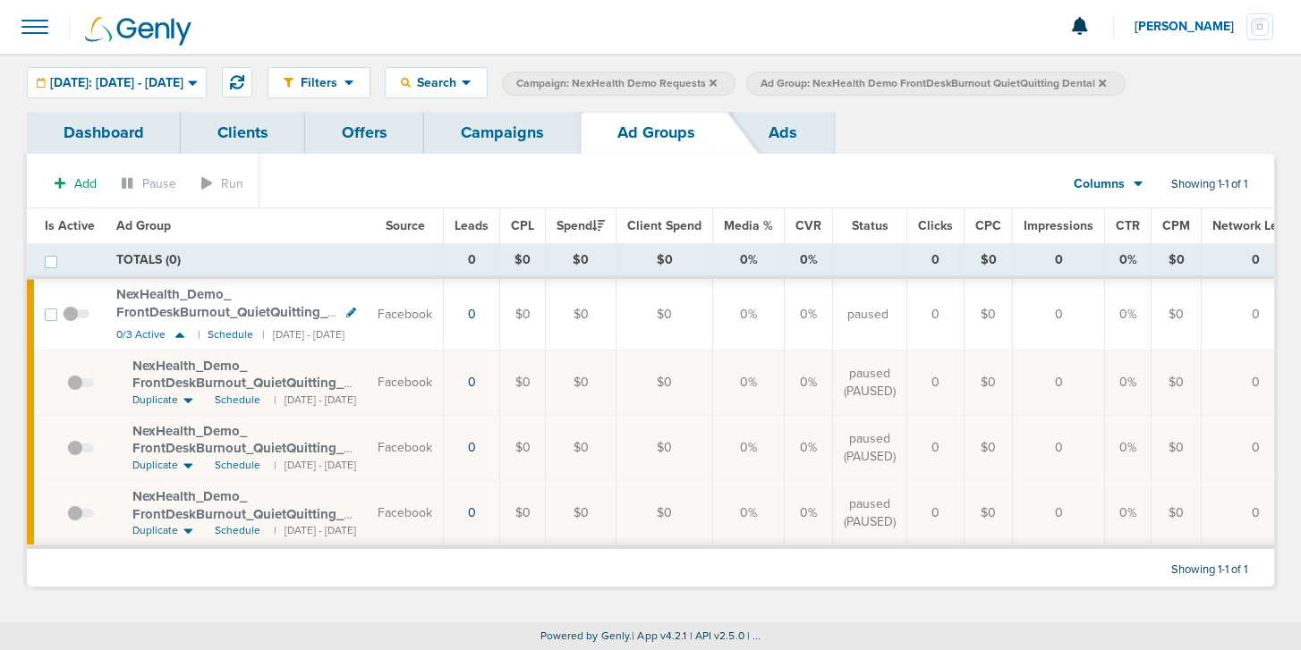
click at [1106, 80] on icon at bounding box center [1102, 82] width 7 height 7
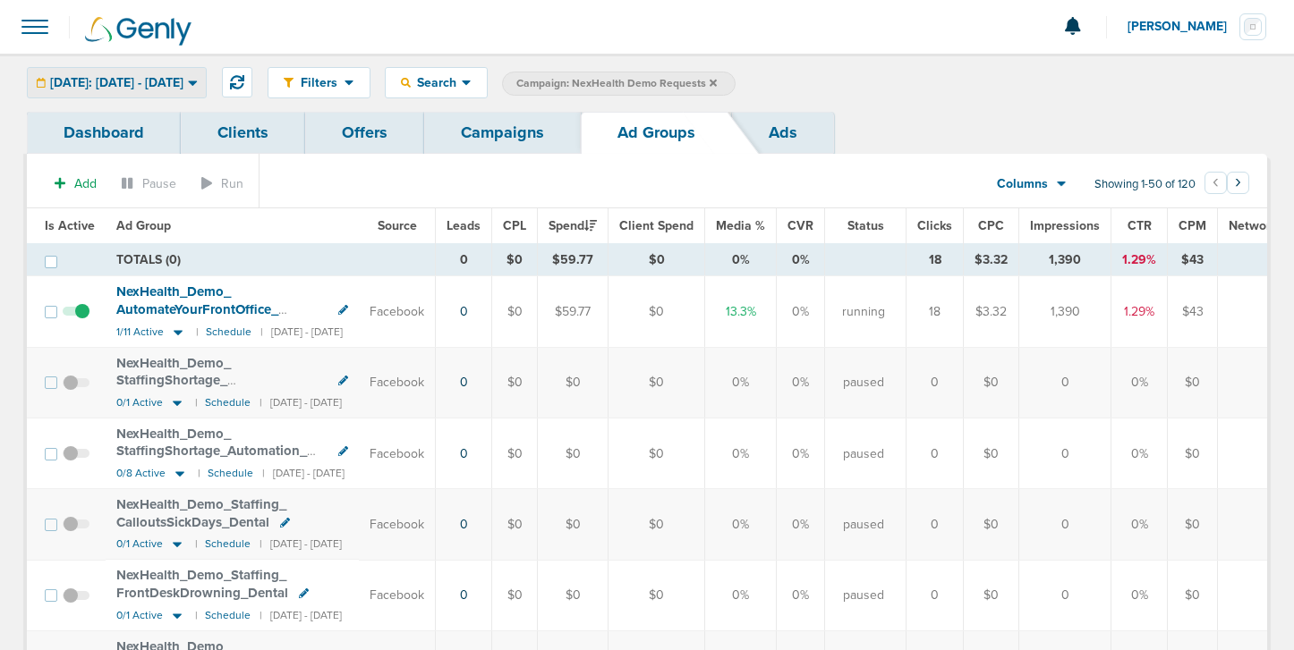
click at [89, 86] on span "[DATE]: [DATE] - [DATE]" at bounding box center [116, 83] width 133 height 13
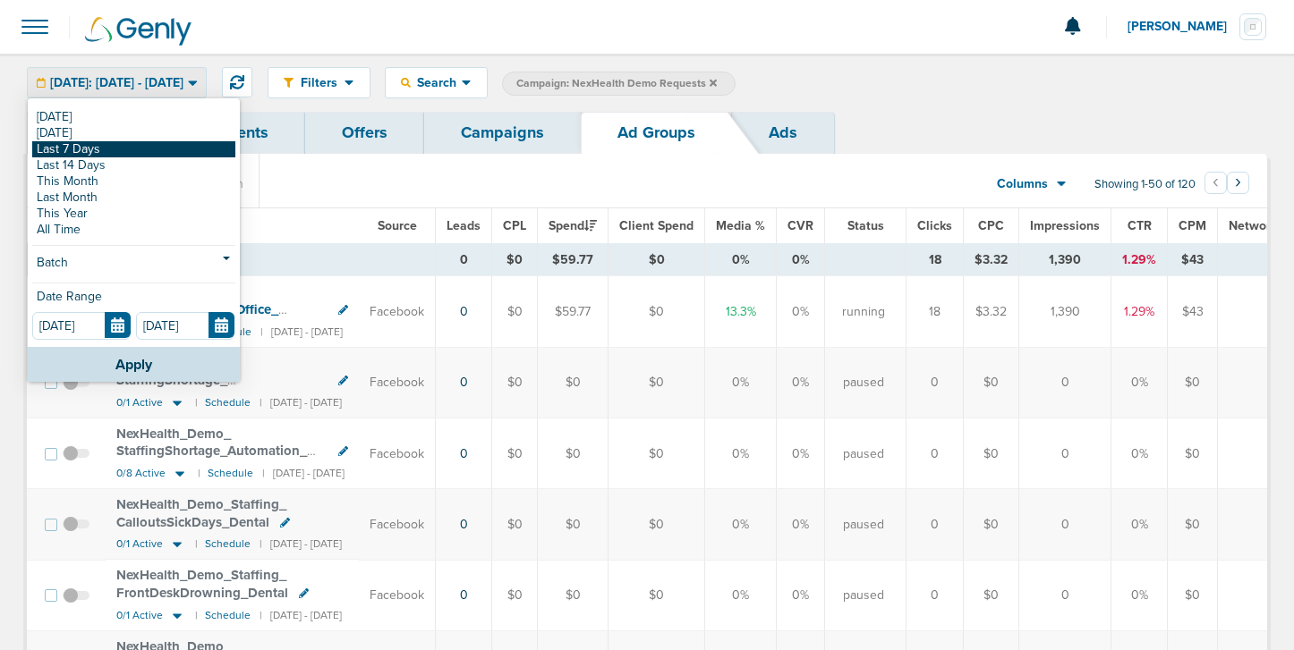
click at [84, 150] on link "Last 7 Days" at bounding box center [133, 149] width 203 height 16
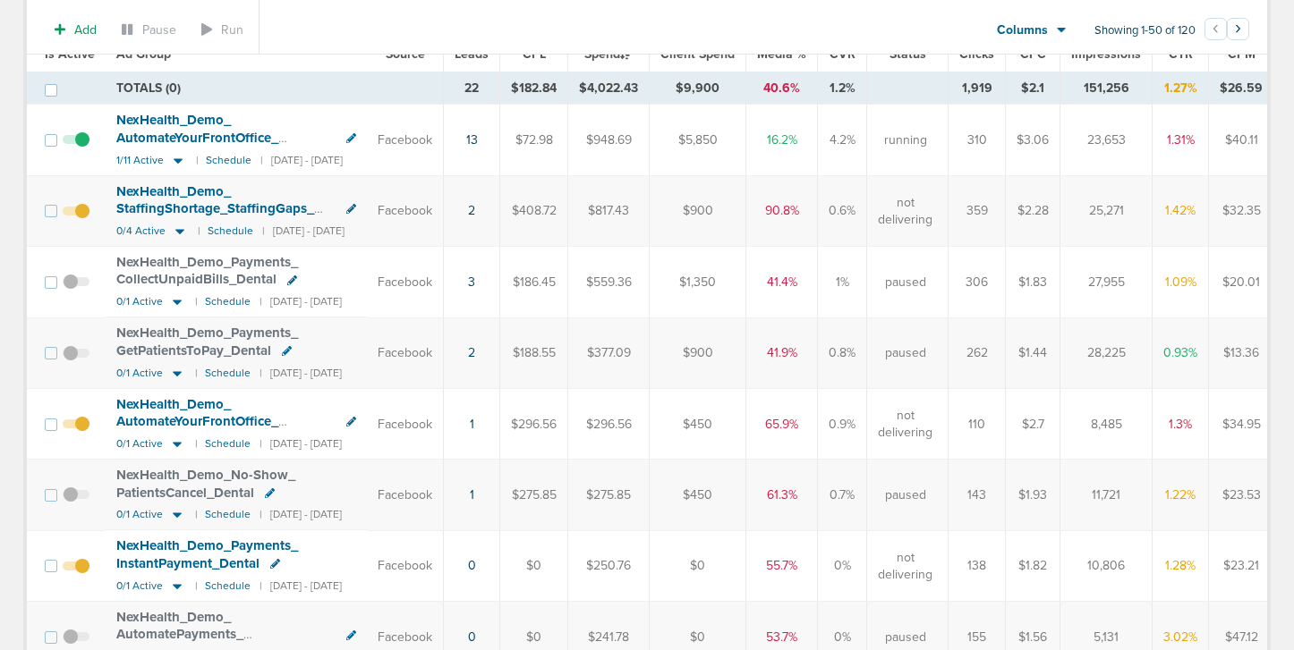
scroll to position [178, 0]
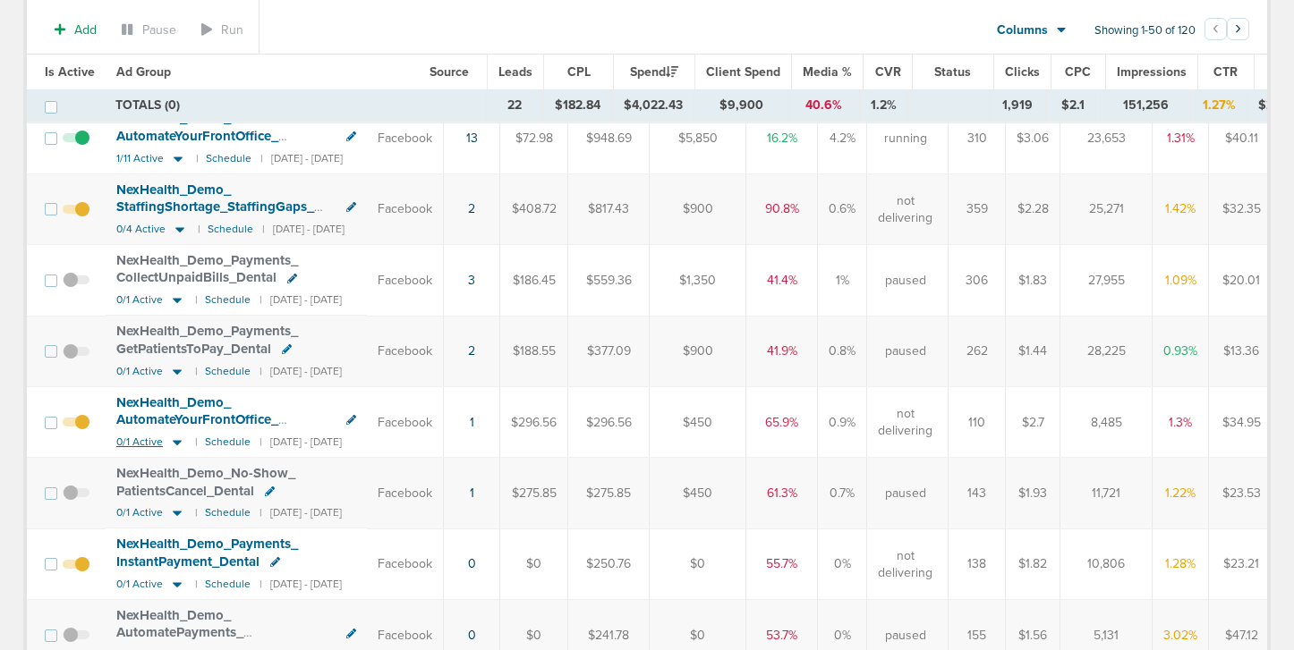
click at [175, 442] on icon at bounding box center [177, 442] width 9 height 5
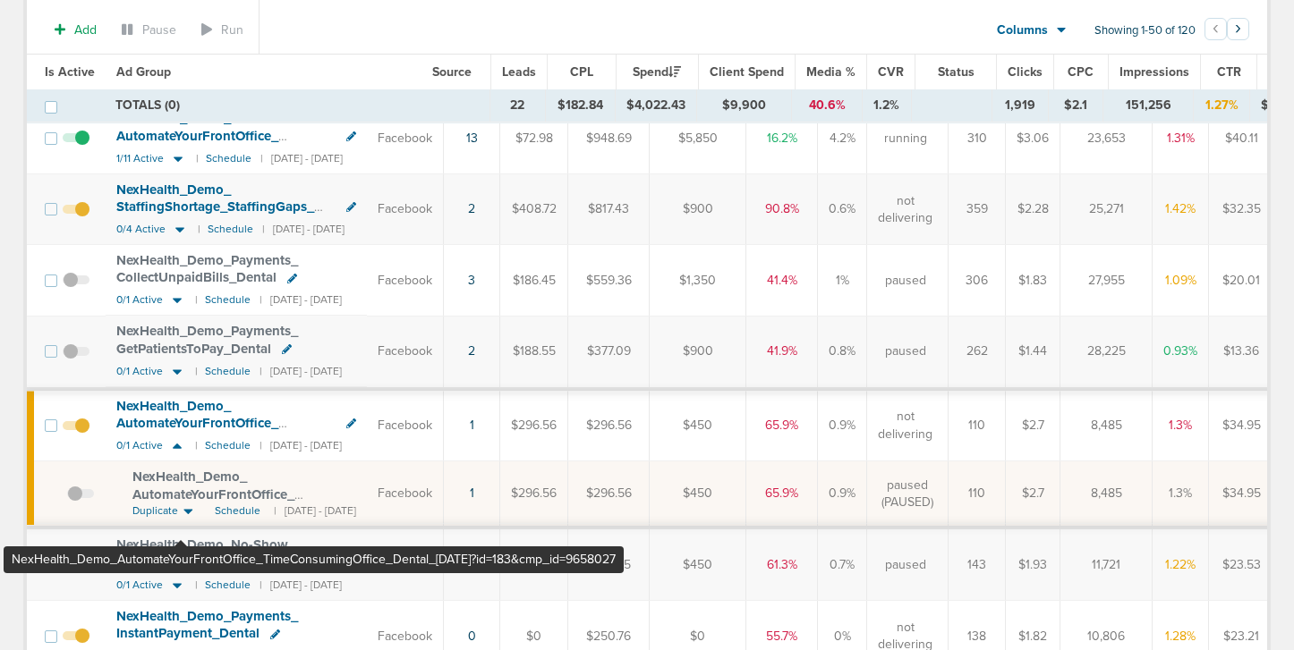
click at [181, 487] on span "NexHealth_ Demo_ AutomateYourFrontOffice_ TimeConsumingOffice_ Dental_ [DATE]?i…" at bounding box center [233, 503] width 203 height 69
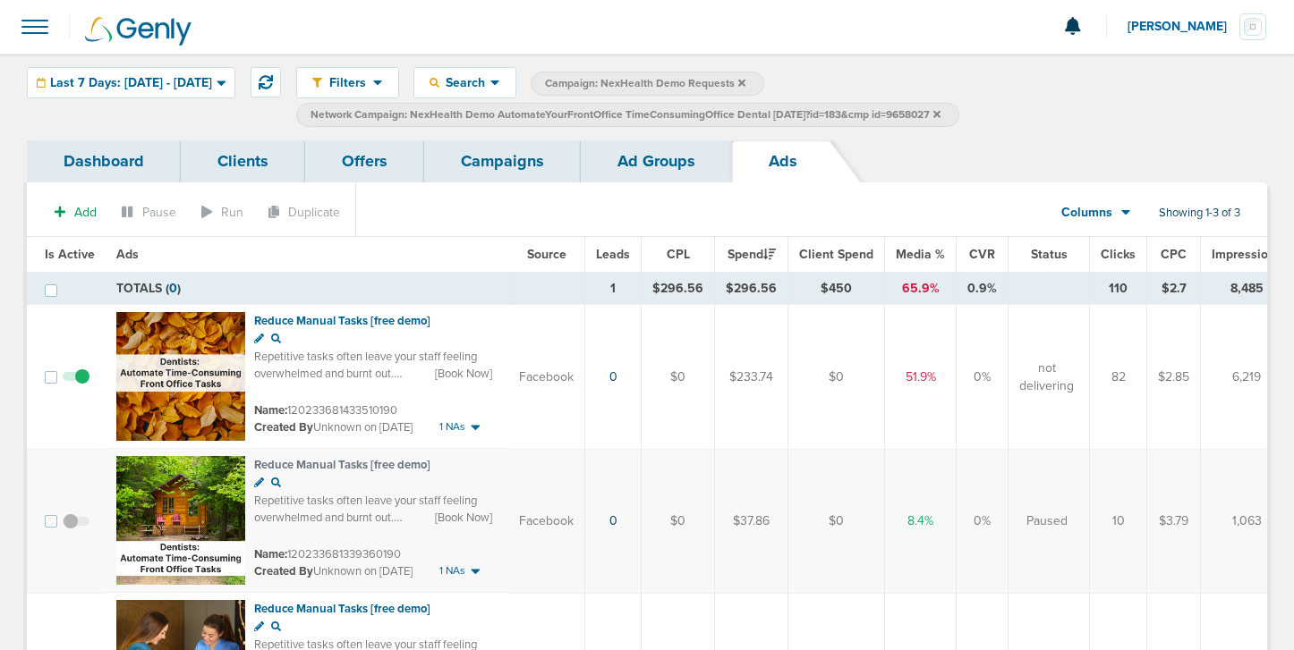
click at [638, 166] on link "Ad Groups" at bounding box center [656, 161] width 151 height 42
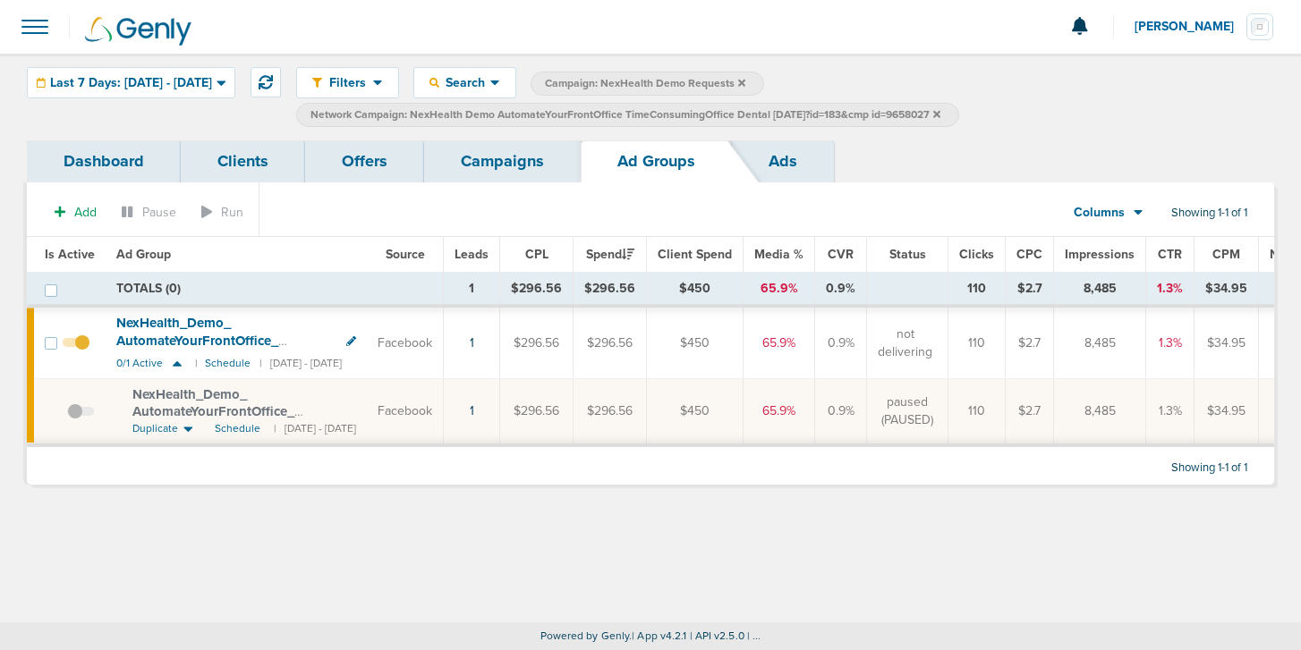
drag, startPoint x: 124, startPoint y: 385, endPoint x: 149, endPoint y: 387, distance: 25.1
click at [143, 387] on td "NexHealth_ Demo_ AutomateYourFrontOffice_ TimeConsumingOffice_ Dental_ [DATE]?i…" at bounding box center [236, 412] width 261 height 66
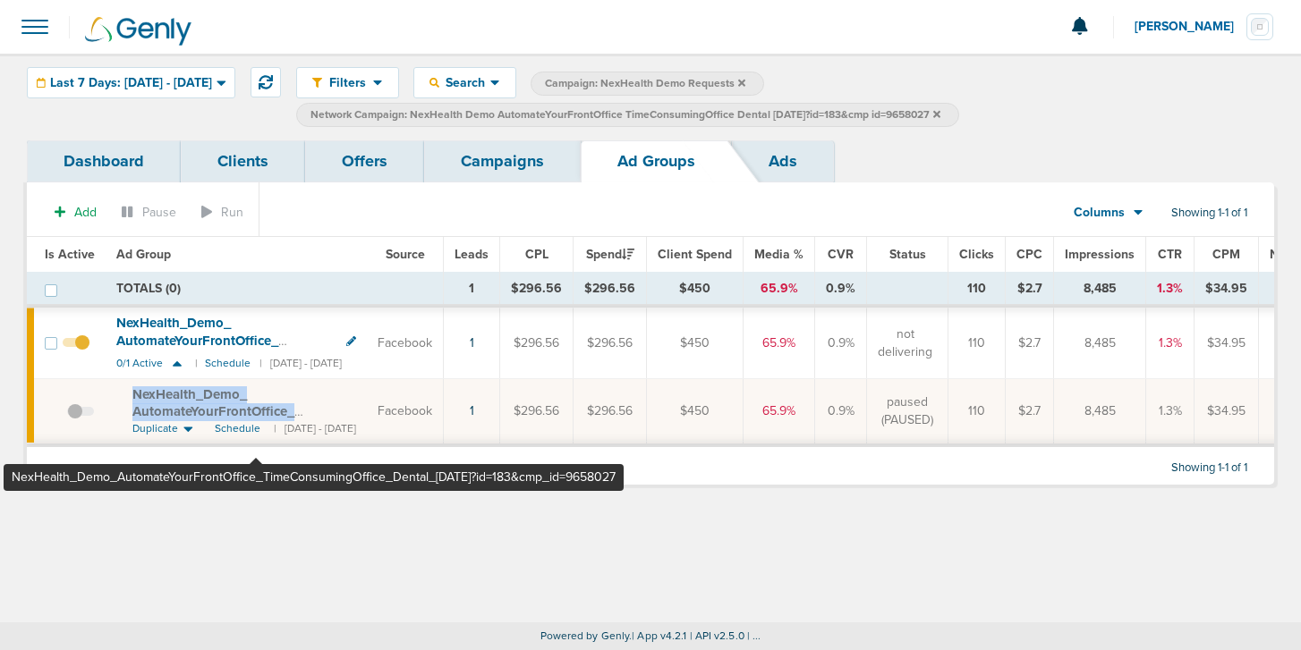
copy span "NexHealth_ Demo_ AutomateYourFrontOffice_ TimeConsumingOffice_ Dental_ [DATE]"
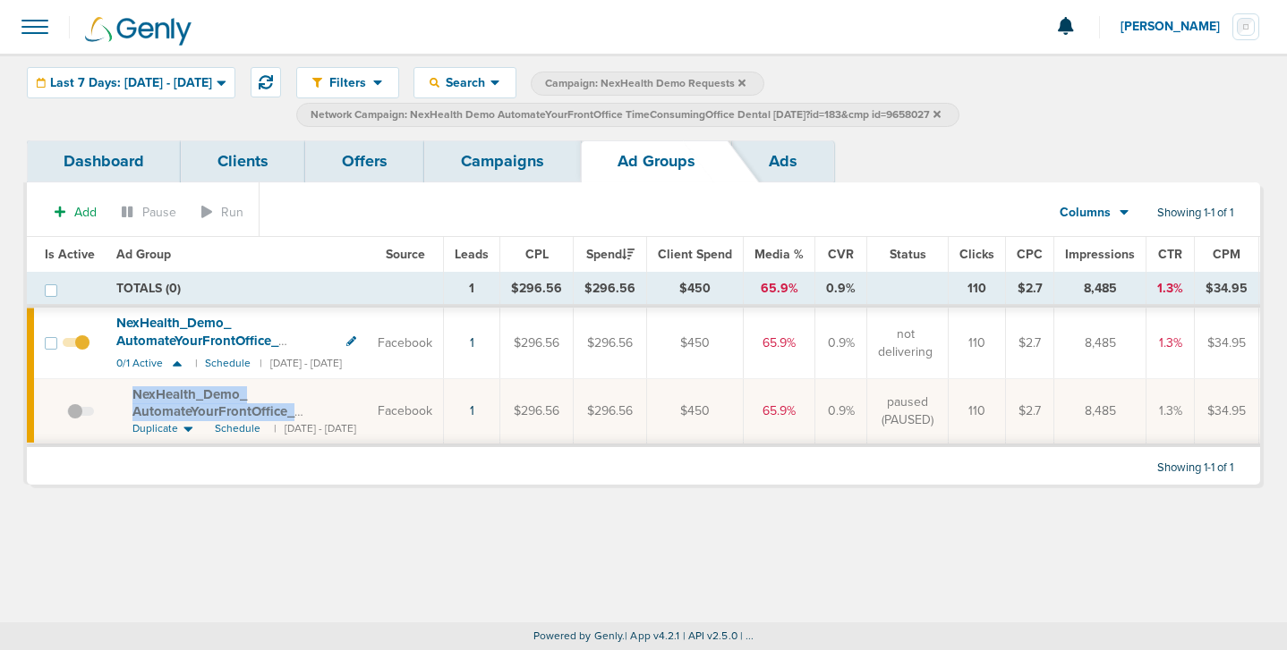
click at [518, 171] on link "Campaigns" at bounding box center [502, 161] width 157 height 42
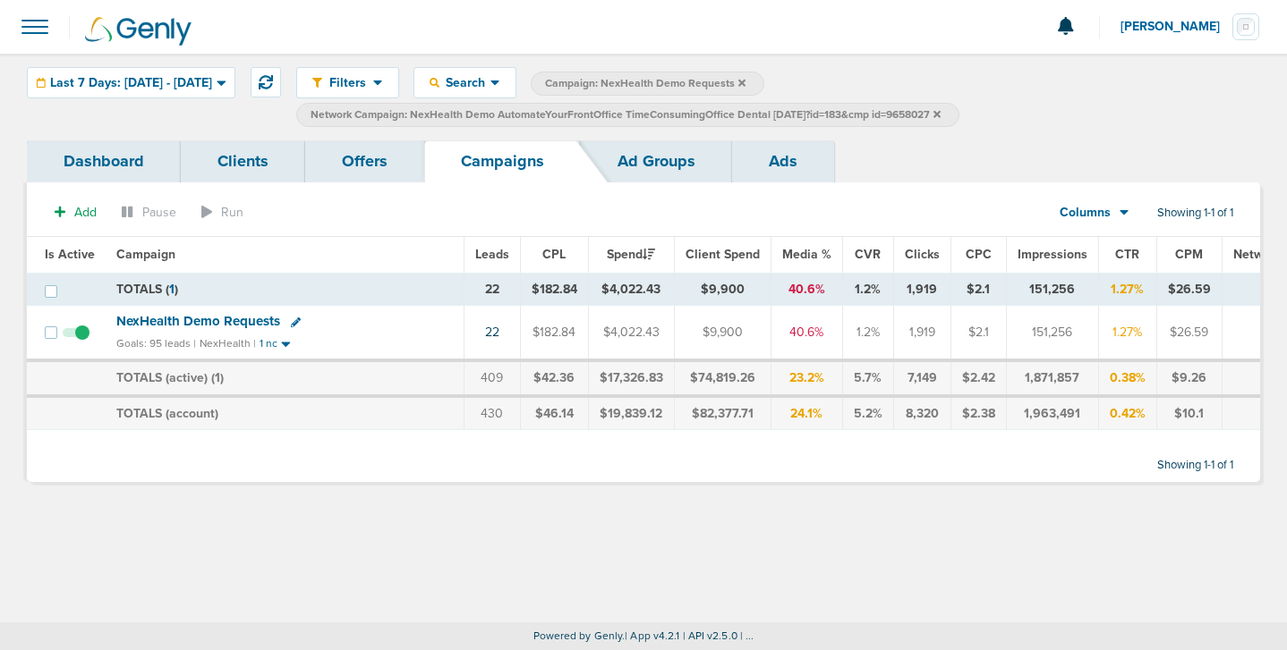
click at [243, 319] on span "NexHealth Demo Requests" at bounding box center [198, 321] width 164 height 16
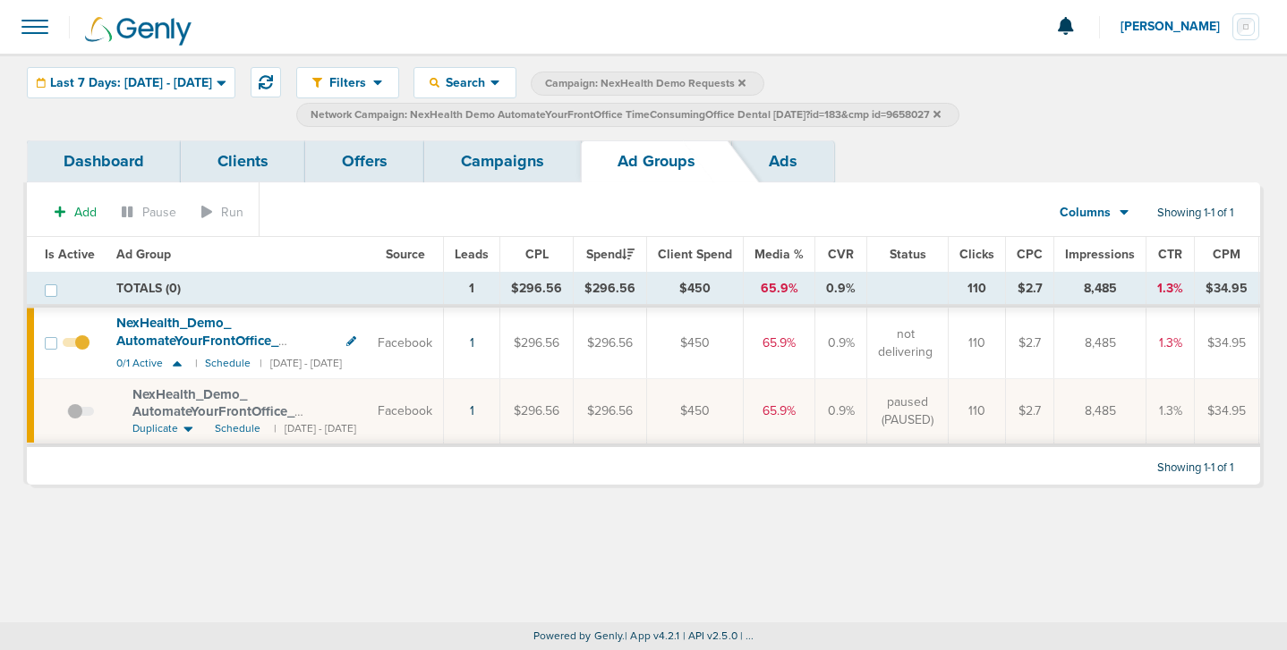
click at [940, 111] on icon at bounding box center [936, 113] width 7 height 7
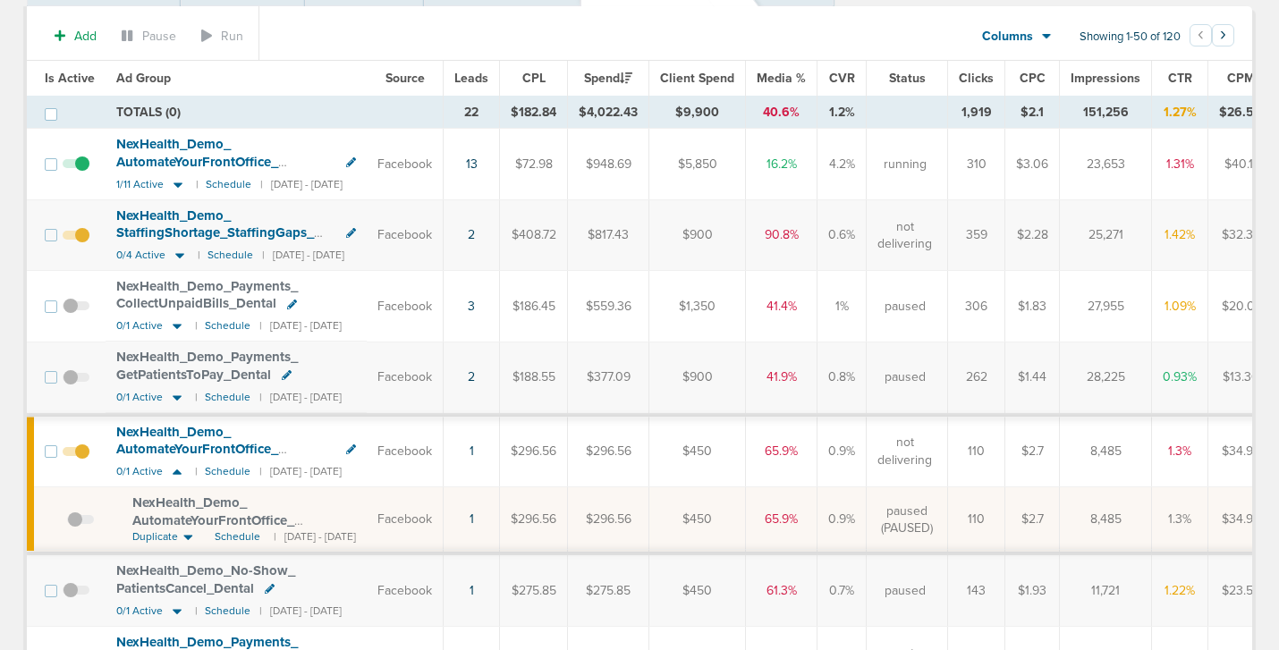
scroll to position [147, 0]
click at [180, 470] on icon at bounding box center [177, 472] width 18 height 15
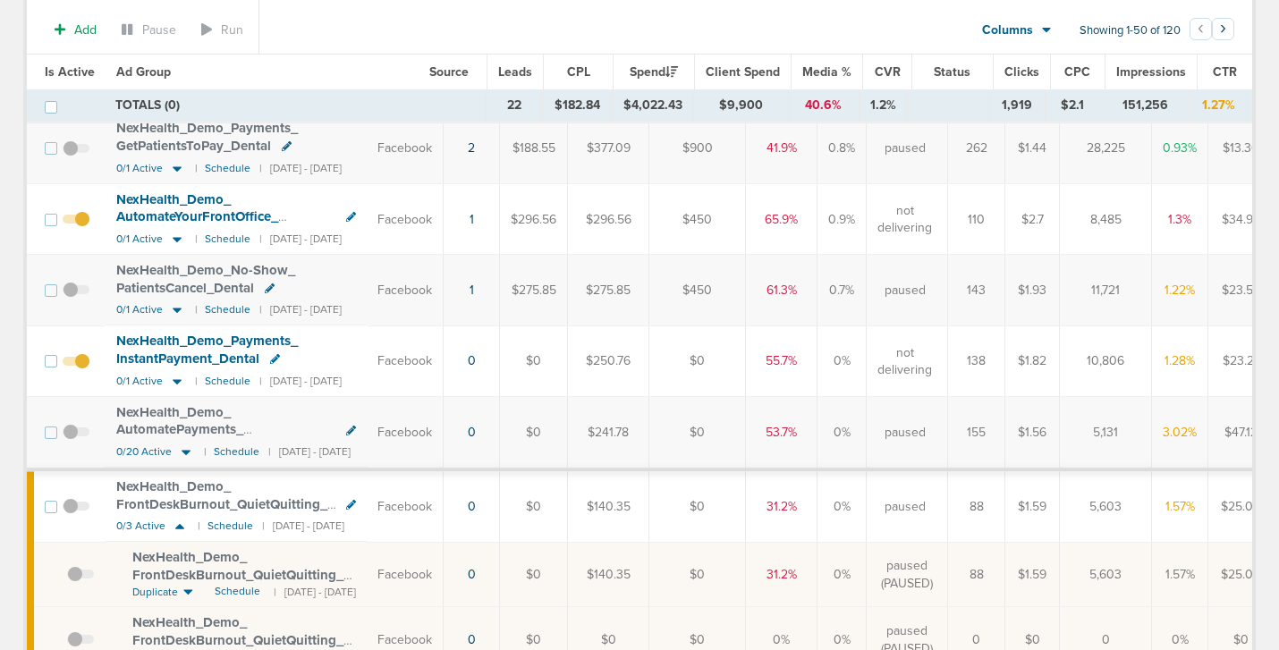
scroll to position [380, 0]
click at [179, 524] on icon at bounding box center [180, 527] width 18 height 15
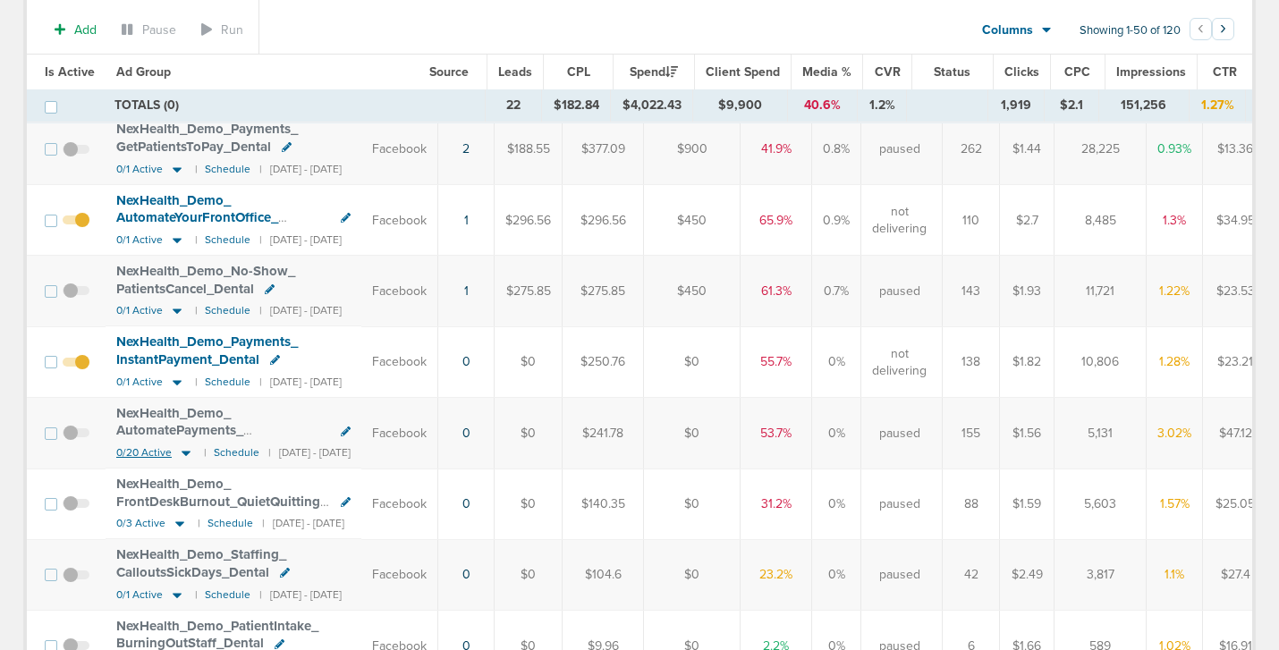
click at [183, 454] on icon at bounding box center [186, 453] width 9 height 5
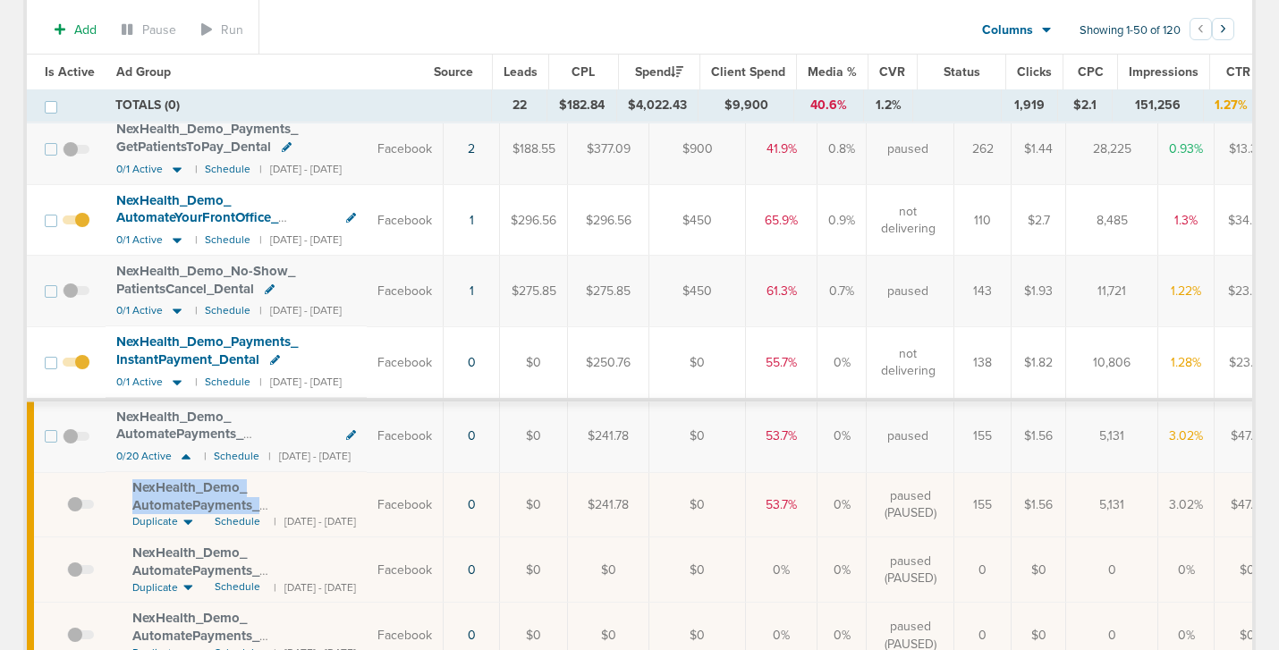
drag, startPoint x: 125, startPoint y: 482, endPoint x: 398, endPoint y: 506, distance: 273.9
click at [367, 506] on td "NexHealth_ Demo_ AutomatePayments_ CashFlowMixed_ Dental_ [DATE]_ newtext?id=18…" at bounding box center [236, 504] width 261 height 65
copy span "NexHealth_ Demo_ AutomatePayments_ CashFlowMixed_ Dental_ [DATE]_ newtext?"
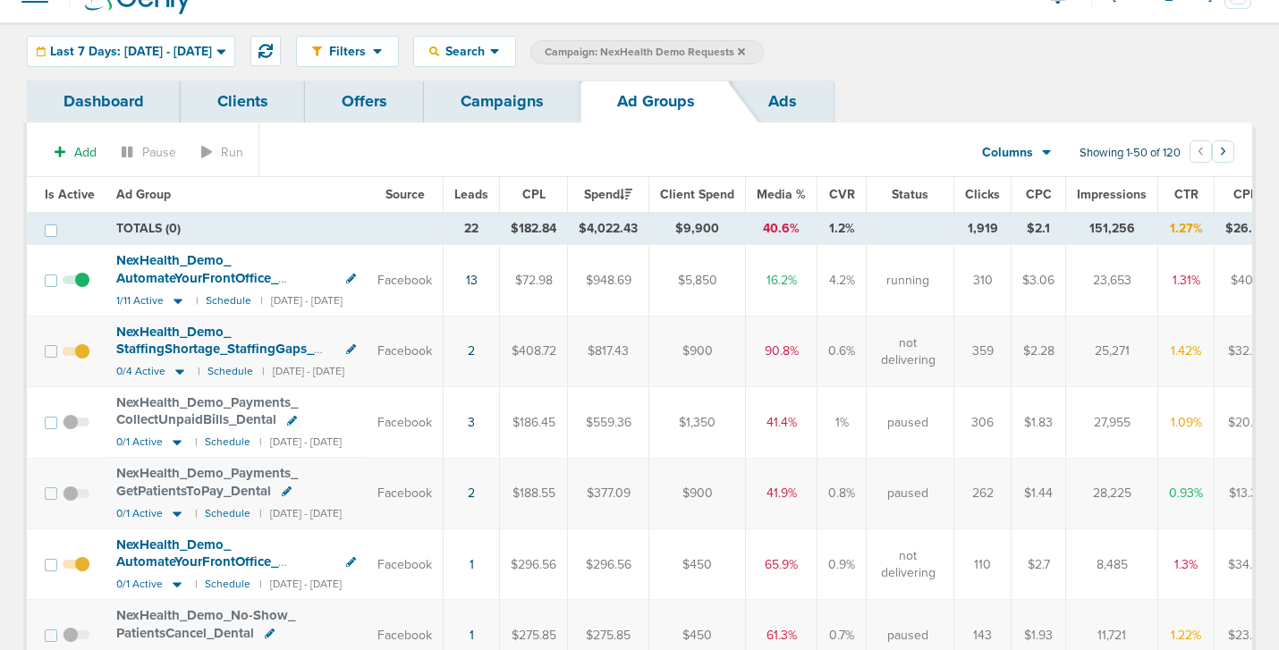
scroll to position [22, 0]
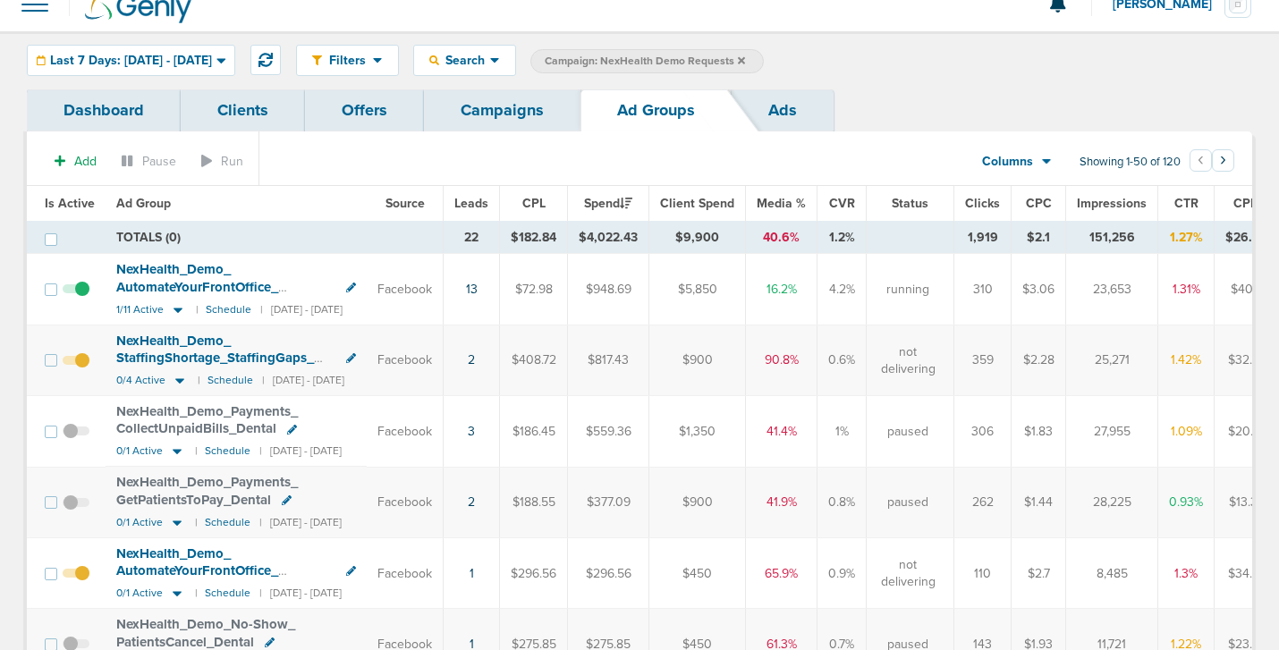
click at [497, 114] on link "Campaigns" at bounding box center [502, 110] width 157 height 42
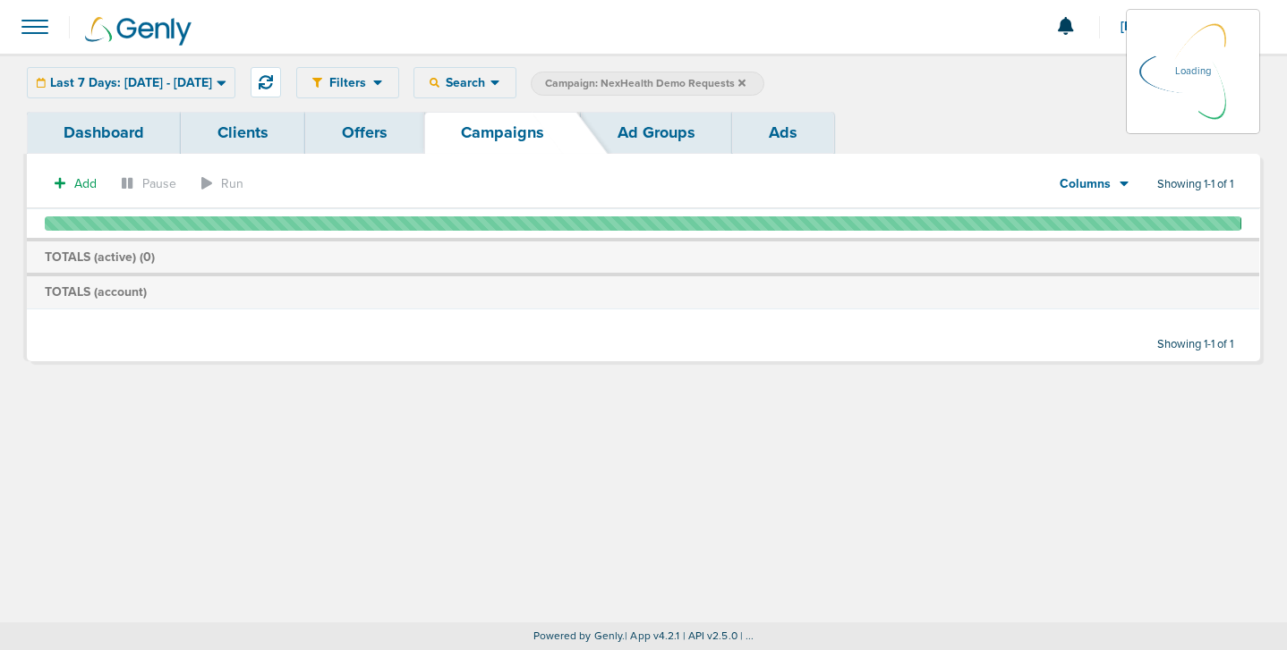
click at [745, 81] on icon at bounding box center [741, 82] width 7 height 7
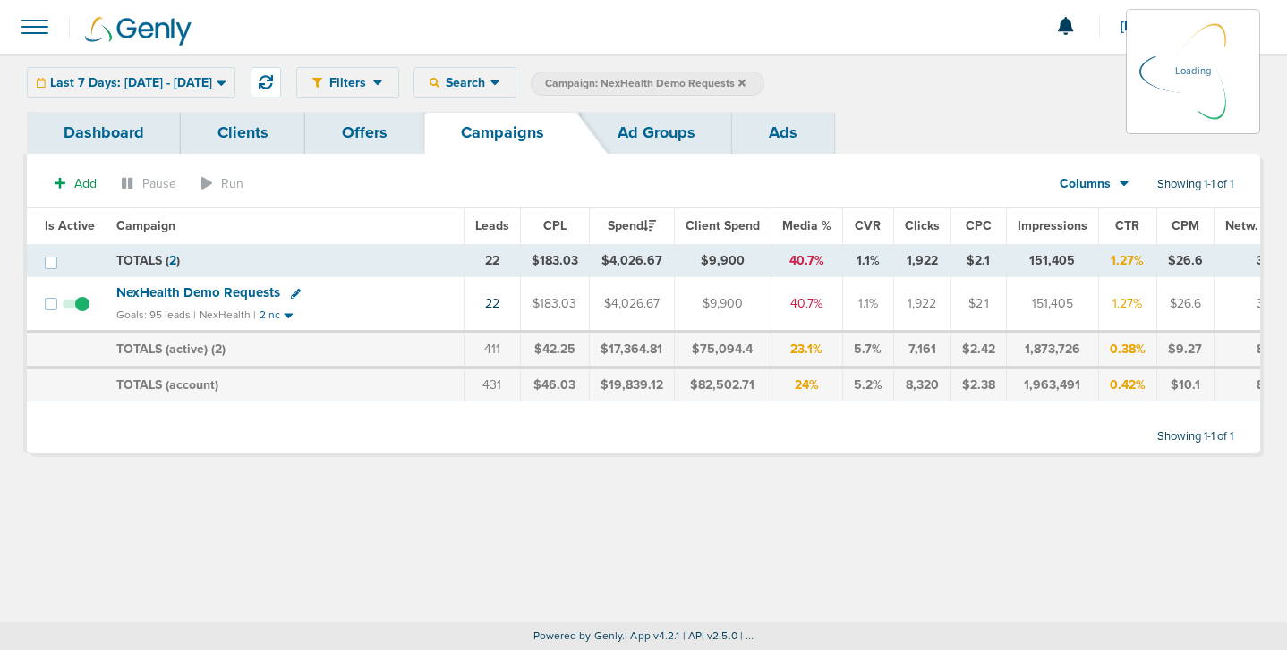
click at [142, 91] on div "Last 7 Days: [DATE] - [DATE] [DATE] [DATE] Last 7 Days Last 14 Days This Month …" at bounding box center [131, 82] width 208 height 31
click at [158, 86] on div "Last 7 Days: [DATE] - [DATE] [DATE] [DATE] Last 7 Days Last 14 Days This Month …" at bounding box center [131, 82] width 208 height 31
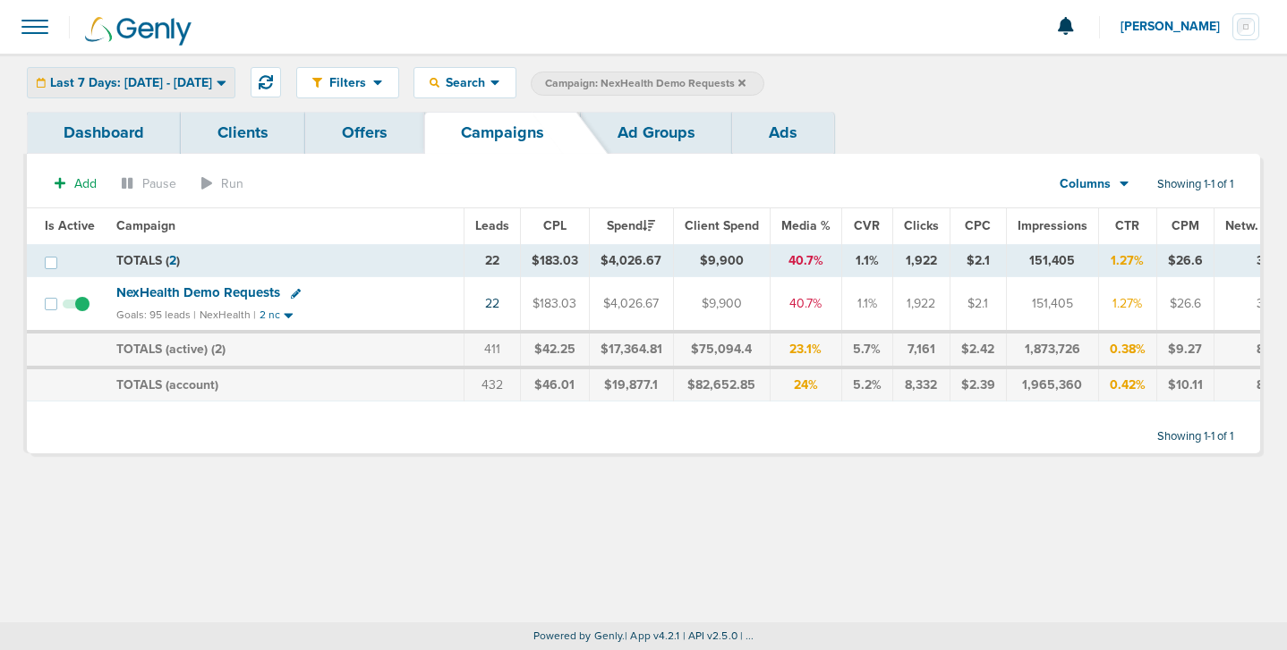
click at [212, 86] on span "Last 7 Days: [DATE] - [DATE]" at bounding box center [131, 83] width 162 height 13
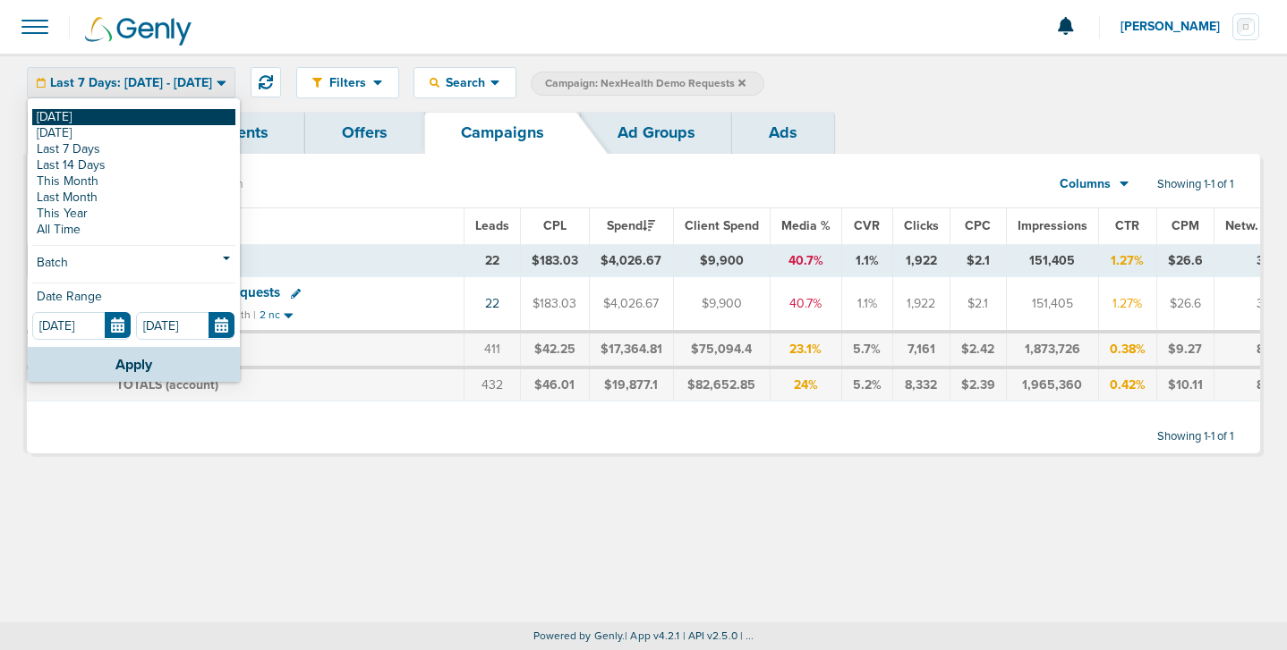
click at [172, 121] on link "[DATE]" at bounding box center [133, 117] width 203 height 16
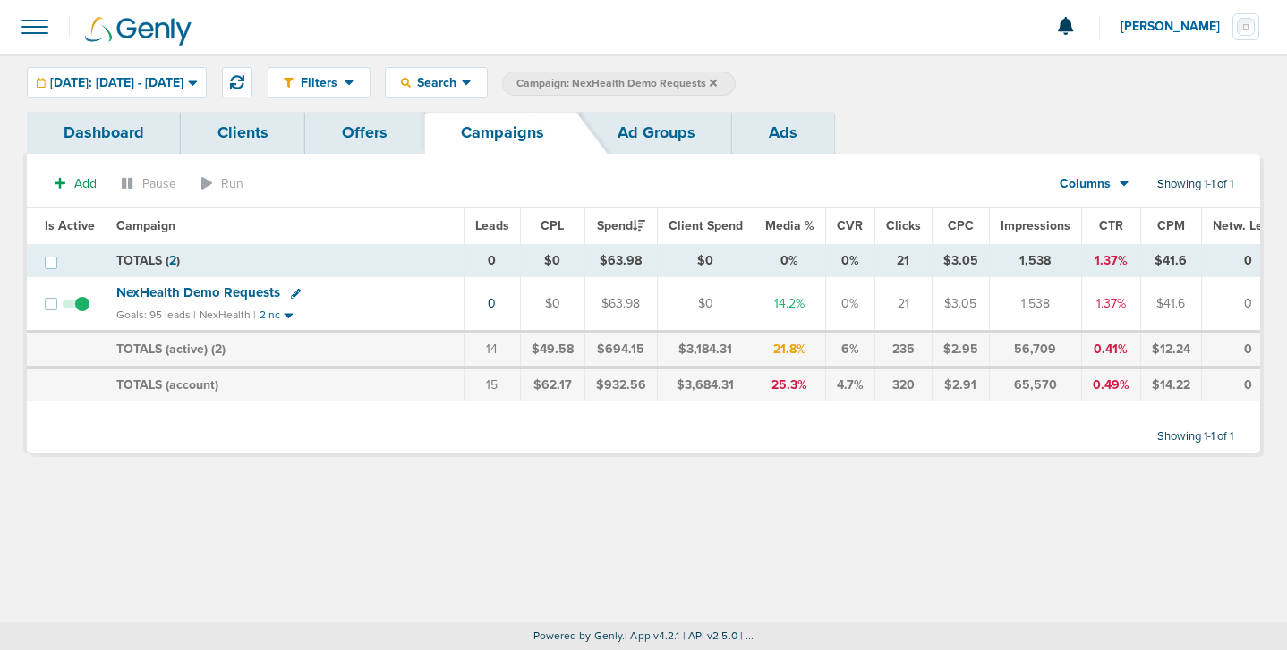
click at [717, 81] on icon at bounding box center [712, 83] width 7 height 11
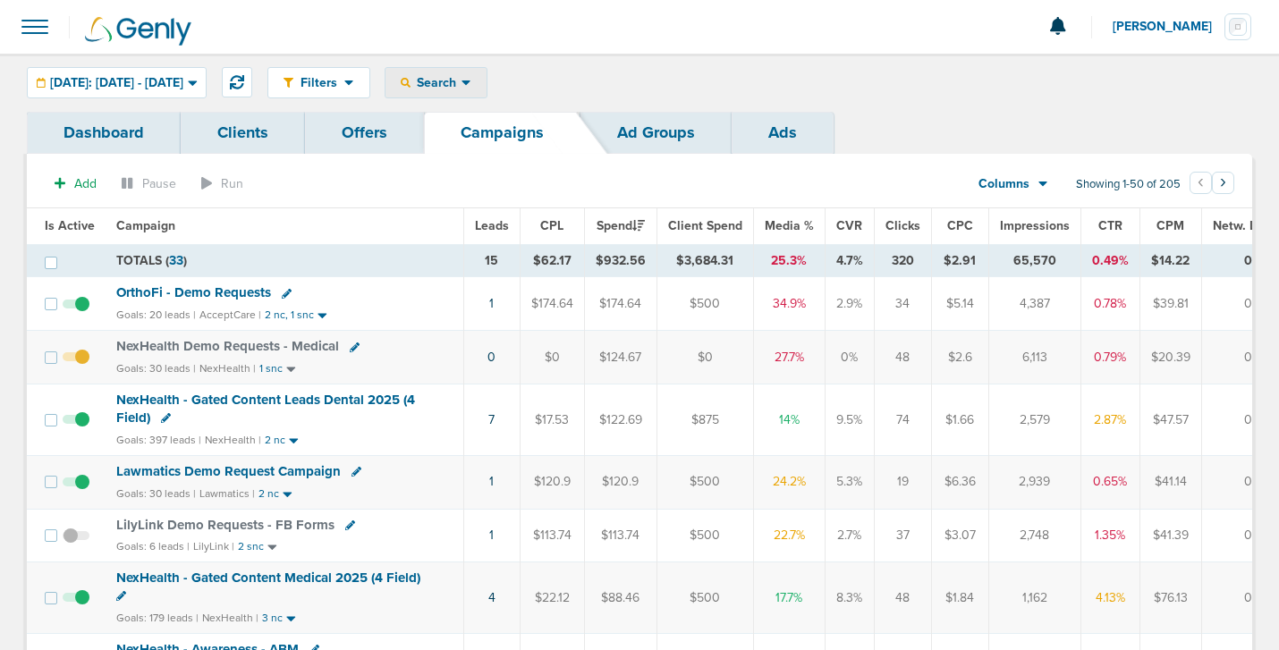
click at [462, 82] on span "Search" at bounding box center [436, 82] width 51 height 15
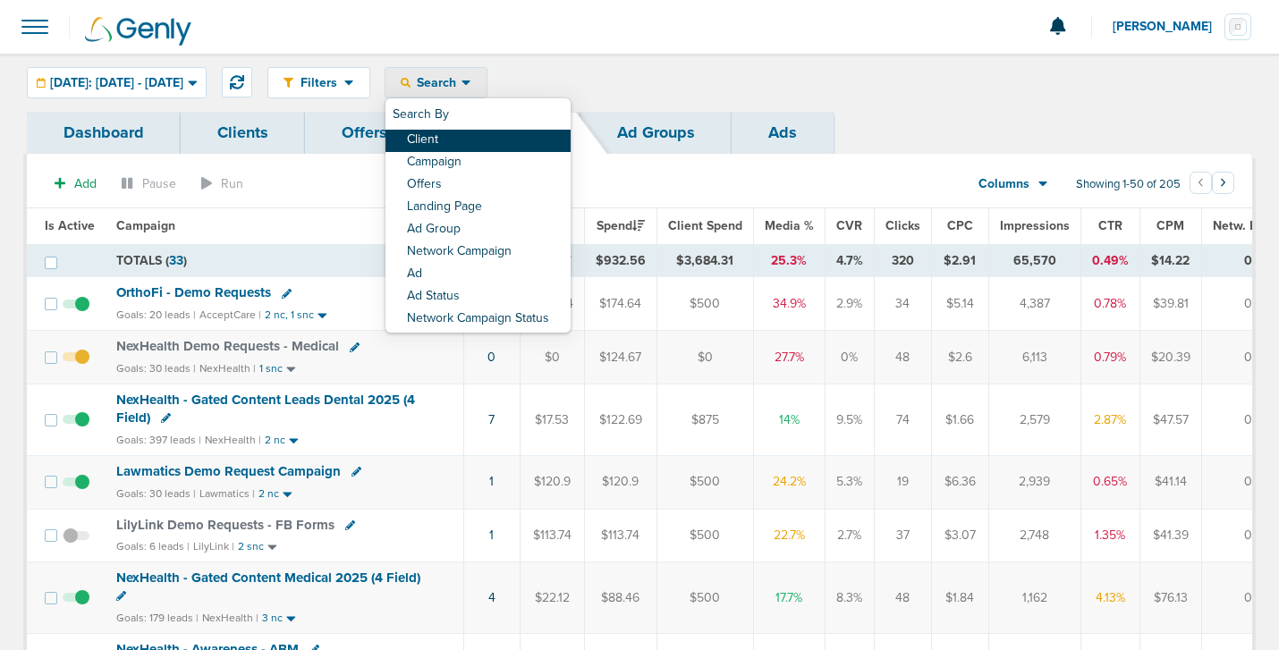
click at [495, 140] on link "Client" at bounding box center [478, 141] width 185 height 22
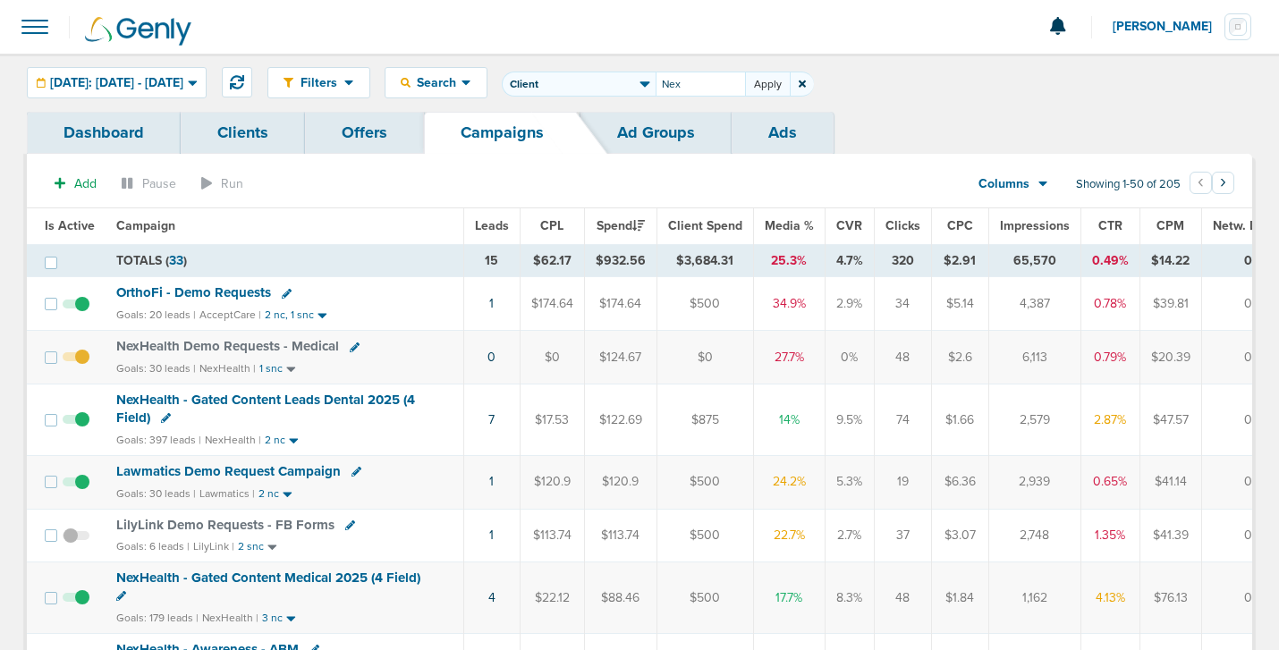
type input "Nex"
click at [790, 84] on button "Apply" at bounding box center [767, 84] width 45 height 25
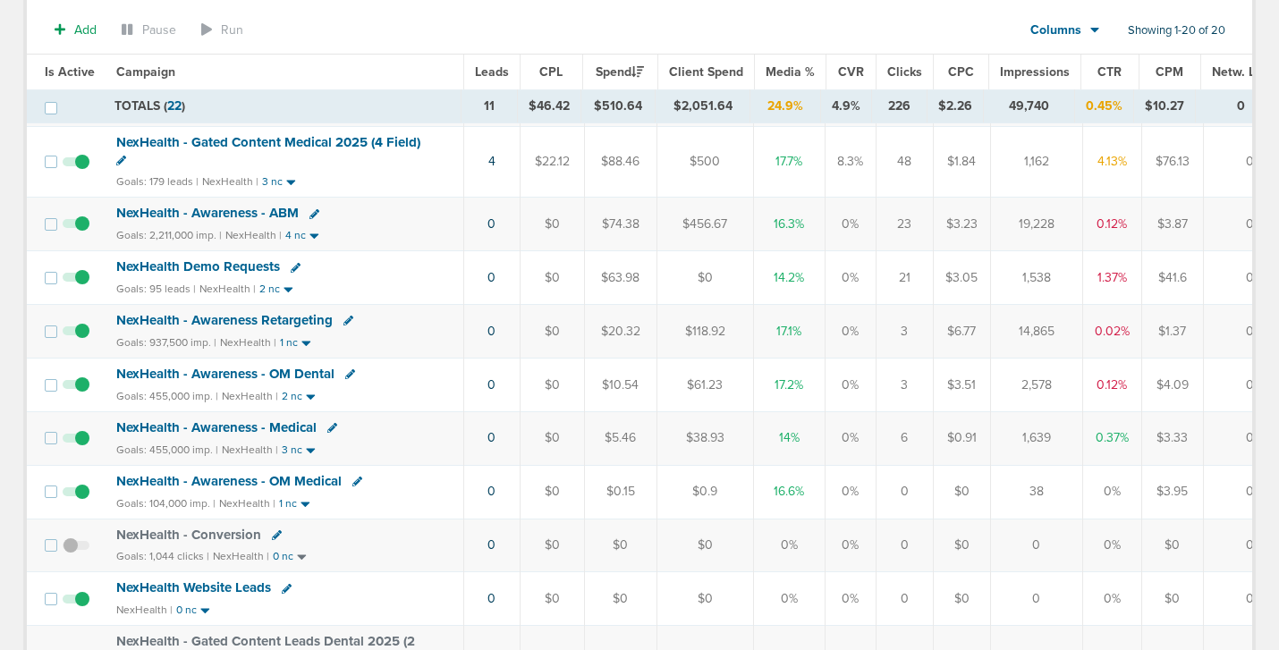
scroll to position [283, 0]
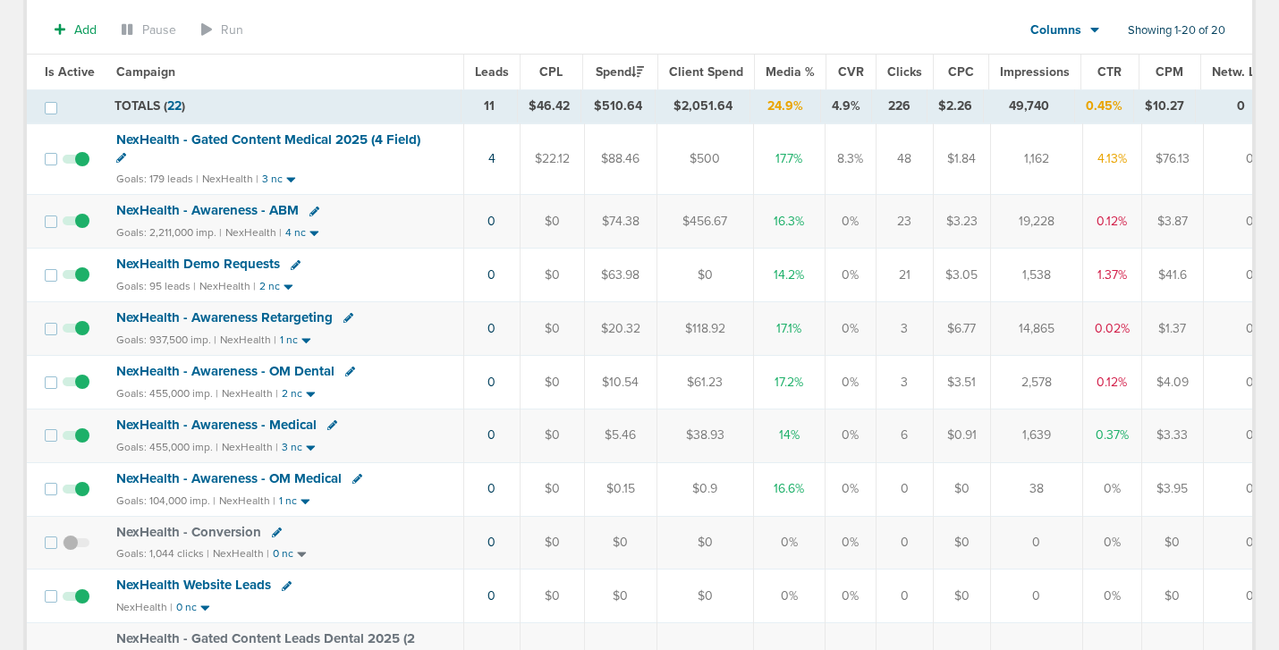
click at [227, 536] on span "NexHealth - Conversion" at bounding box center [188, 532] width 145 height 16
